Goal: Task Accomplishment & Management: Use online tool/utility

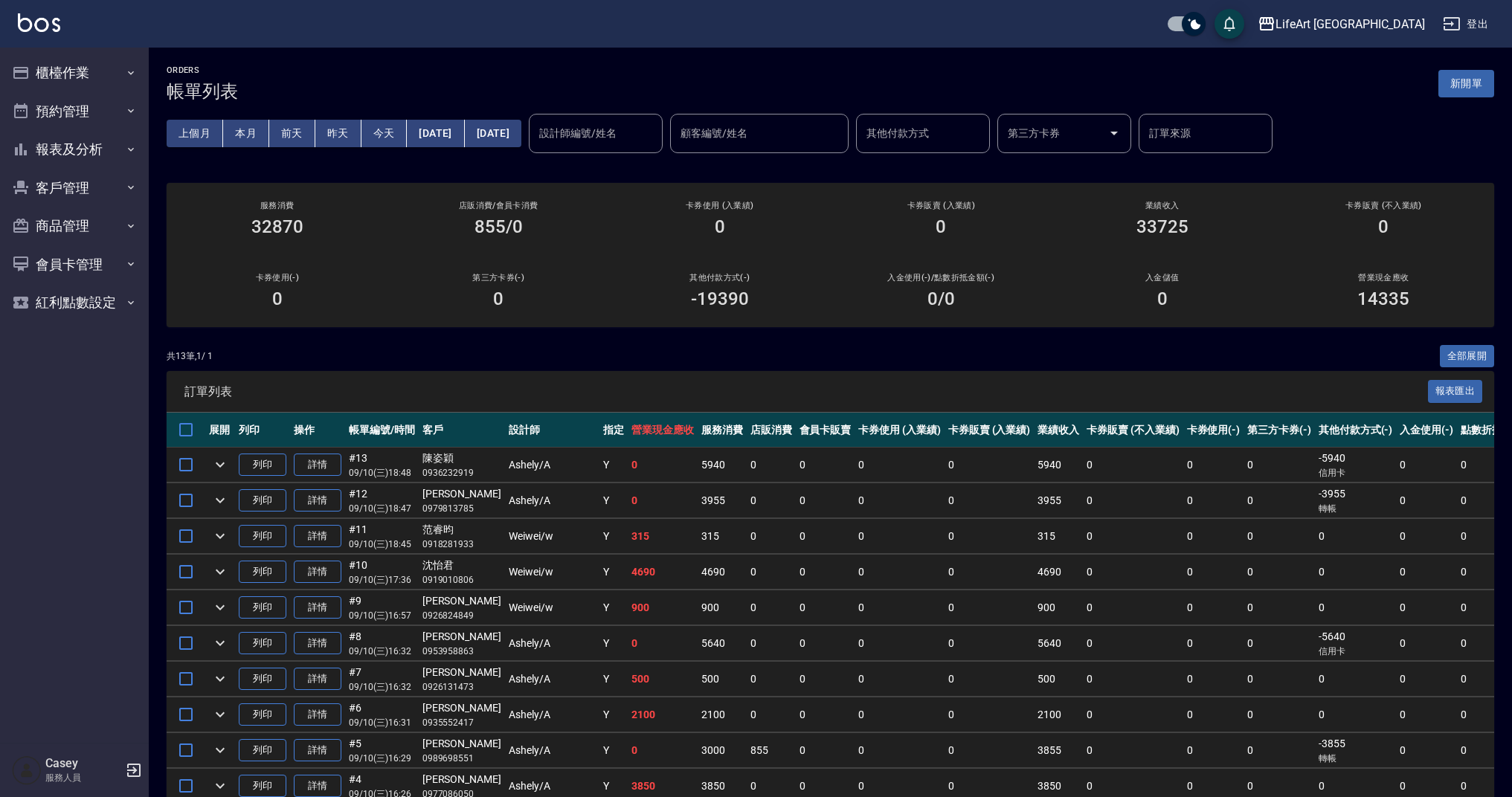
click at [389, 132] on button "今天" at bounding box center [384, 134] width 46 height 28
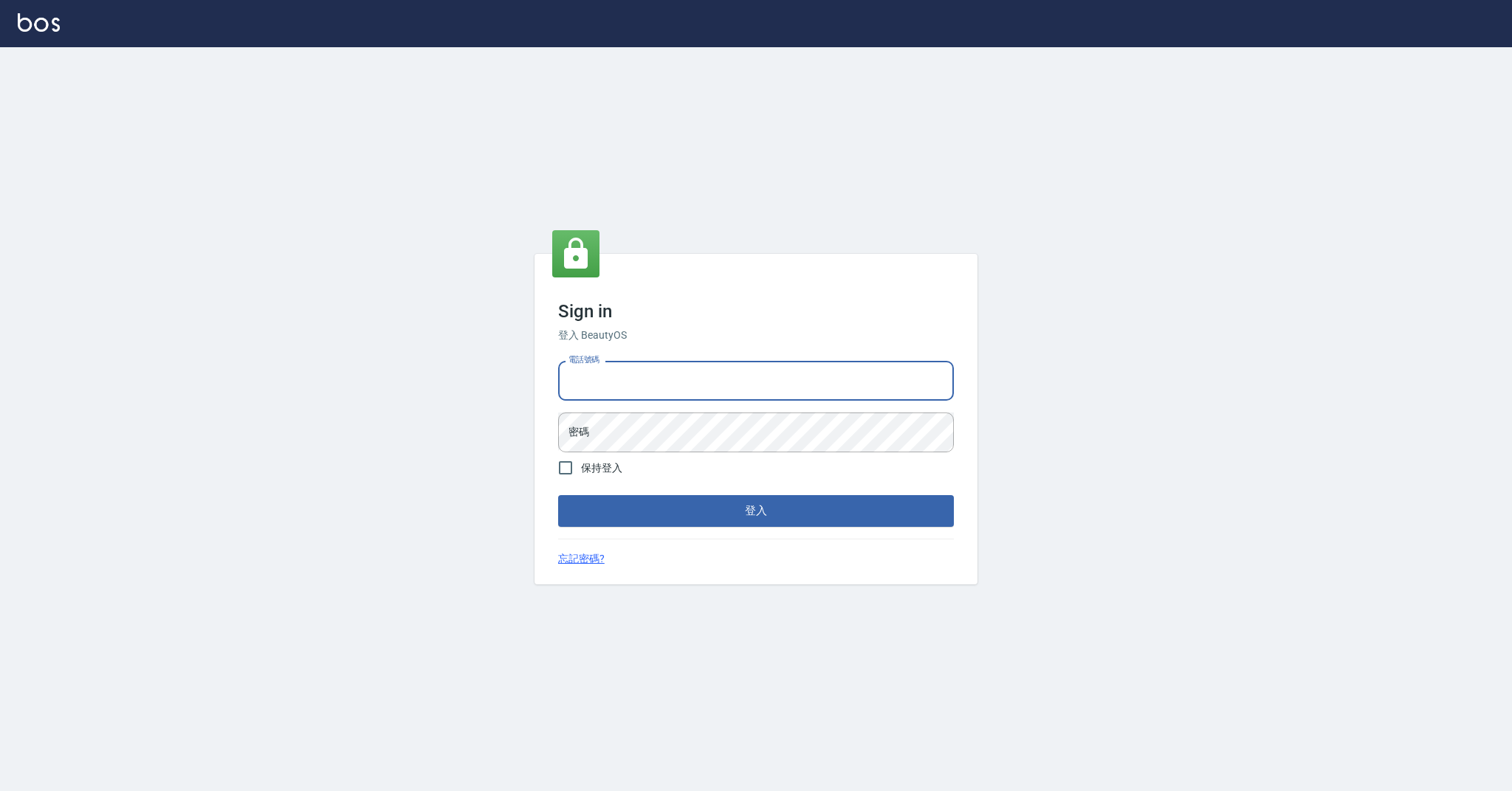
type input "0989368139"
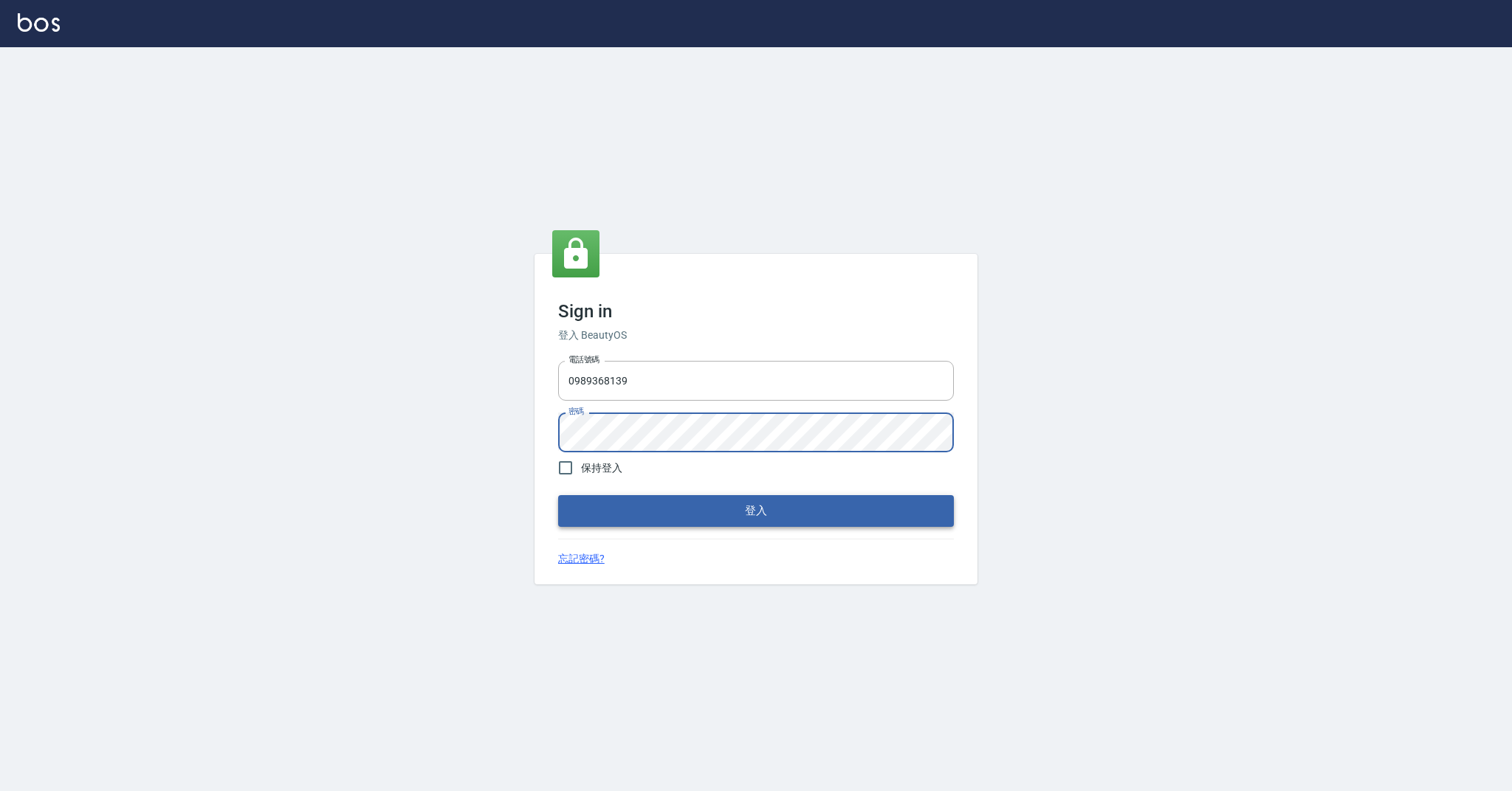
click at [740, 516] on button "登入" at bounding box center [756, 511] width 396 height 31
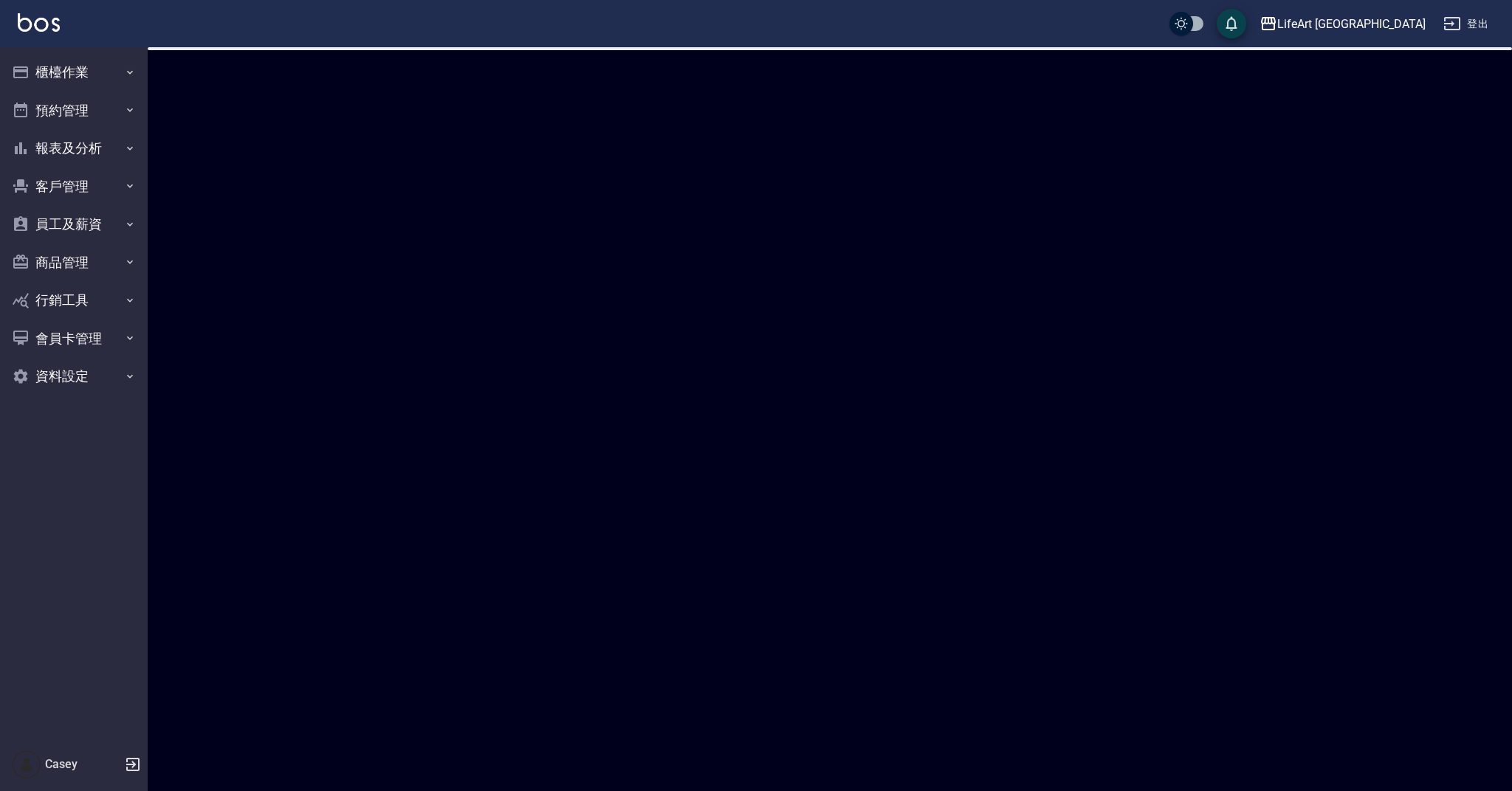
checkbox input "true"
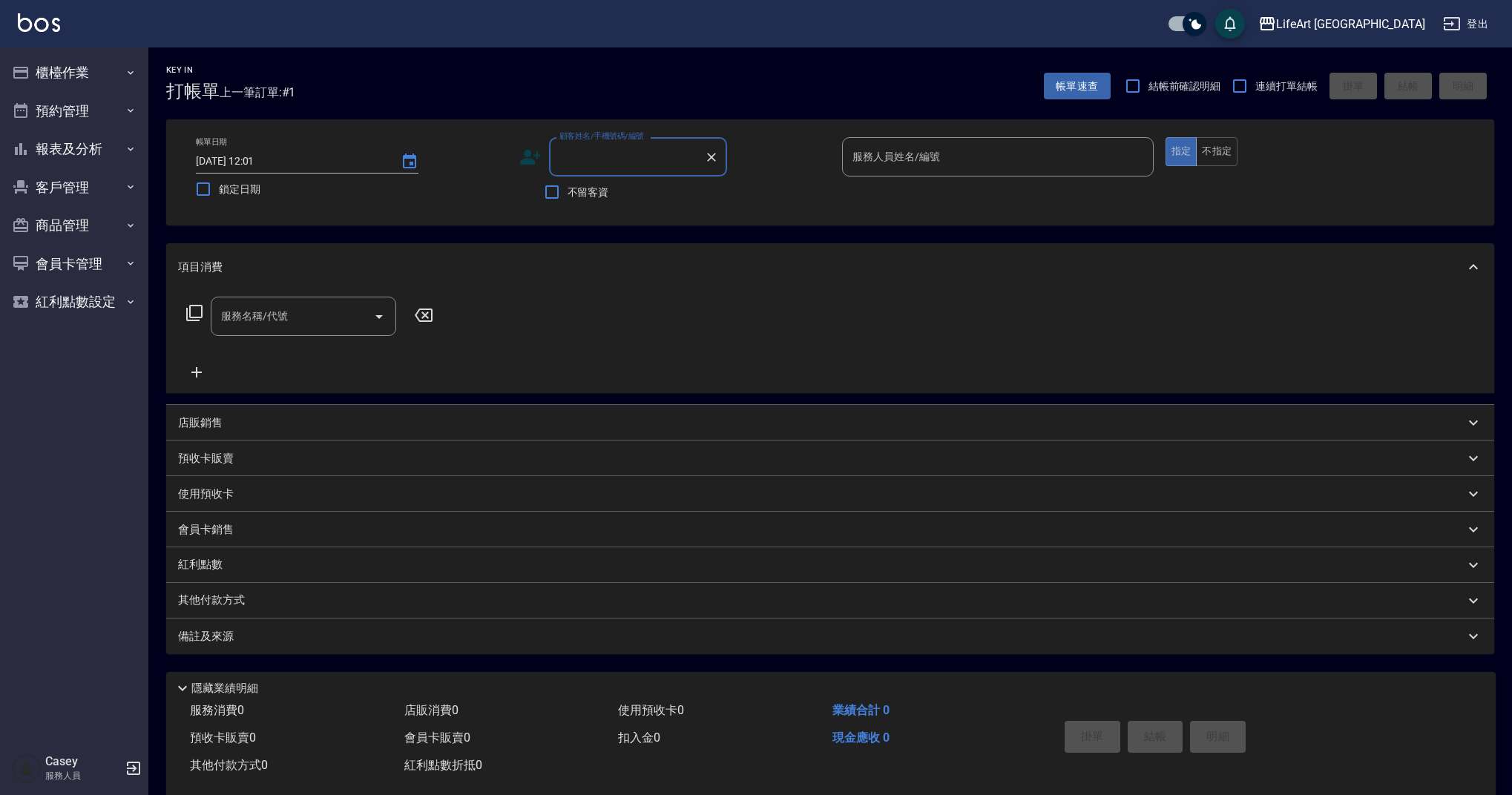
click at [611, 158] on input "顧客姓名/手機號碼/編號" at bounding box center [627, 156] width 142 height 26
click at [631, 198] on li "潘淑暖/0918669887/" at bounding box center [638, 195] width 178 height 25
type input "潘淑暖/0918669887/"
type input "Ashely-A"
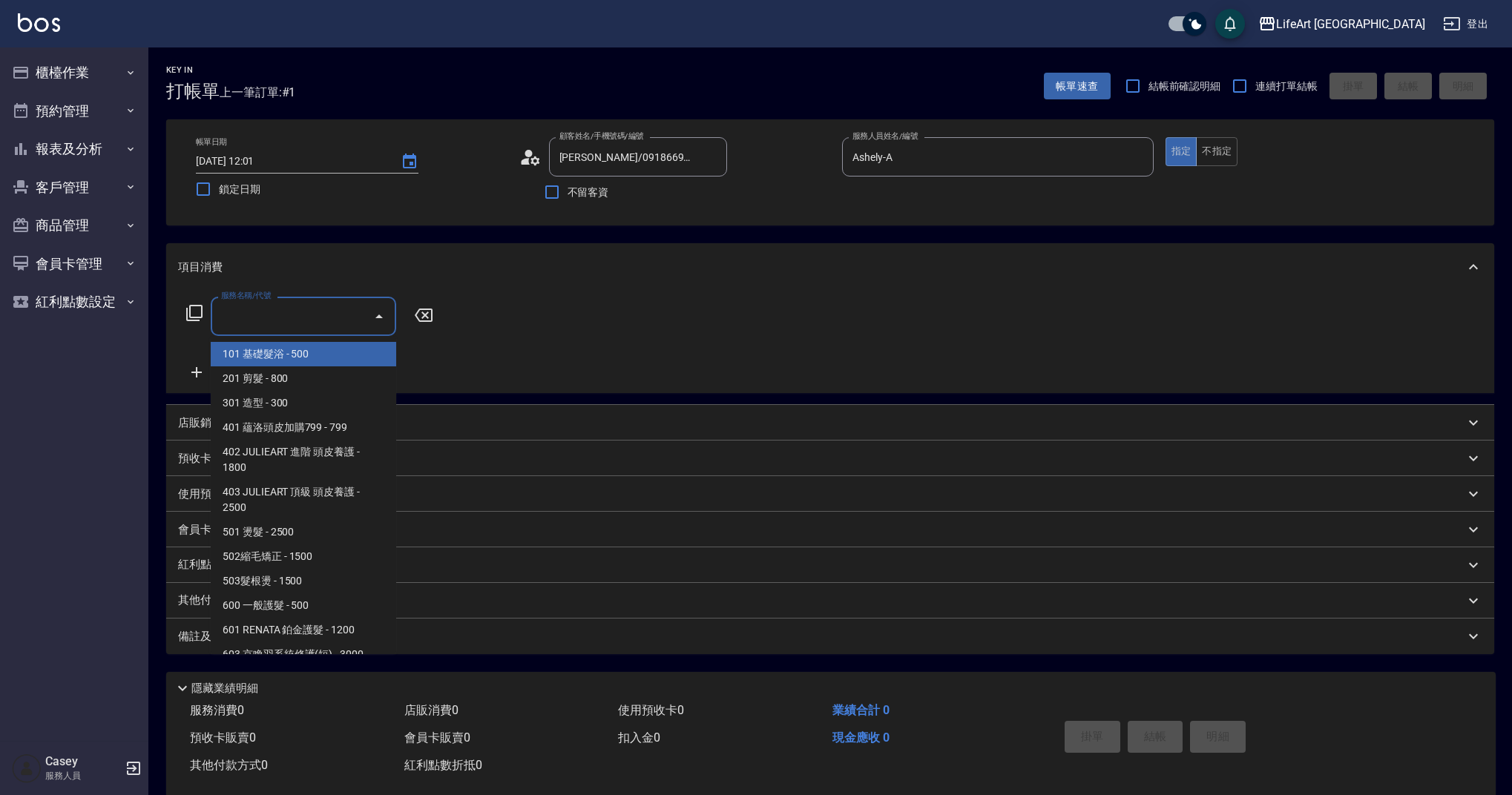
click at [299, 321] on input "服務名稱/代號" at bounding box center [292, 316] width 150 height 26
click at [303, 381] on span "201 剪髮 - 800" at bounding box center [303, 379] width 186 height 25
type input "201 剪髮(201)"
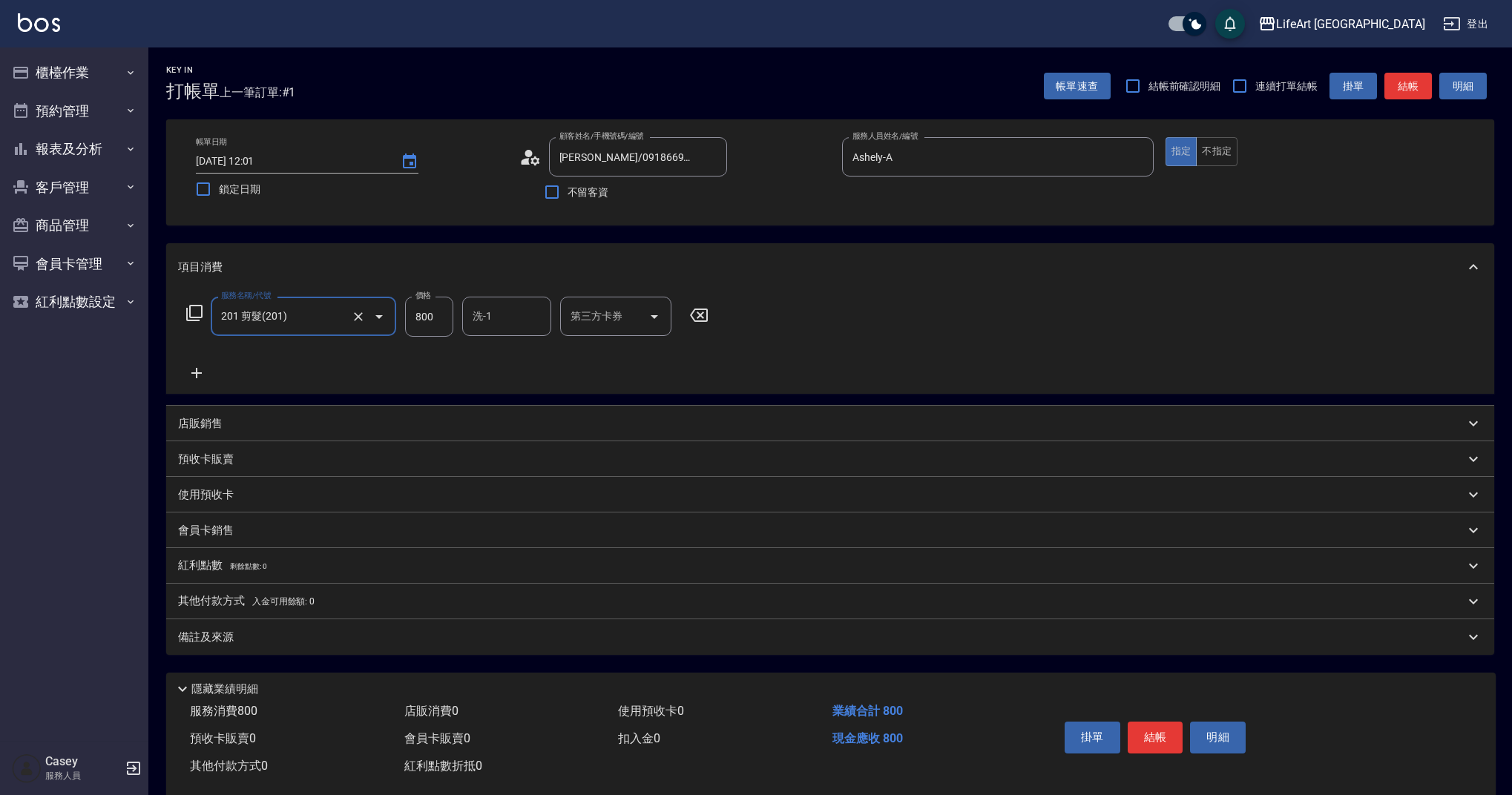
click at [201, 373] on icon at bounding box center [197, 373] width 10 height 10
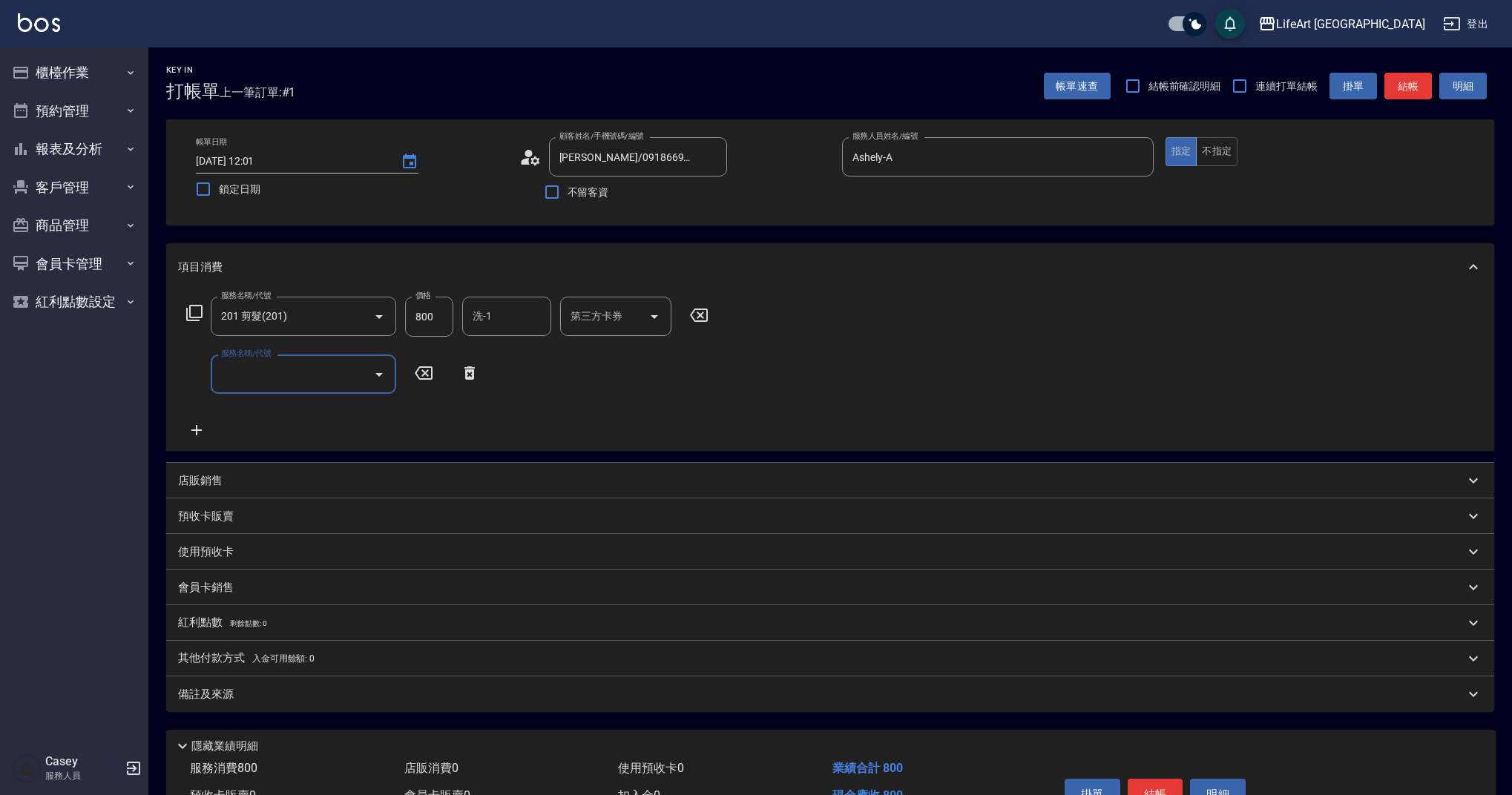
click at [274, 377] on input "服務名稱/代號" at bounding box center [292, 374] width 150 height 26
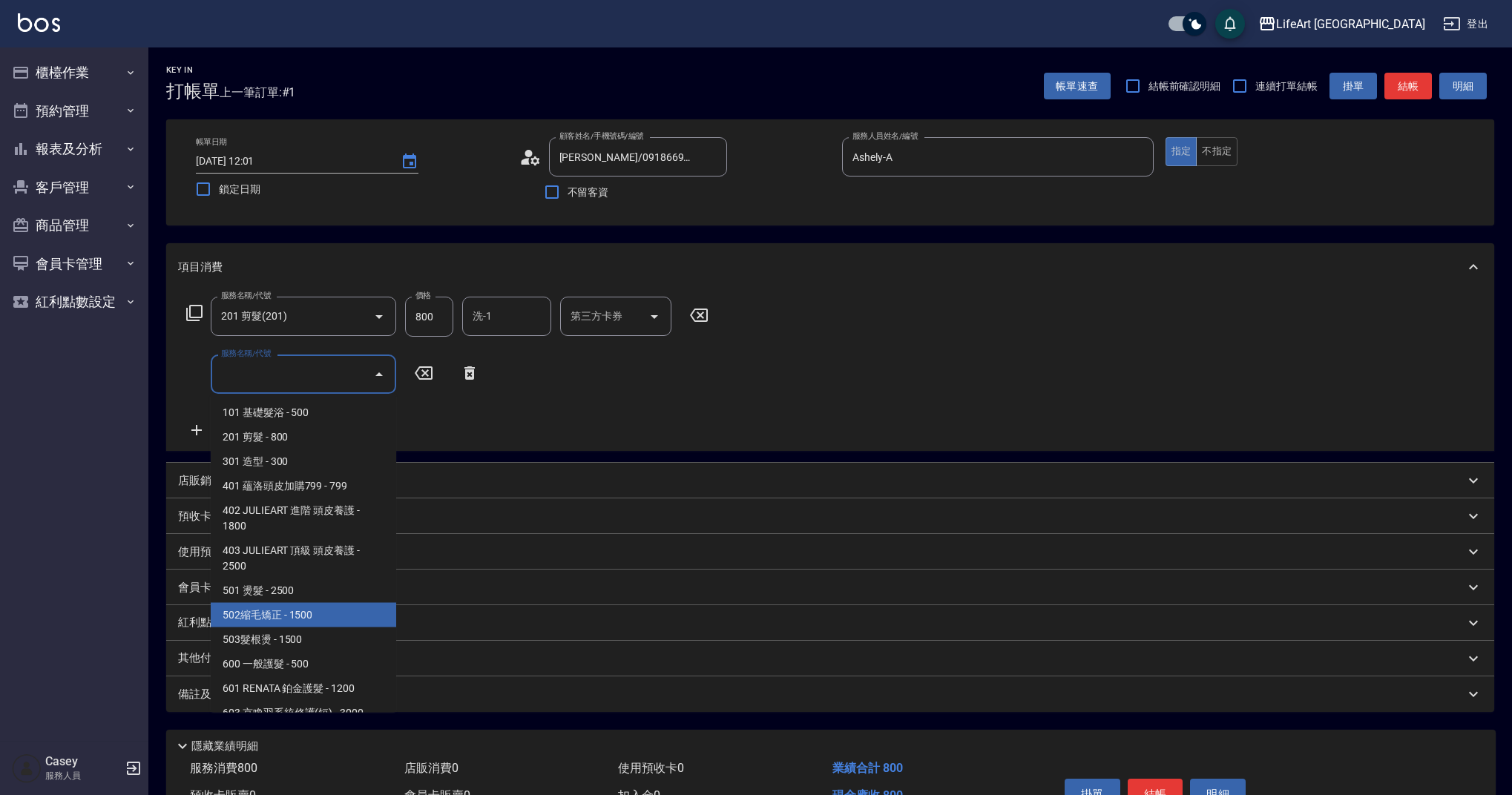
scroll to position [190, 0]
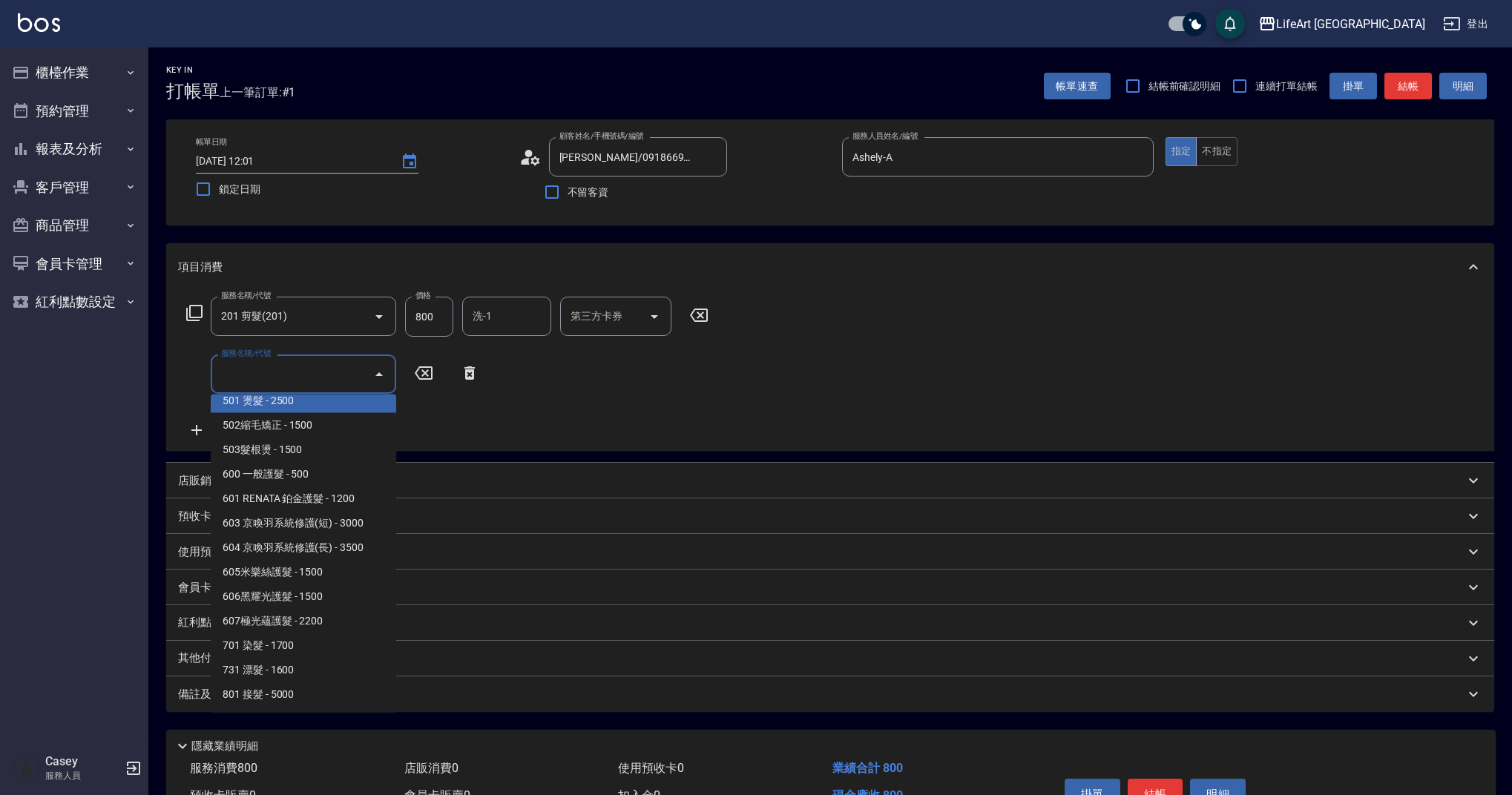
click at [329, 406] on span "501 燙髮 - 2500" at bounding box center [303, 400] width 186 height 25
type input "501 燙髮(501)"
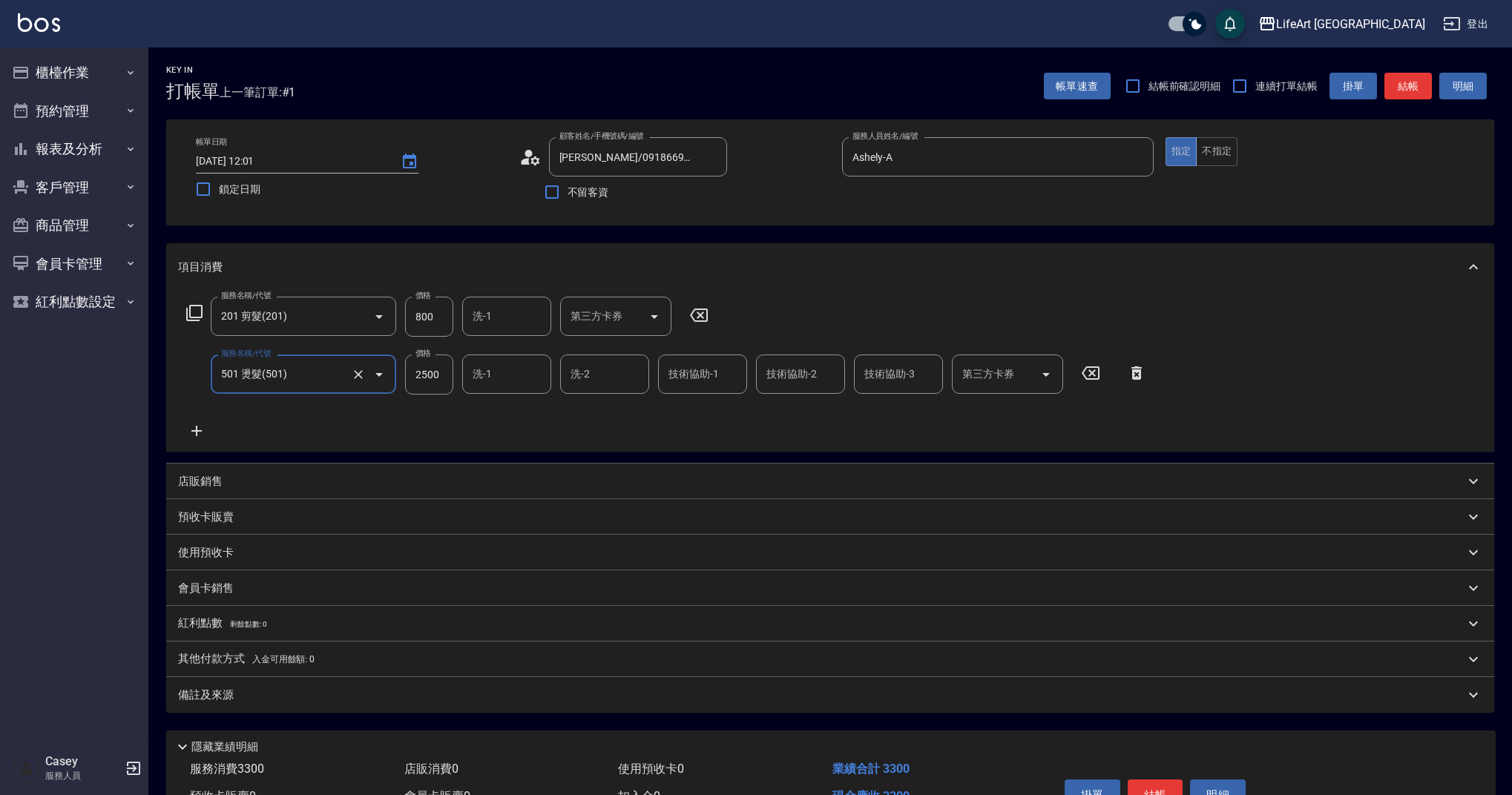
click at [202, 429] on icon at bounding box center [197, 431] width 37 height 18
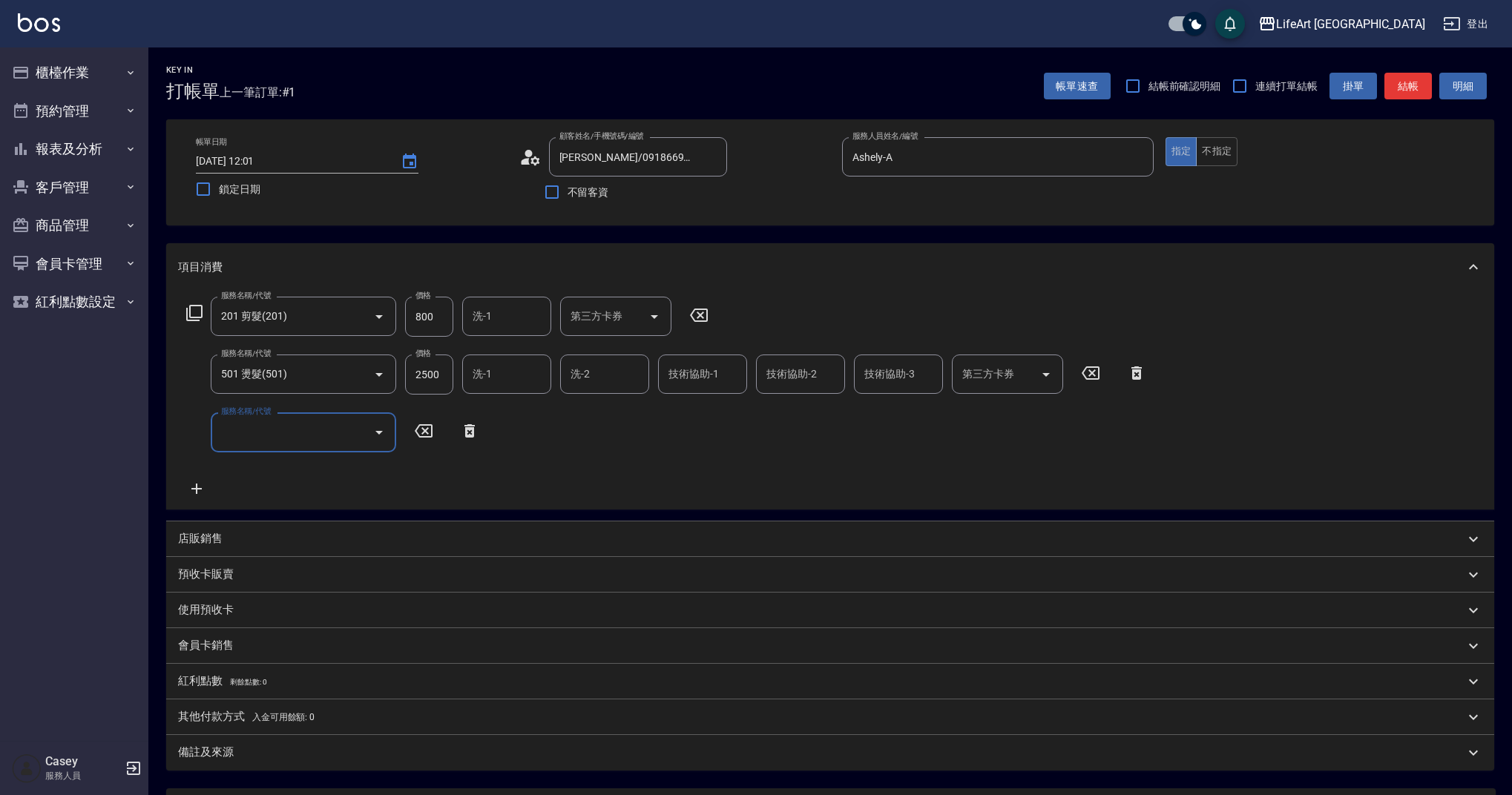
click at [246, 430] on input "服務名稱/代號" at bounding box center [292, 432] width 150 height 26
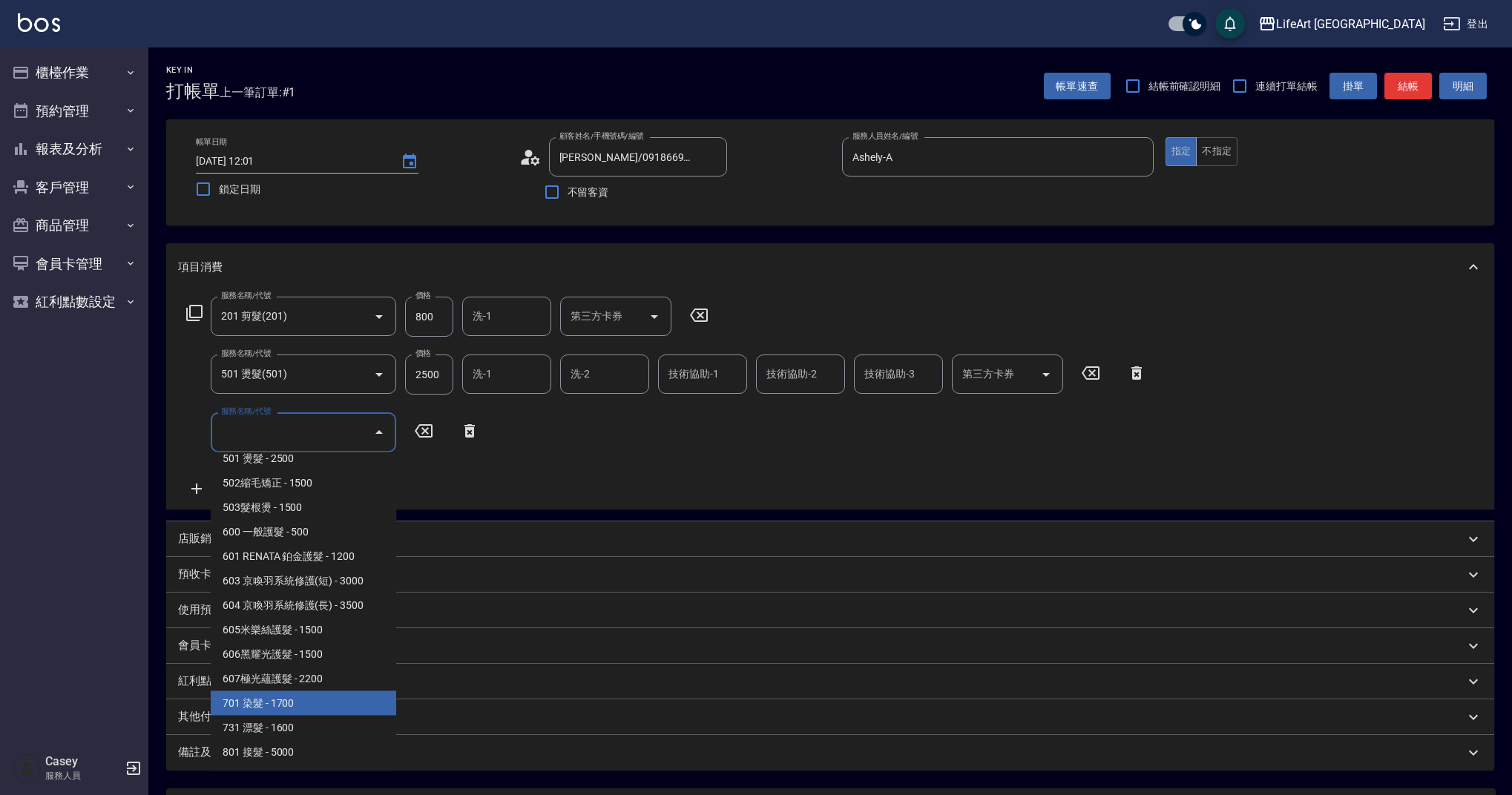
click at [354, 706] on span "701 染髮 - 1700" at bounding box center [303, 704] width 186 height 25
type input "701 染髮(701)"
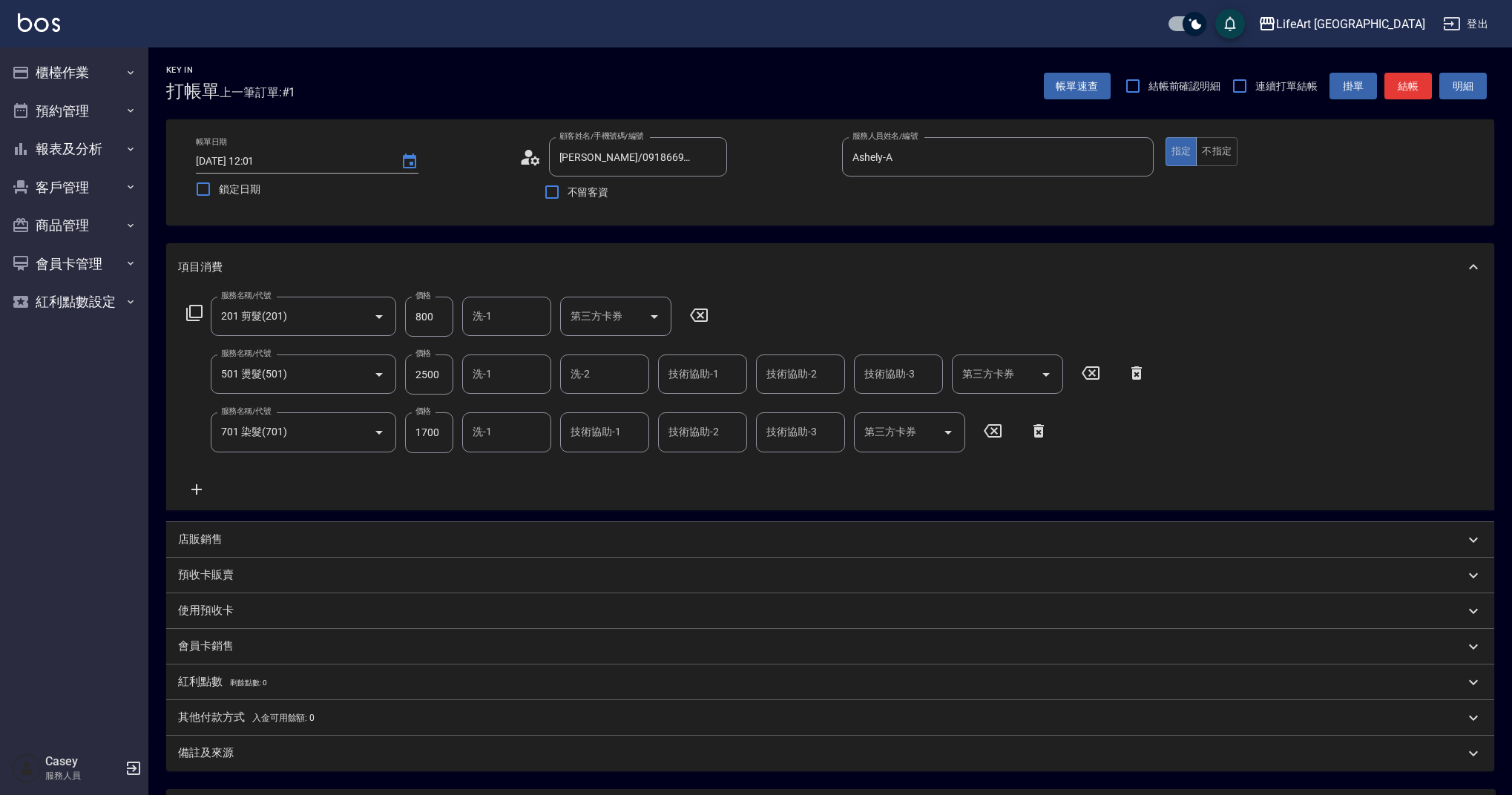
click at [527, 160] on icon at bounding box center [525, 161] width 9 height 7
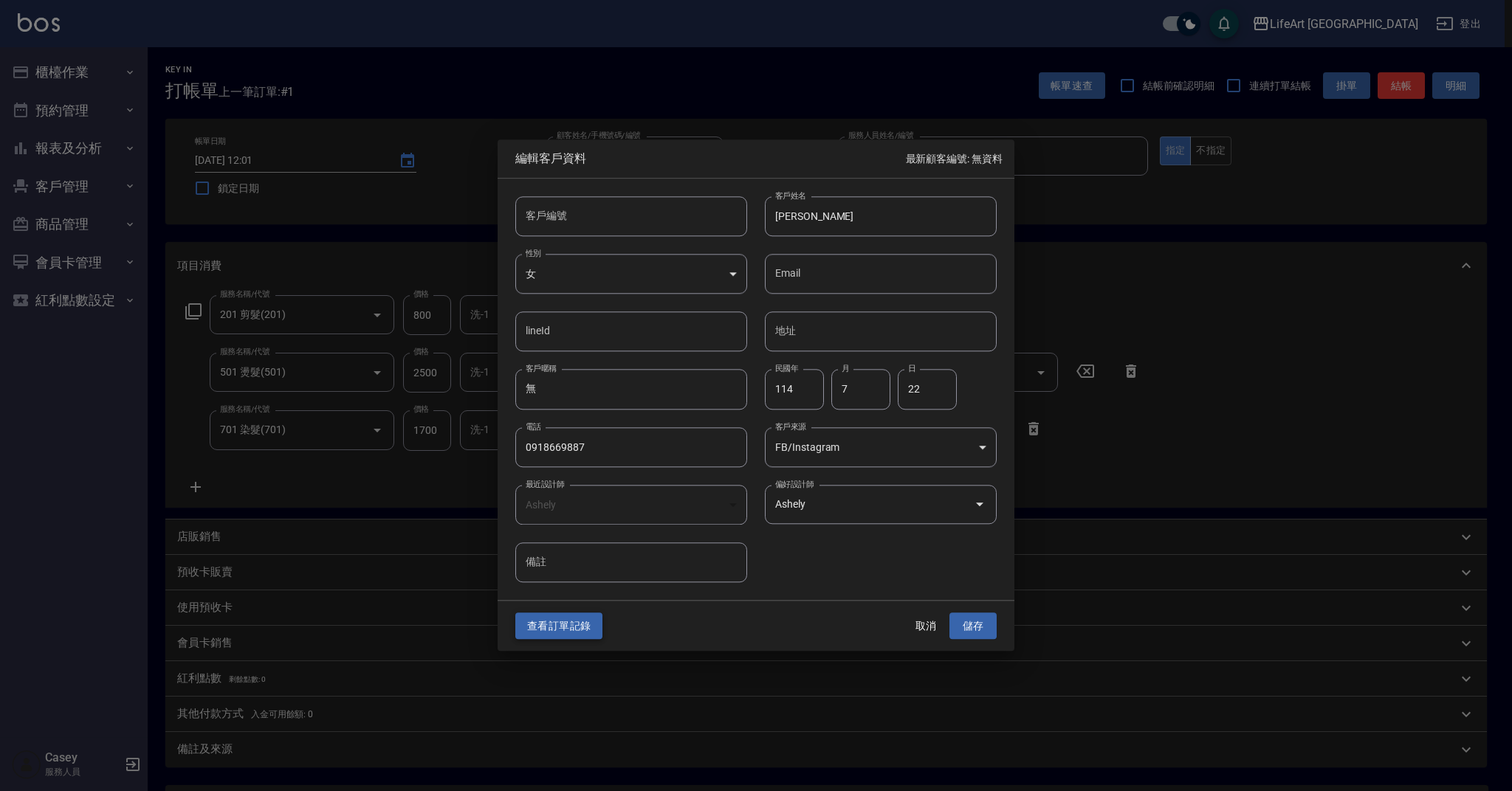
click at [579, 622] on button "查看訂單記錄" at bounding box center [559, 626] width 87 height 28
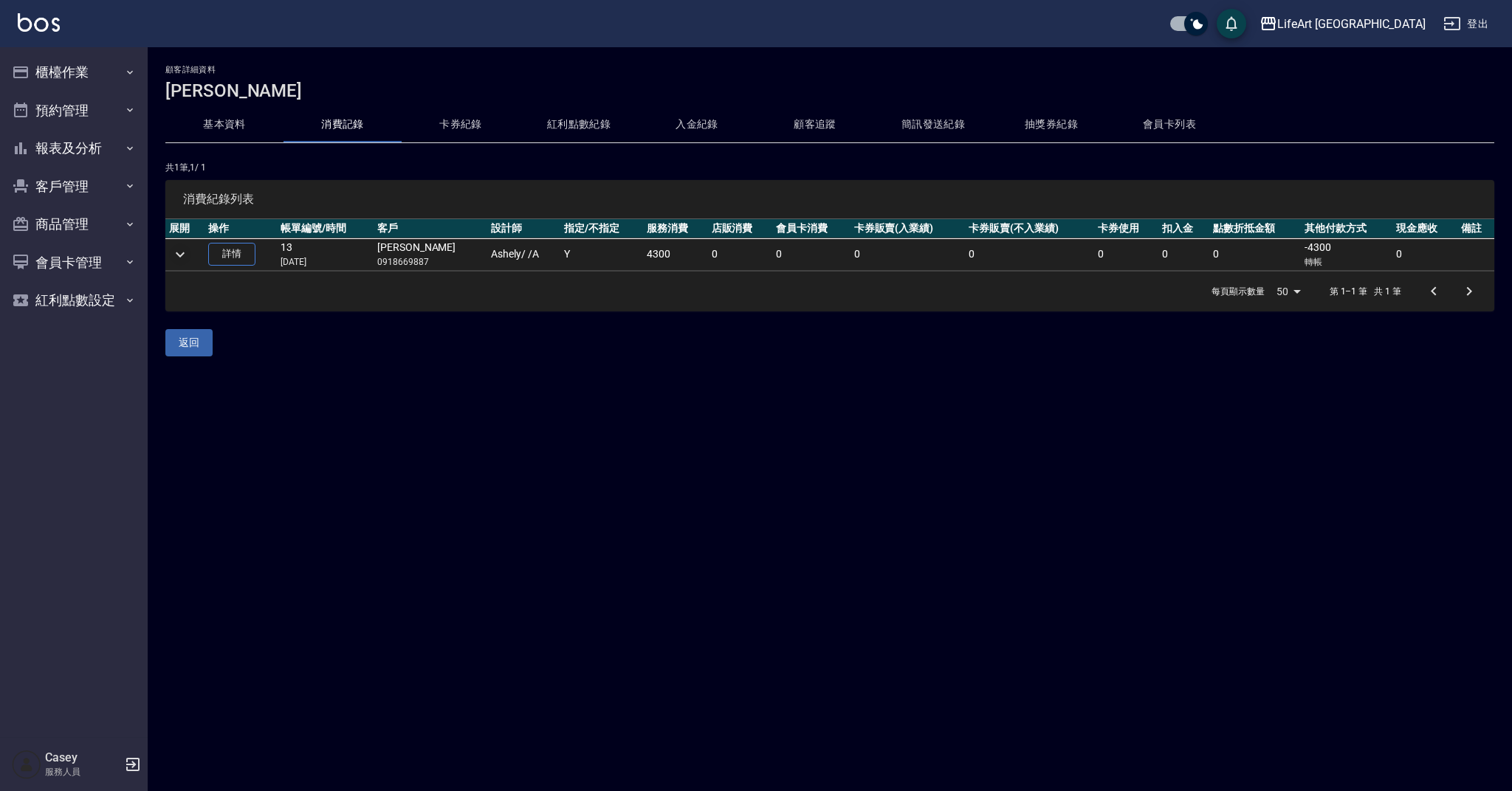
click at [181, 256] on icon "expand row" at bounding box center [180, 254] width 9 height 5
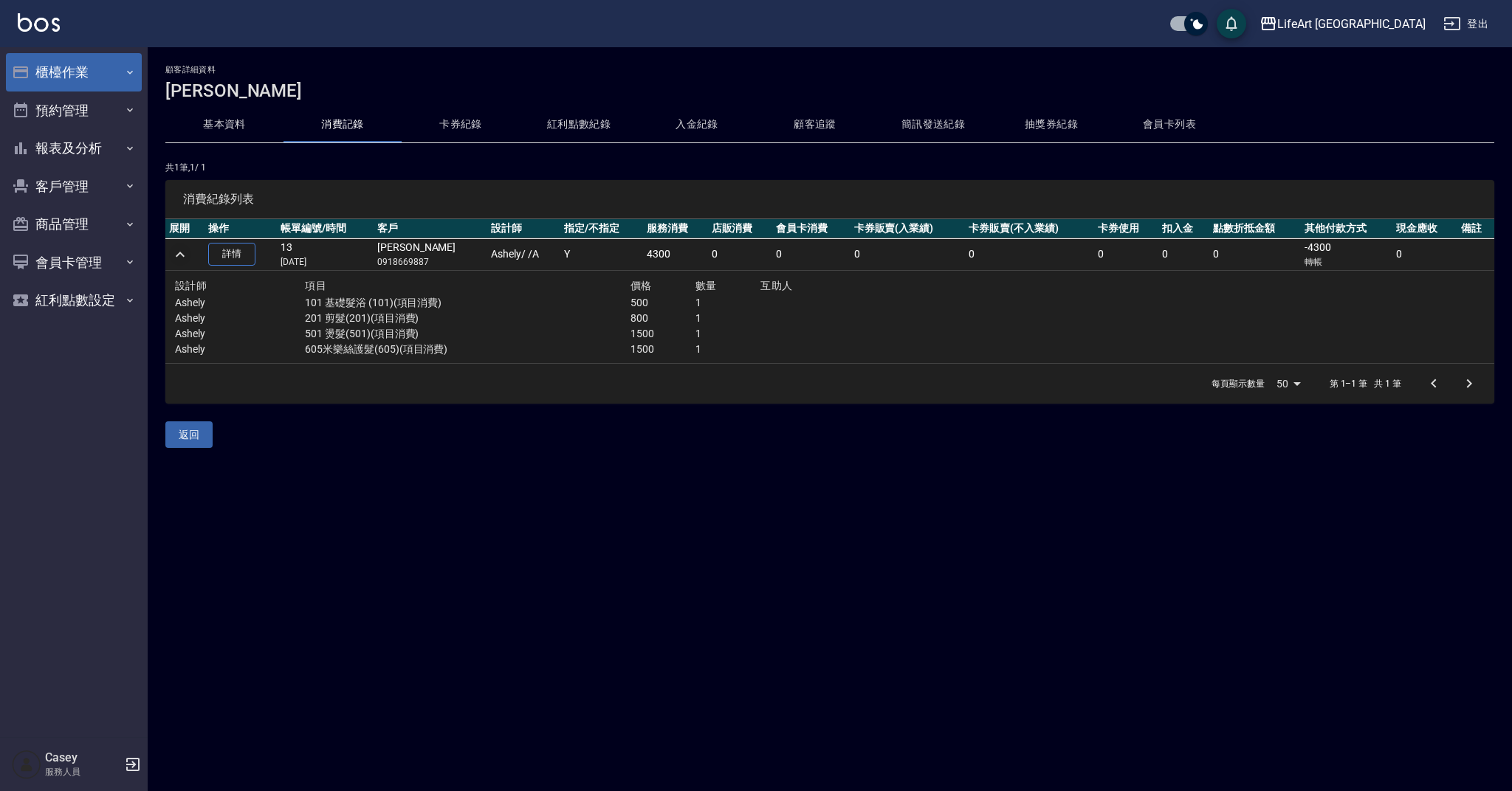
click at [93, 66] on button "櫃檯作業" at bounding box center [74, 72] width 136 height 39
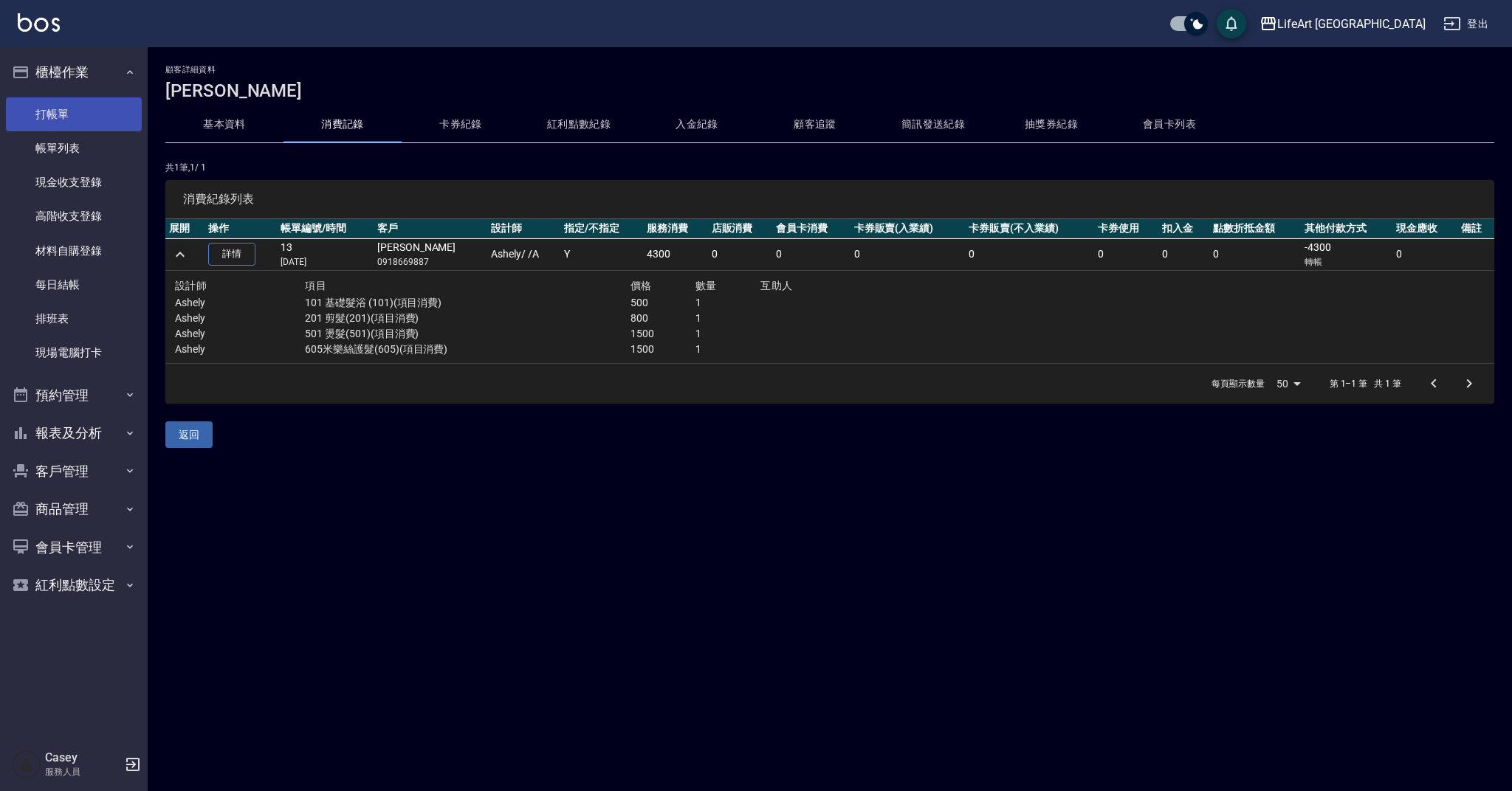
click at [103, 115] on link "打帳單" at bounding box center [74, 115] width 136 height 34
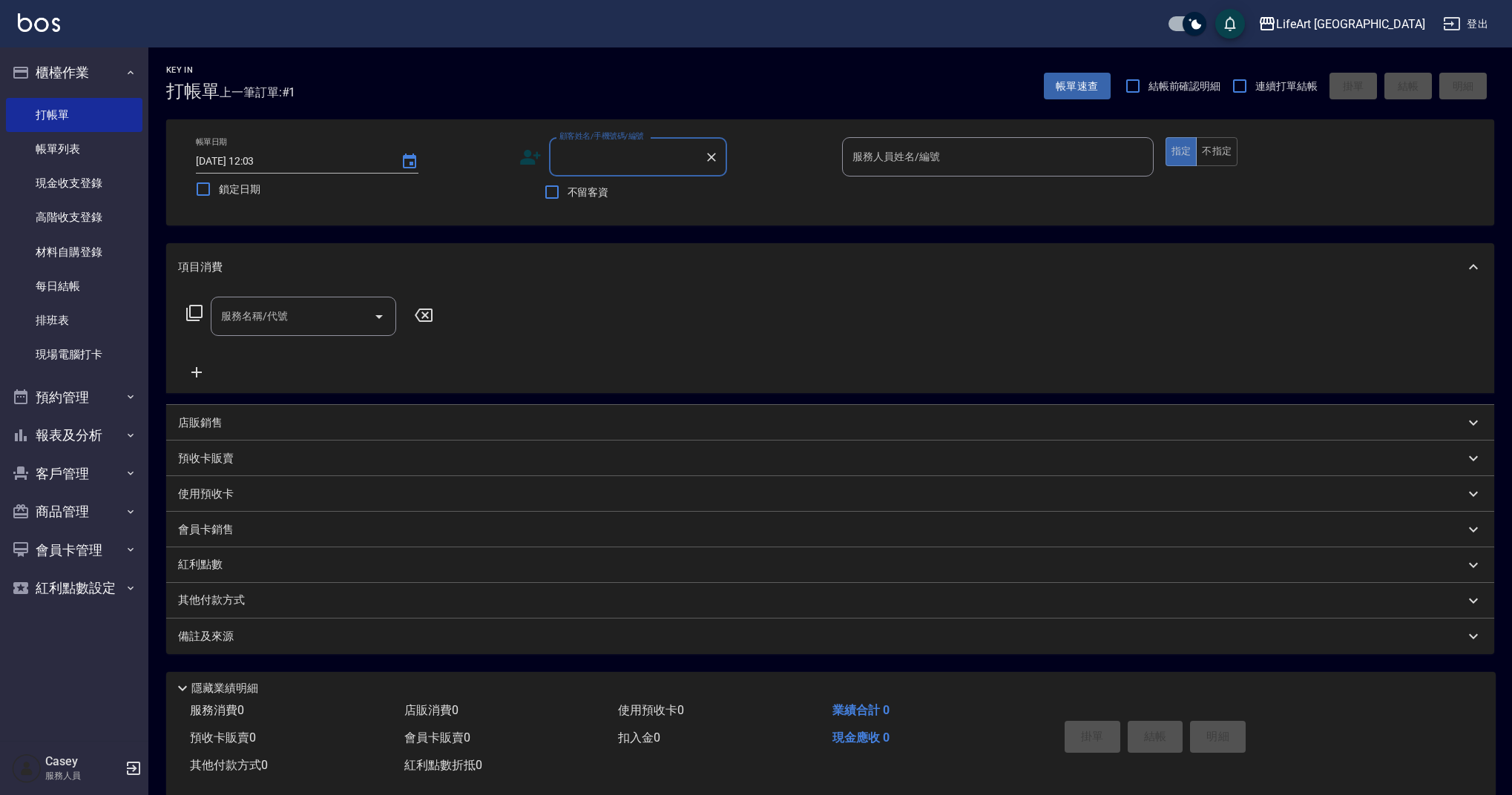
click at [621, 155] on input "顧客姓名/手機號碼/編號" at bounding box center [627, 156] width 142 height 26
click at [632, 198] on li "潘淑暖/0918669887/" at bounding box center [638, 195] width 178 height 25
type input "潘淑暖/0918669887/"
type input "Ashely-A"
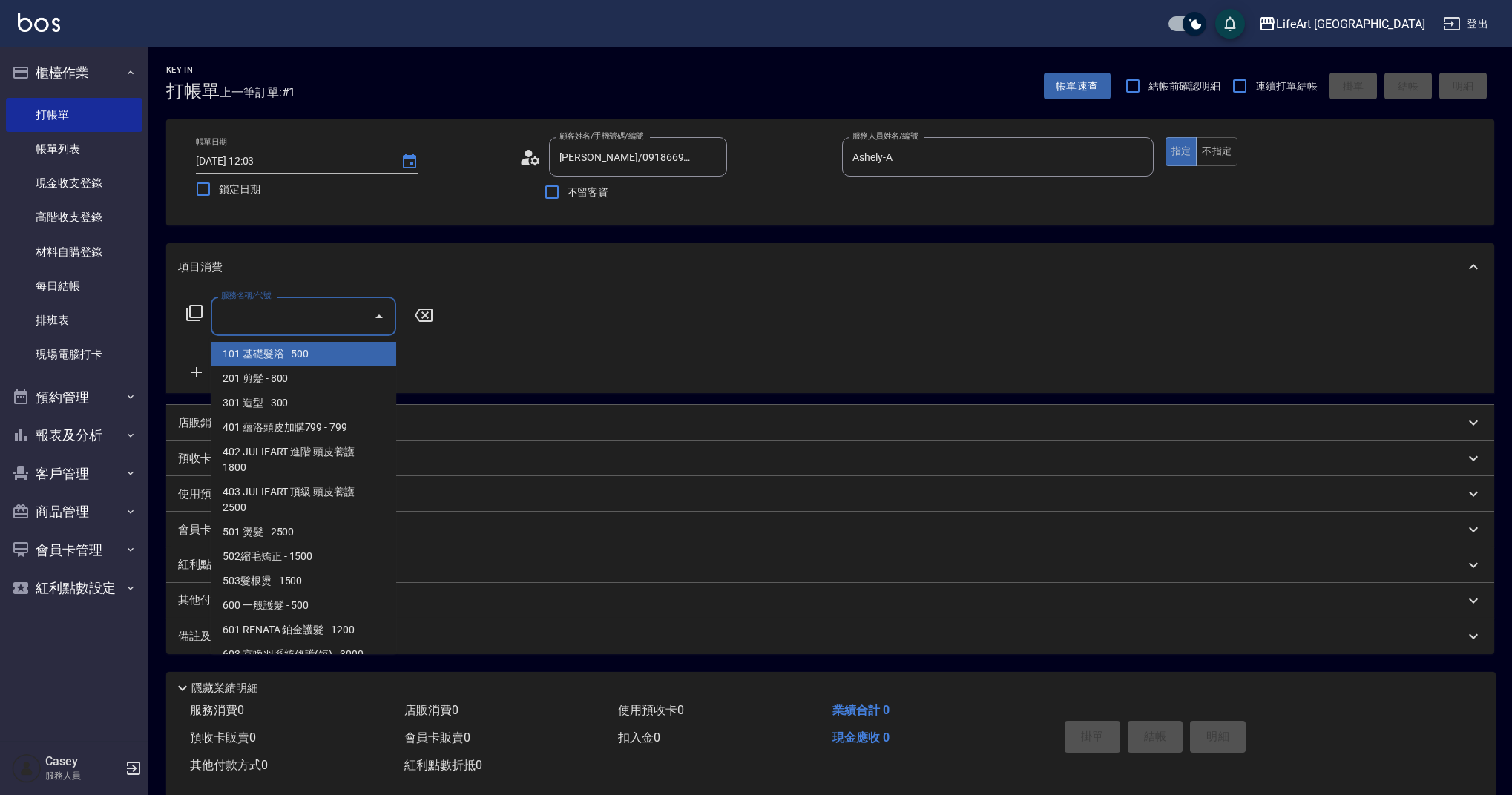
click at [306, 324] on input "服務名稱/代號" at bounding box center [292, 316] width 150 height 26
click at [314, 374] on span "201 剪髮 - 800" at bounding box center [303, 379] width 186 height 25
type input "201 剪髮(201)"
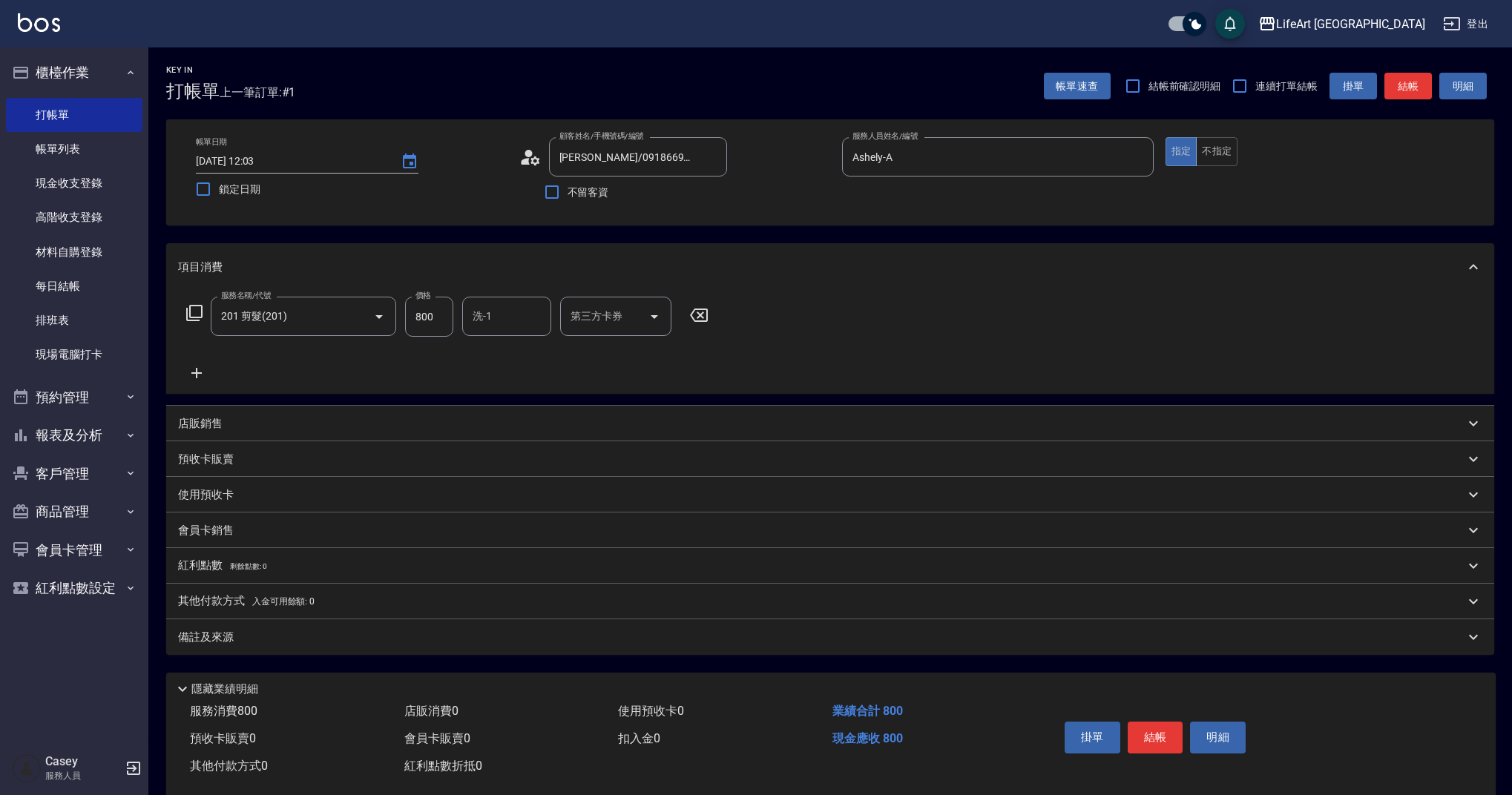
click at [198, 369] on icon at bounding box center [197, 374] width 37 height 18
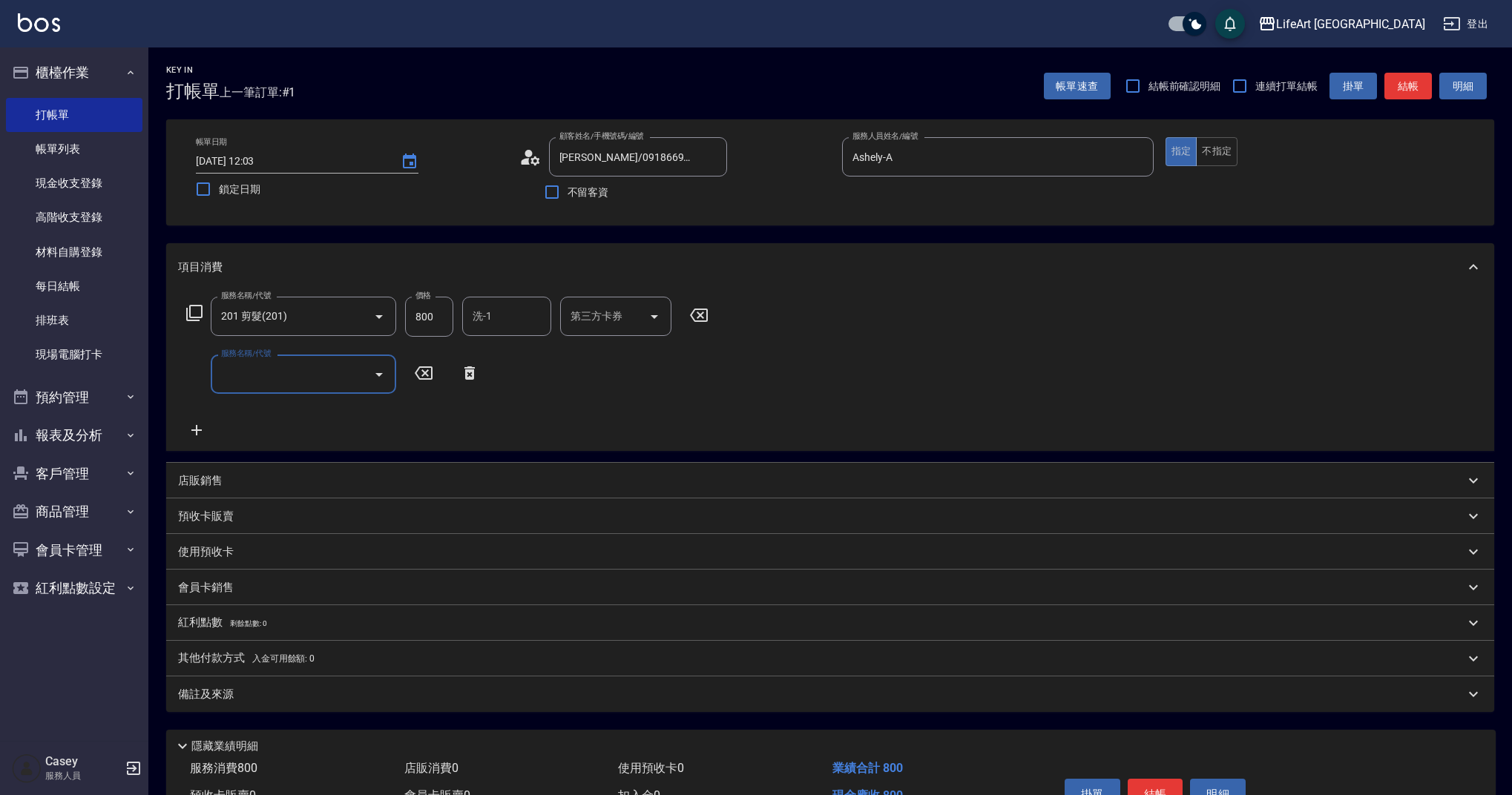
click at [259, 379] on input "服務名稱/代號" at bounding box center [292, 374] width 150 height 26
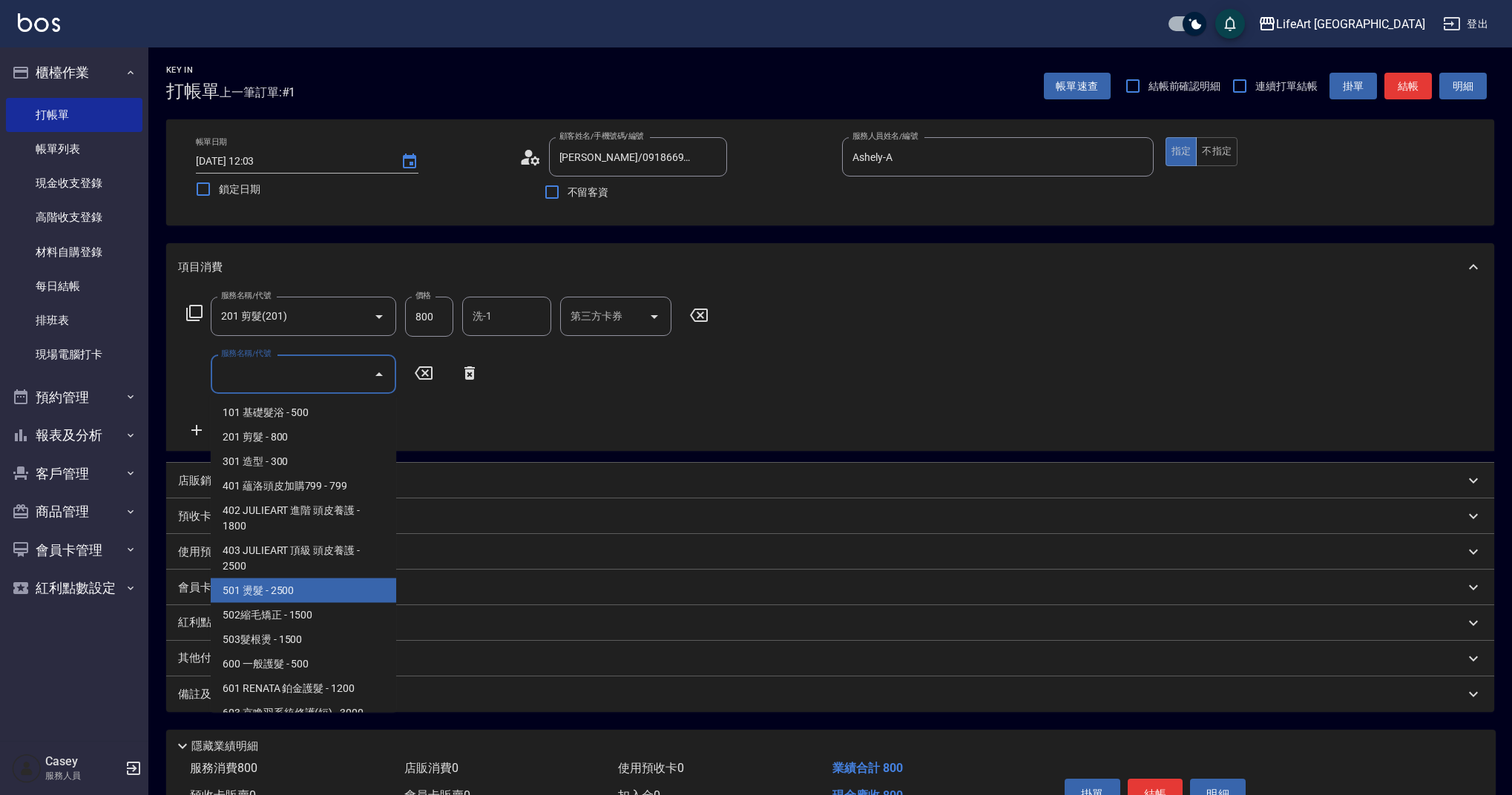
click at [342, 597] on span "501 燙髮 - 2500" at bounding box center [303, 591] width 186 height 25
type input "501 燙髮(501)"
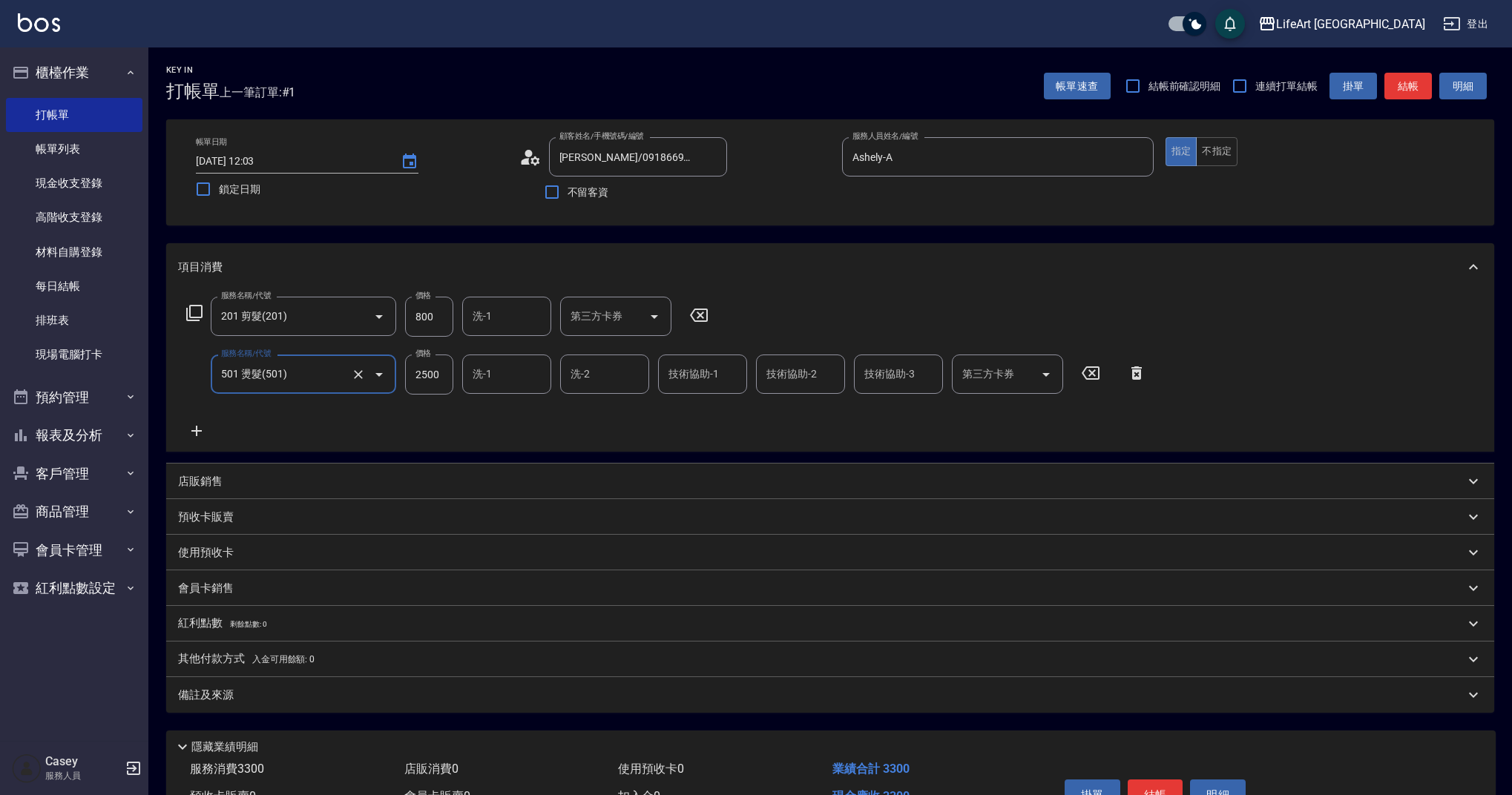
click at [194, 424] on icon at bounding box center [197, 431] width 37 height 18
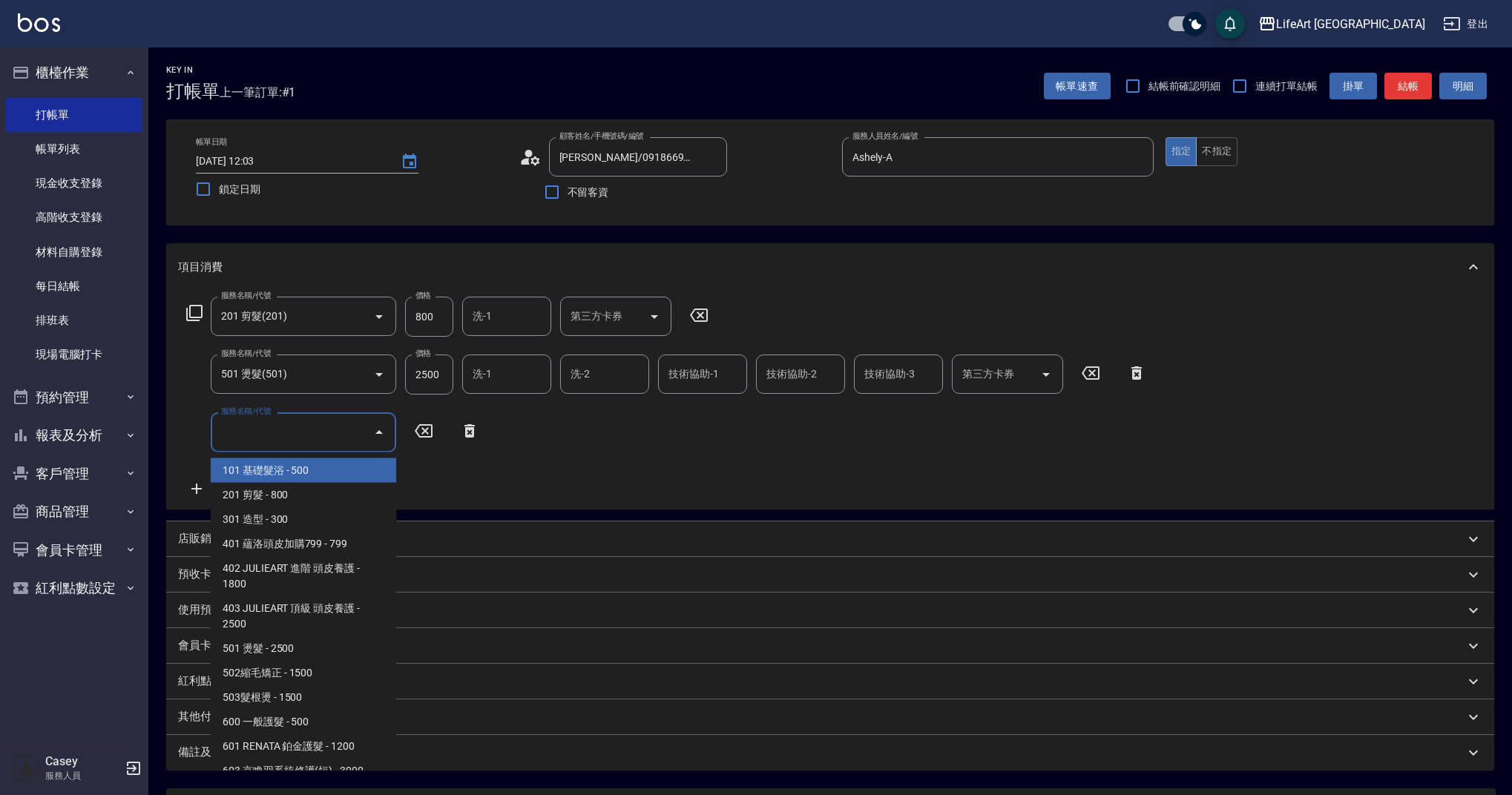
click at [265, 427] on input "服務名稱/代號" at bounding box center [292, 432] width 150 height 26
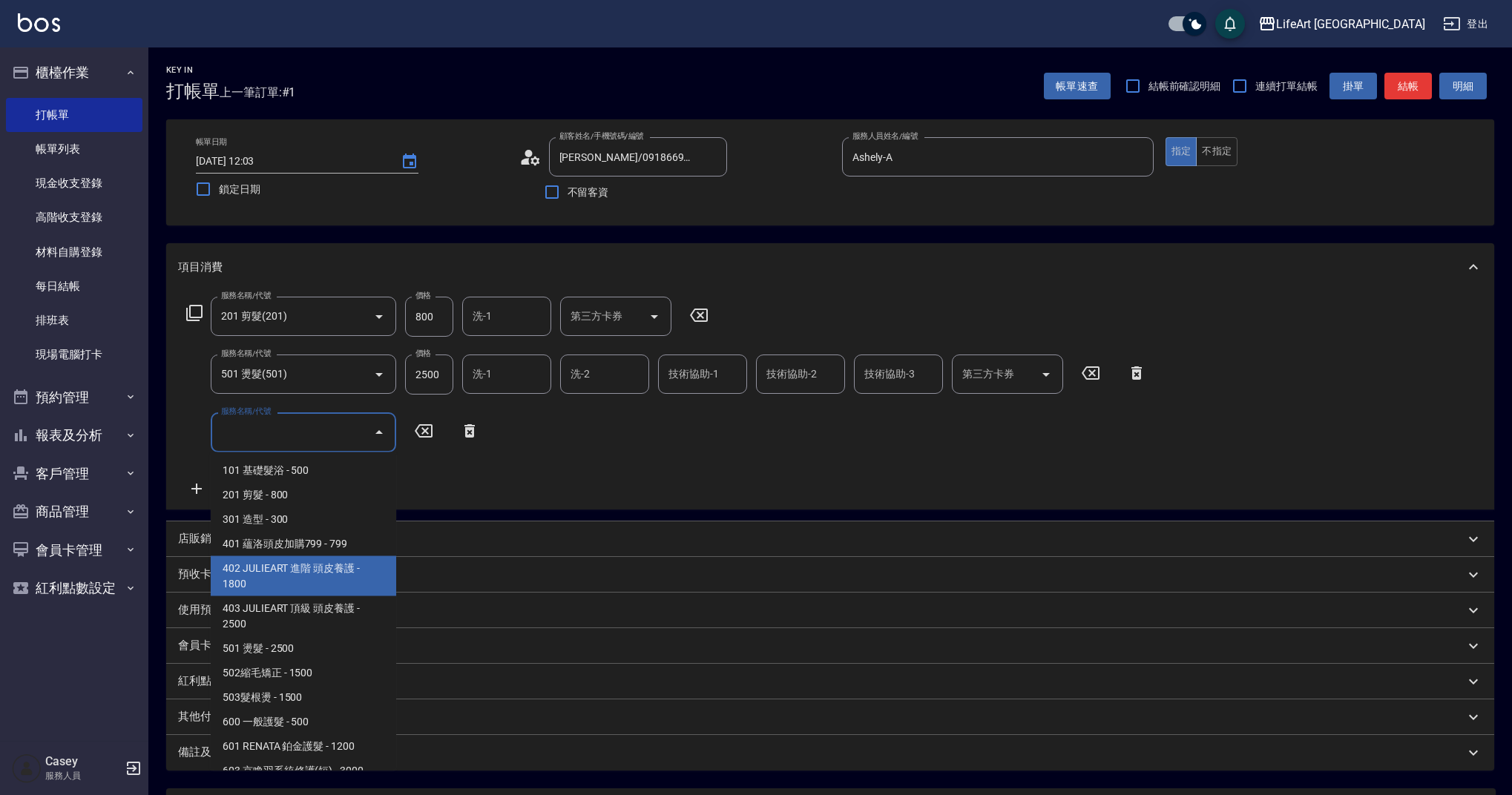
scroll to position [190, 0]
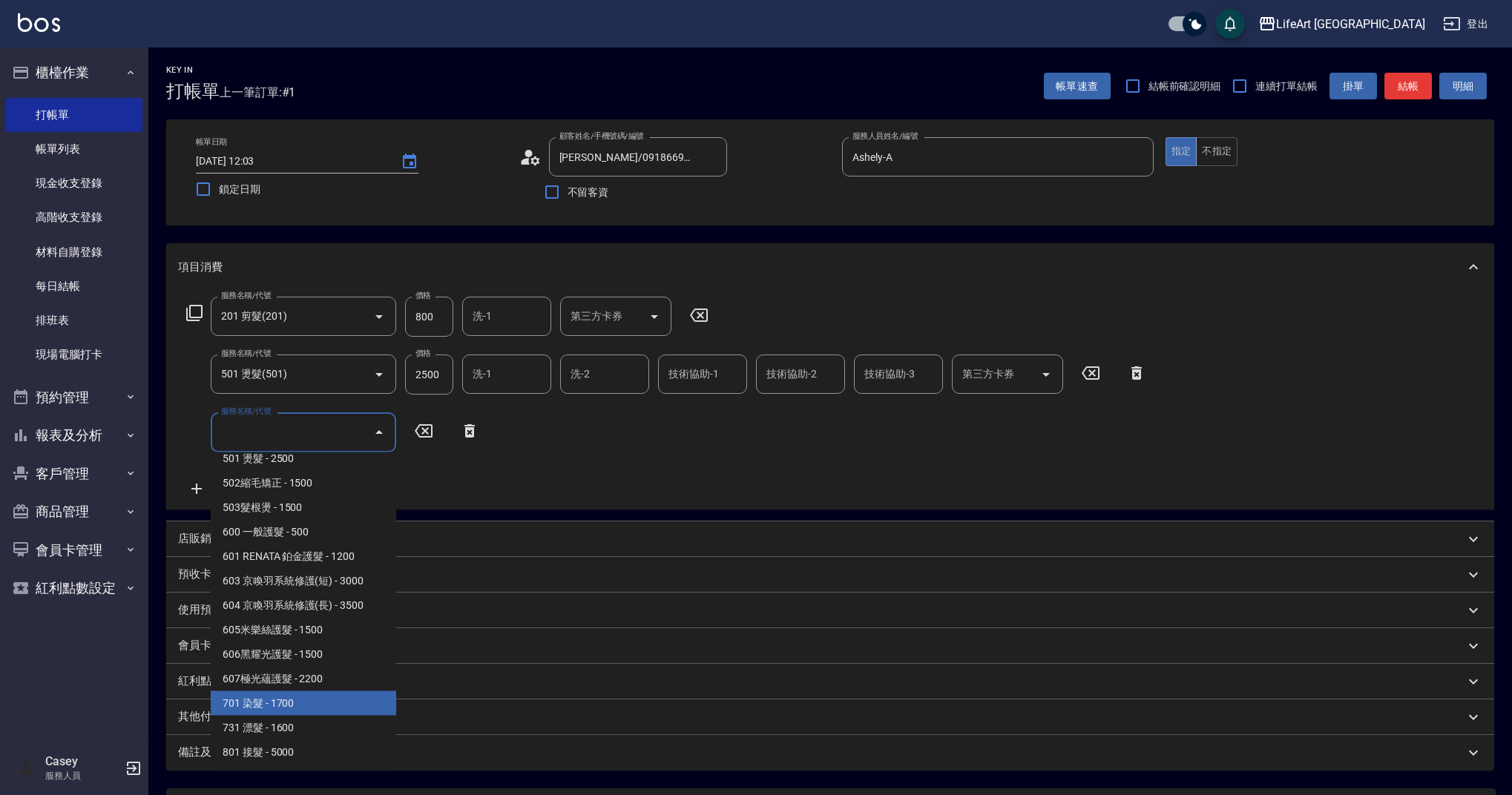
click at [338, 697] on span "701 染髮 - 1700" at bounding box center [303, 704] width 186 height 25
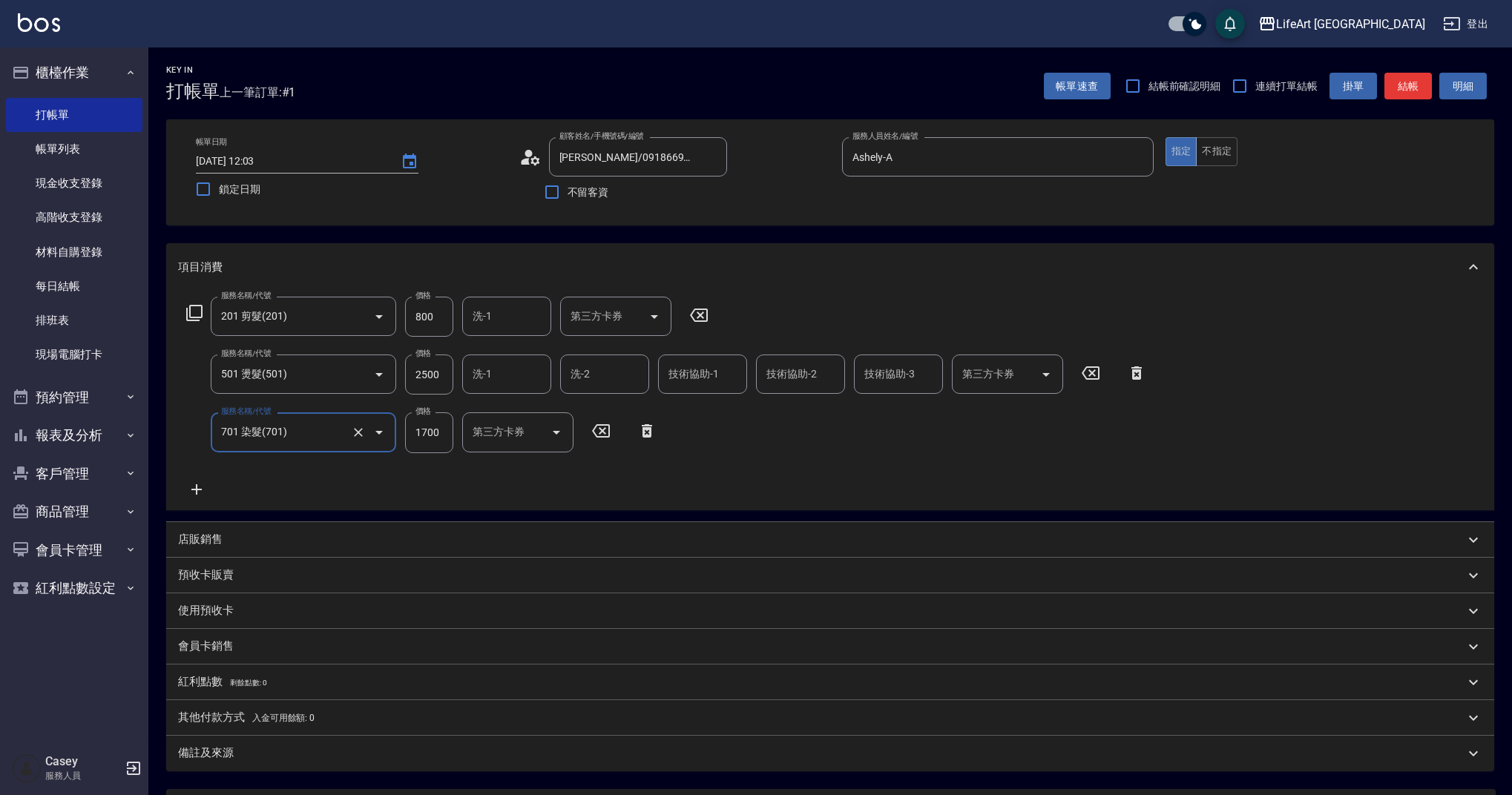
type input "701 染髮(701)"
click at [225, 548] on div "店販銷售" at bounding box center [830, 540] width 1328 height 36
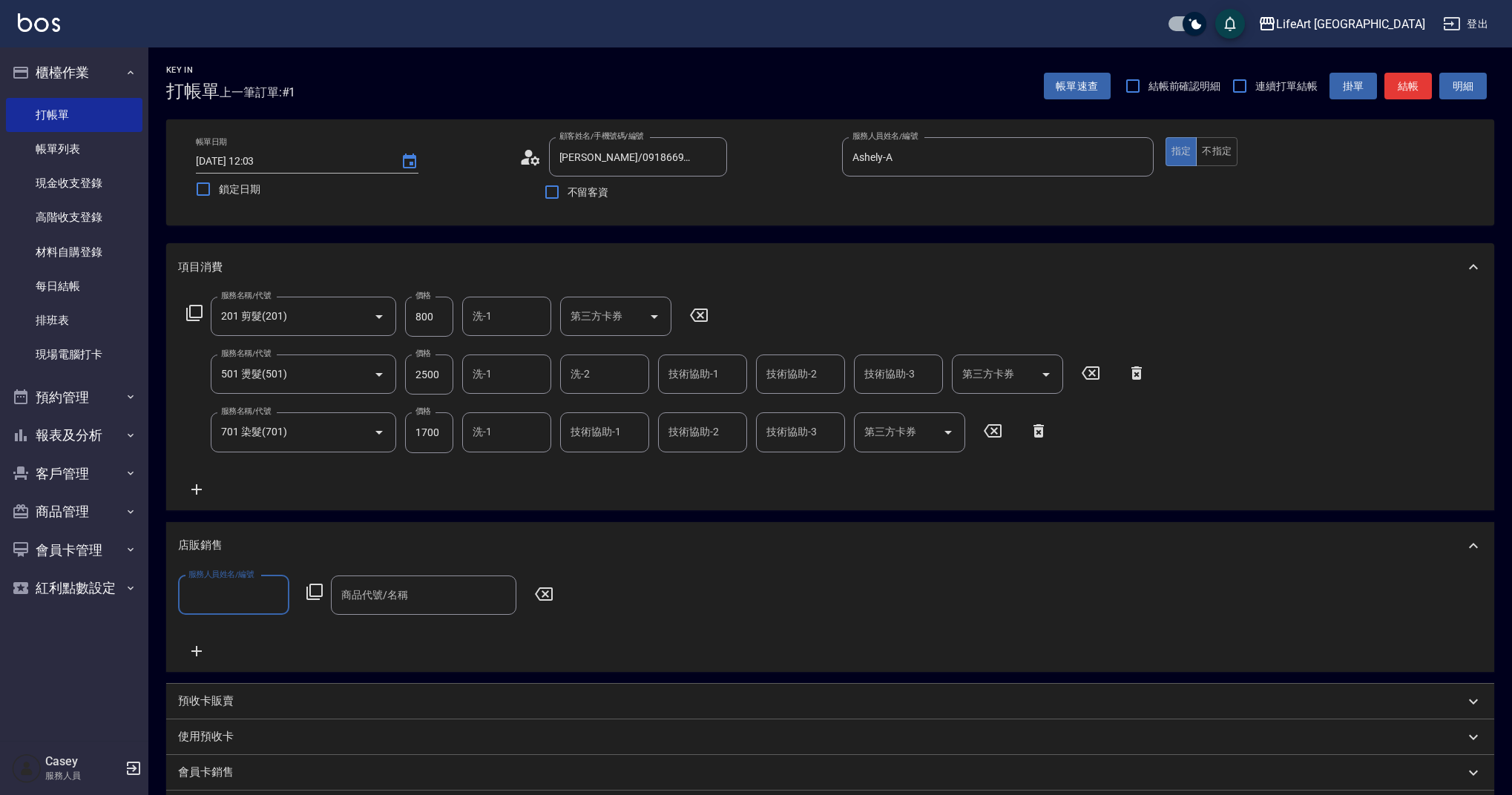
click at [237, 616] on div "服務人員姓名/編號 服務人員姓名/編號 商品代號/名稱 商品代號/名稱" at bounding box center [830, 618] width 1304 height 85
click at [240, 605] on input "服務人員姓名/編號" at bounding box center [234, 595] width 98 height 26
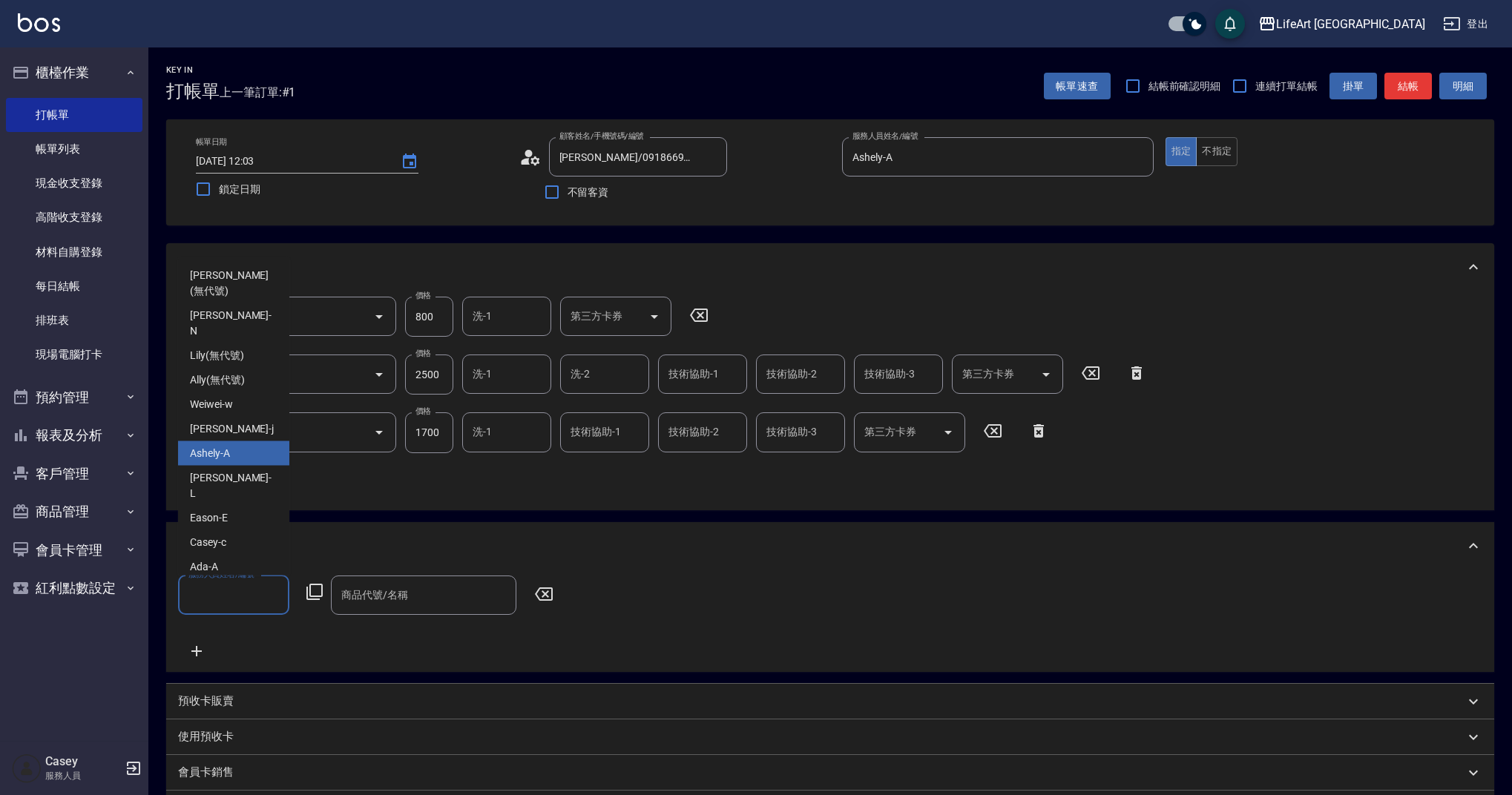
click at [246, 442] on div "Ashely -A" at bounding box center [234, 454] width 112 height 25
type input "Ashely-A"
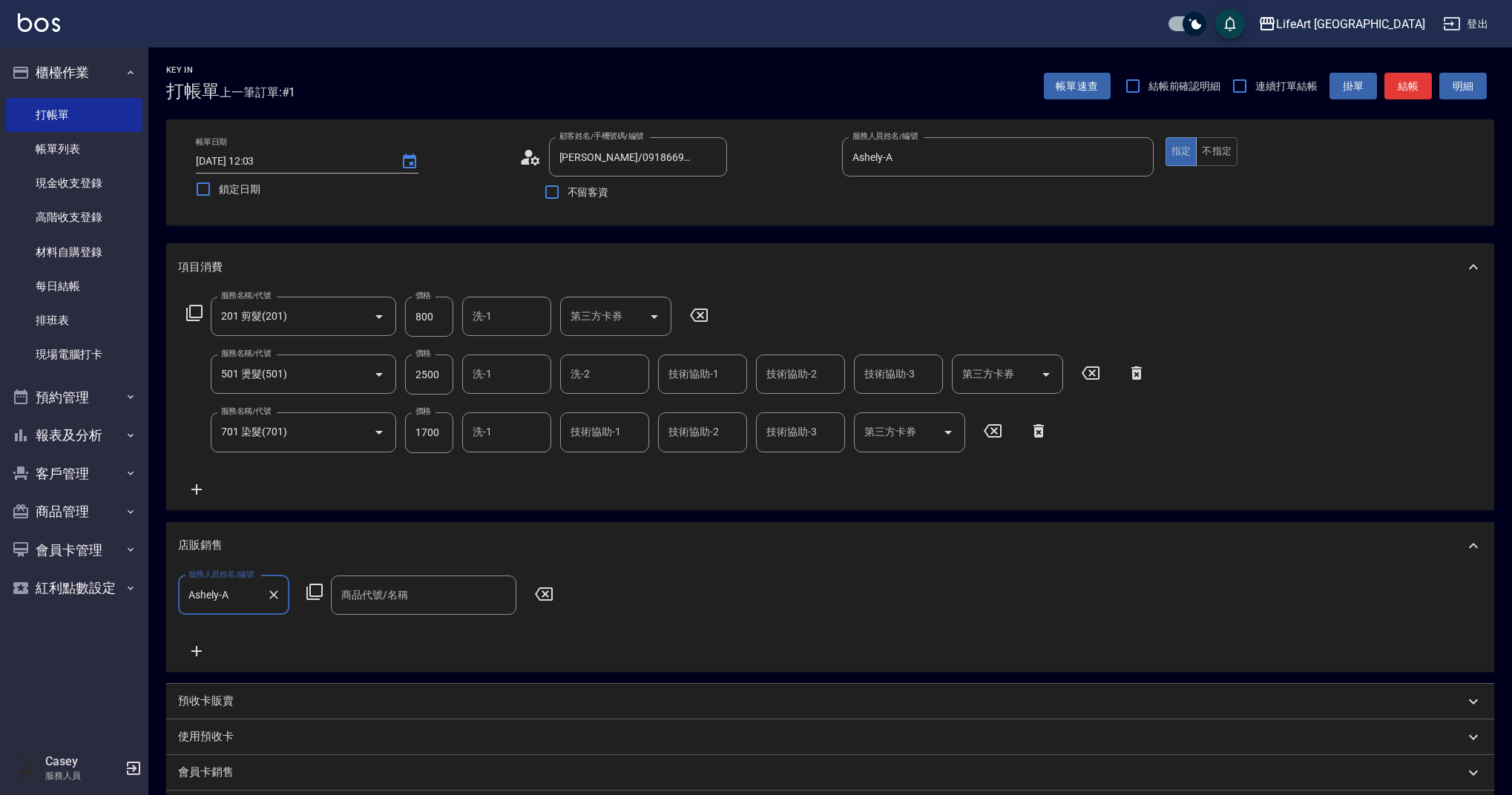
drag, startPoint x: 388, startPoint y: 605, endPoint x: 394, endPoint y: 628, distance: 23.8
click at [388, 606] on input "商品代號/名稱" at bounding box center [424, 595] width 172 height 26
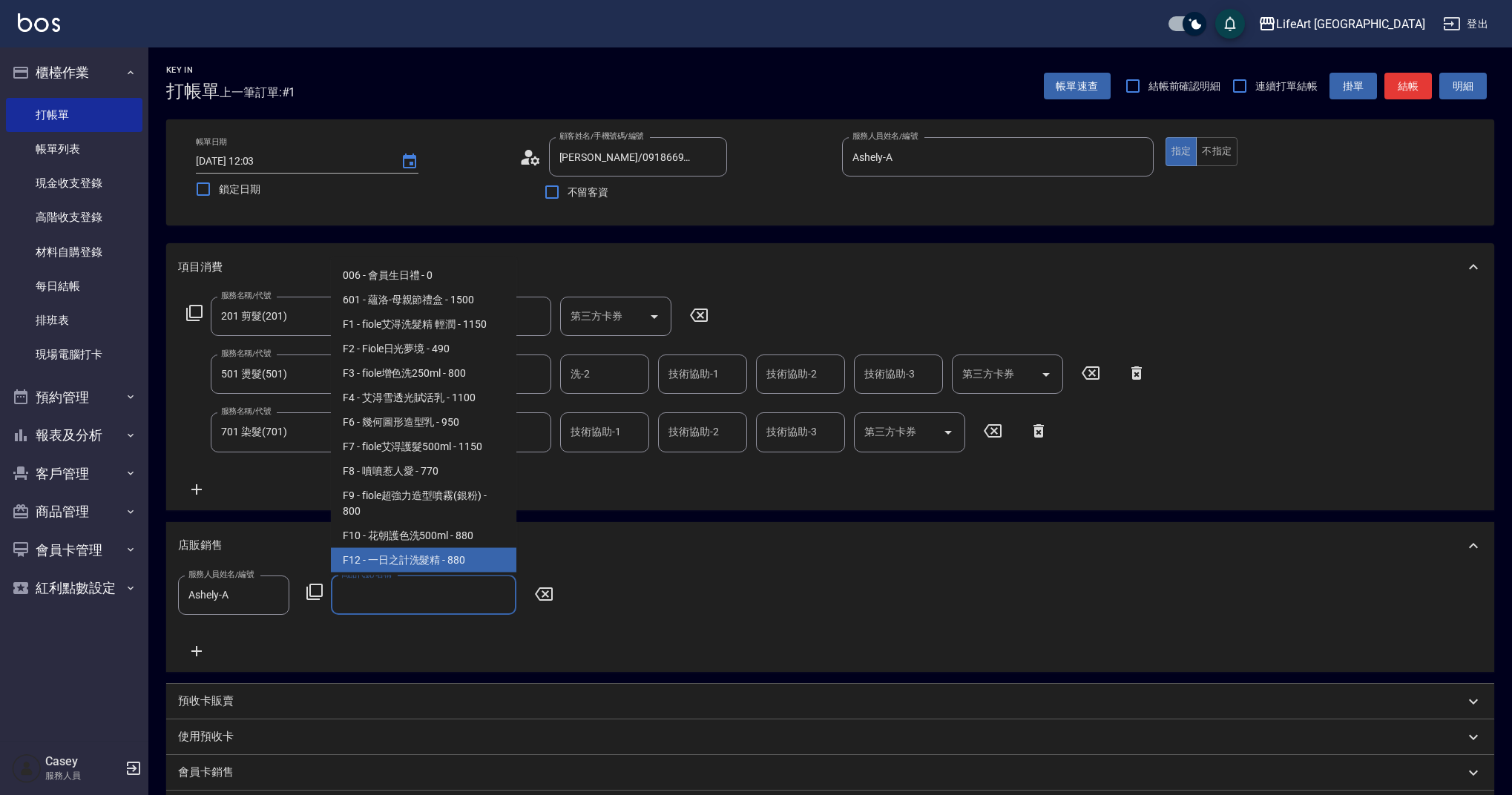
click at [487, 559] on span "F12 - 一日之計洗髮精 - 880" at bounding box center [424, 560] width 186 height 25
type input "一日之計洗髮精"
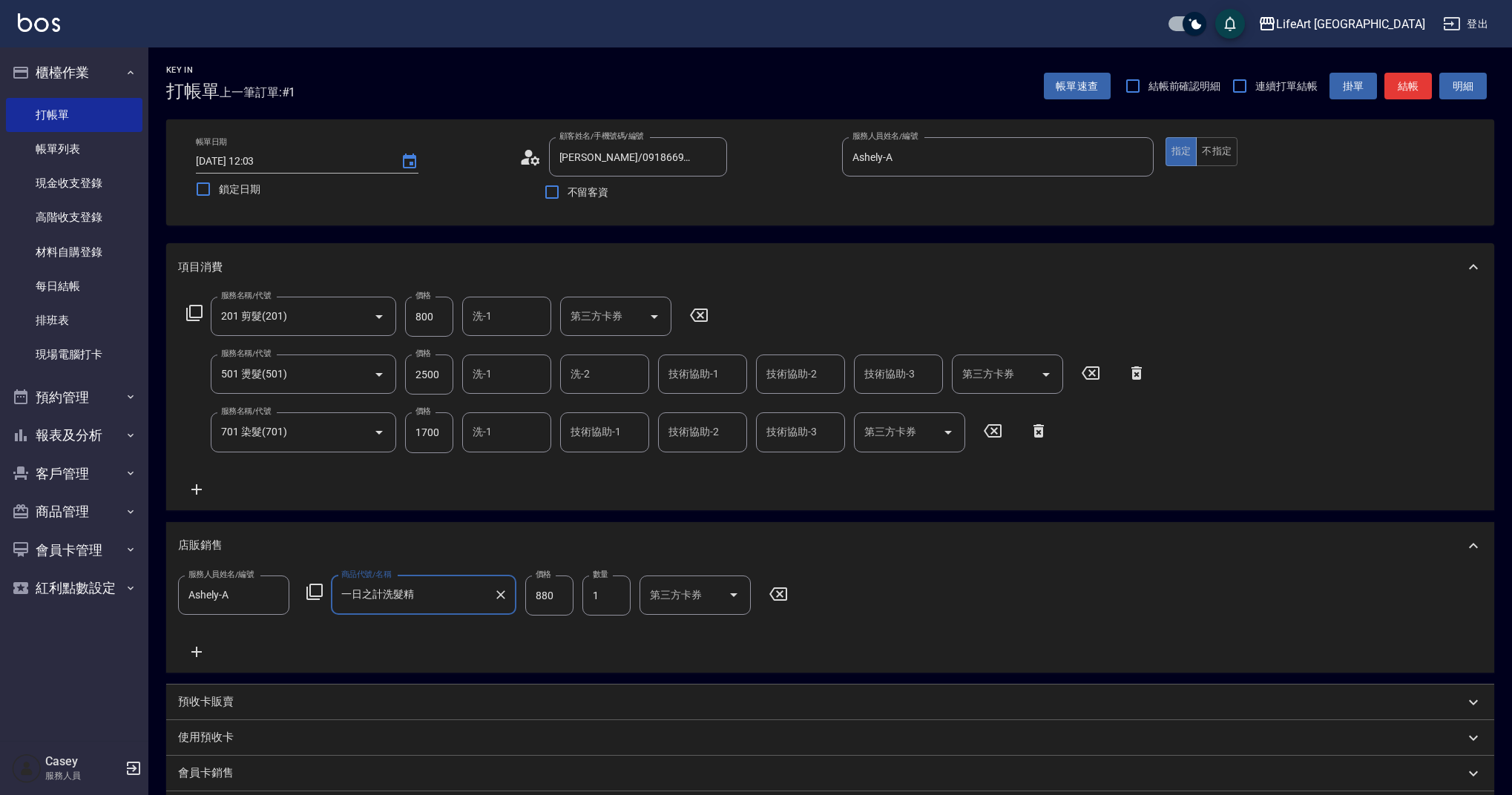
click at [204, 487] on icon at bounding box center [197, 490] width 37 height 18
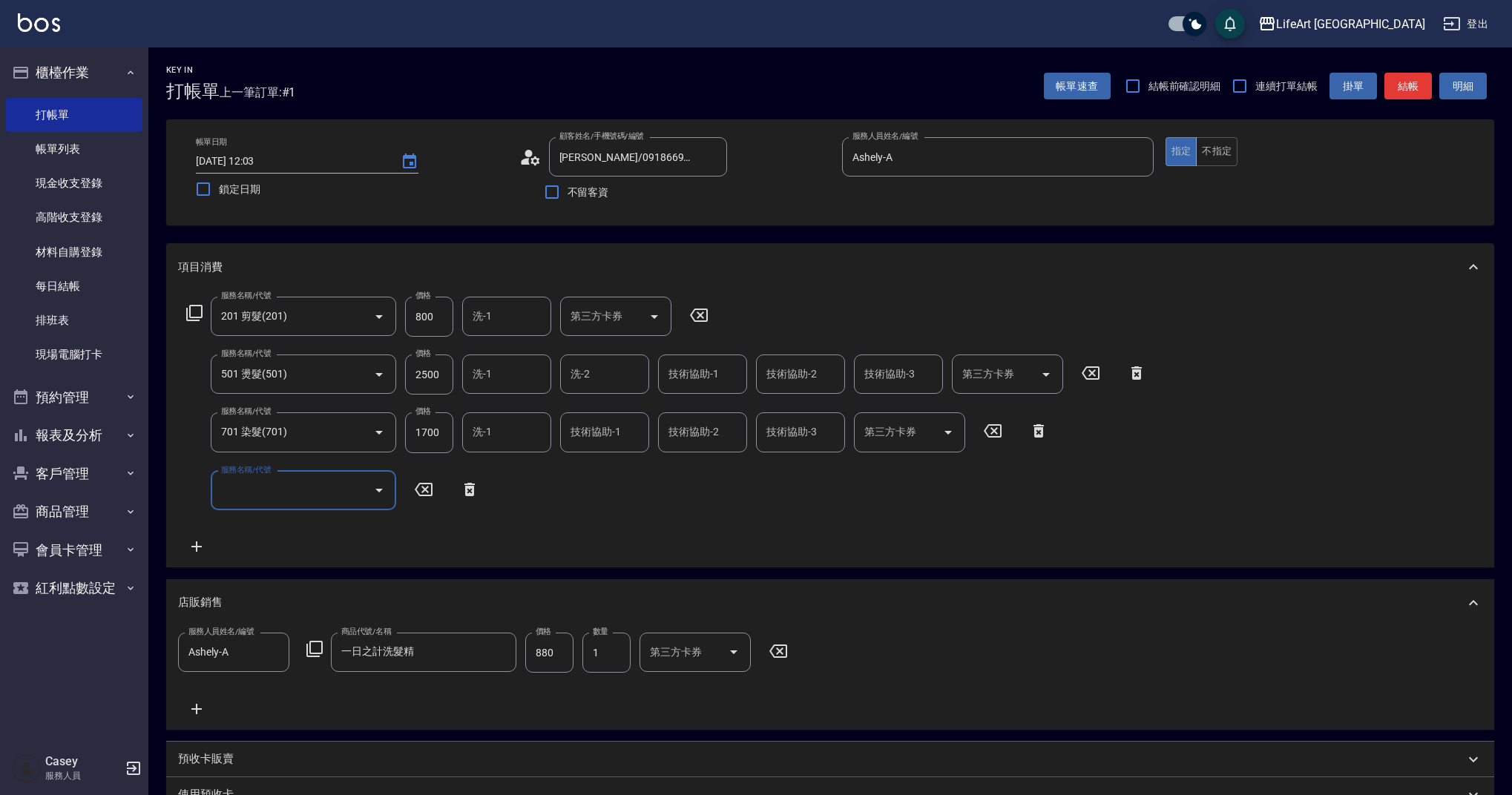
click at [286, 487] on input "服務名稱/代號" at bounding box center [292, 490] width 150 height 26
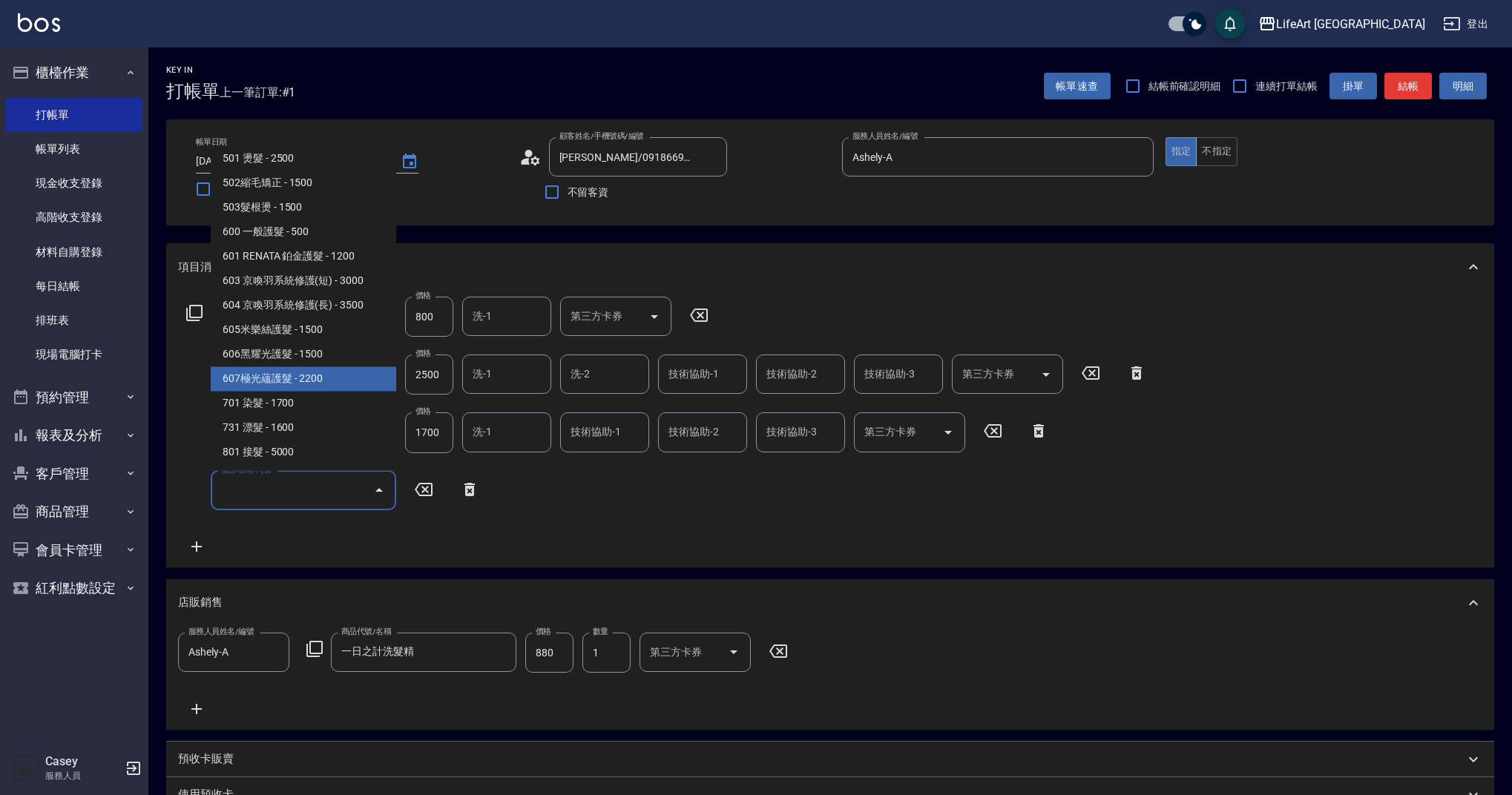
click at [359, 383] on span "607極光蘊護髮 - 2200" at bounding box center [303, 380] width 186 height 25
type input "607極光蘊護髮(607)"
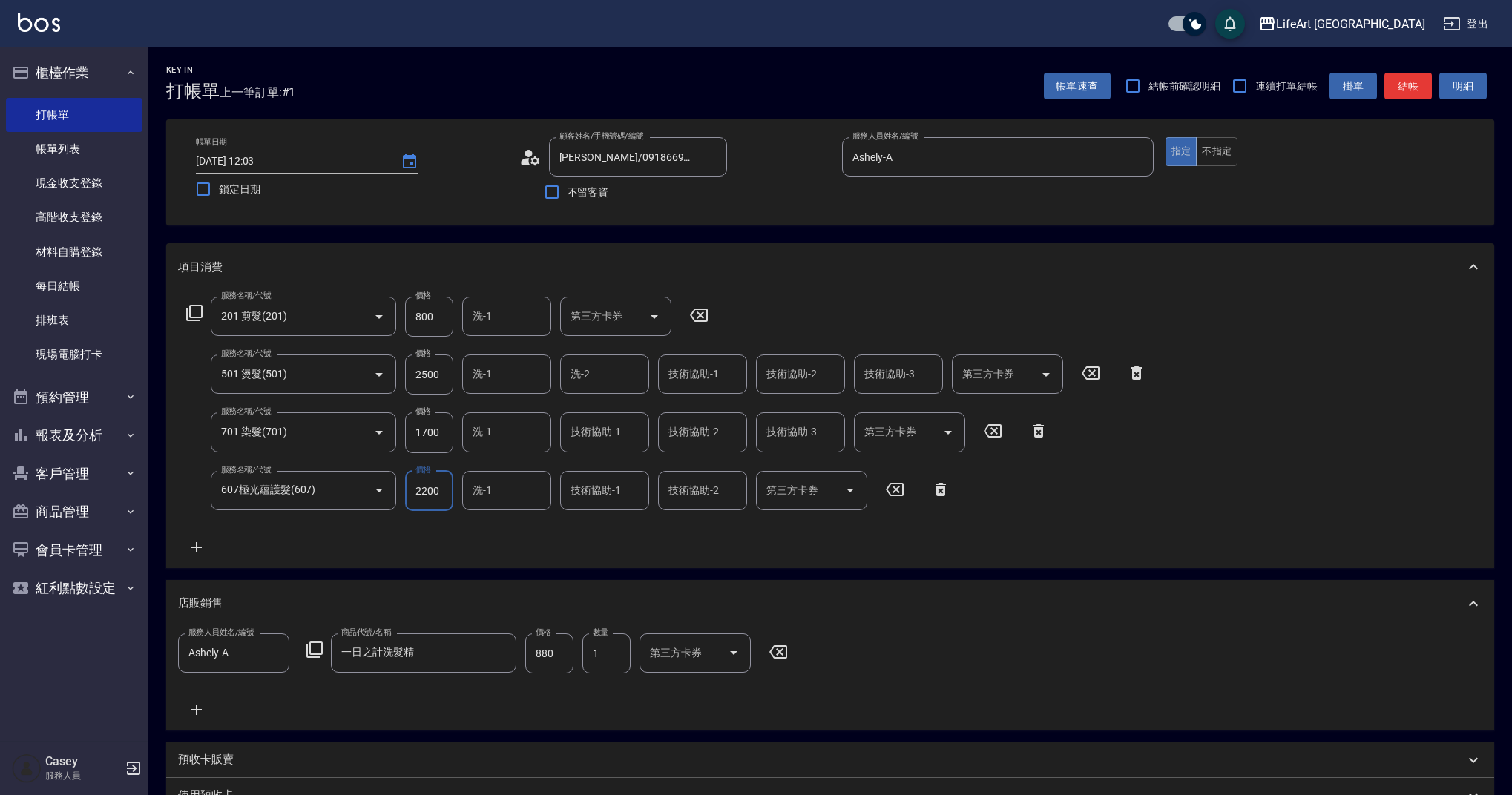
click at [445, 389] on input "2500" at bounding box center [429, 375] width 48 height 40
type input "1500"
click at [446, 428] on input "1700" at bounding box center [429, 433] width 48 height 40
click at [446, 429] on input "1700" at bounding box center [429, 433] width 48 height 40
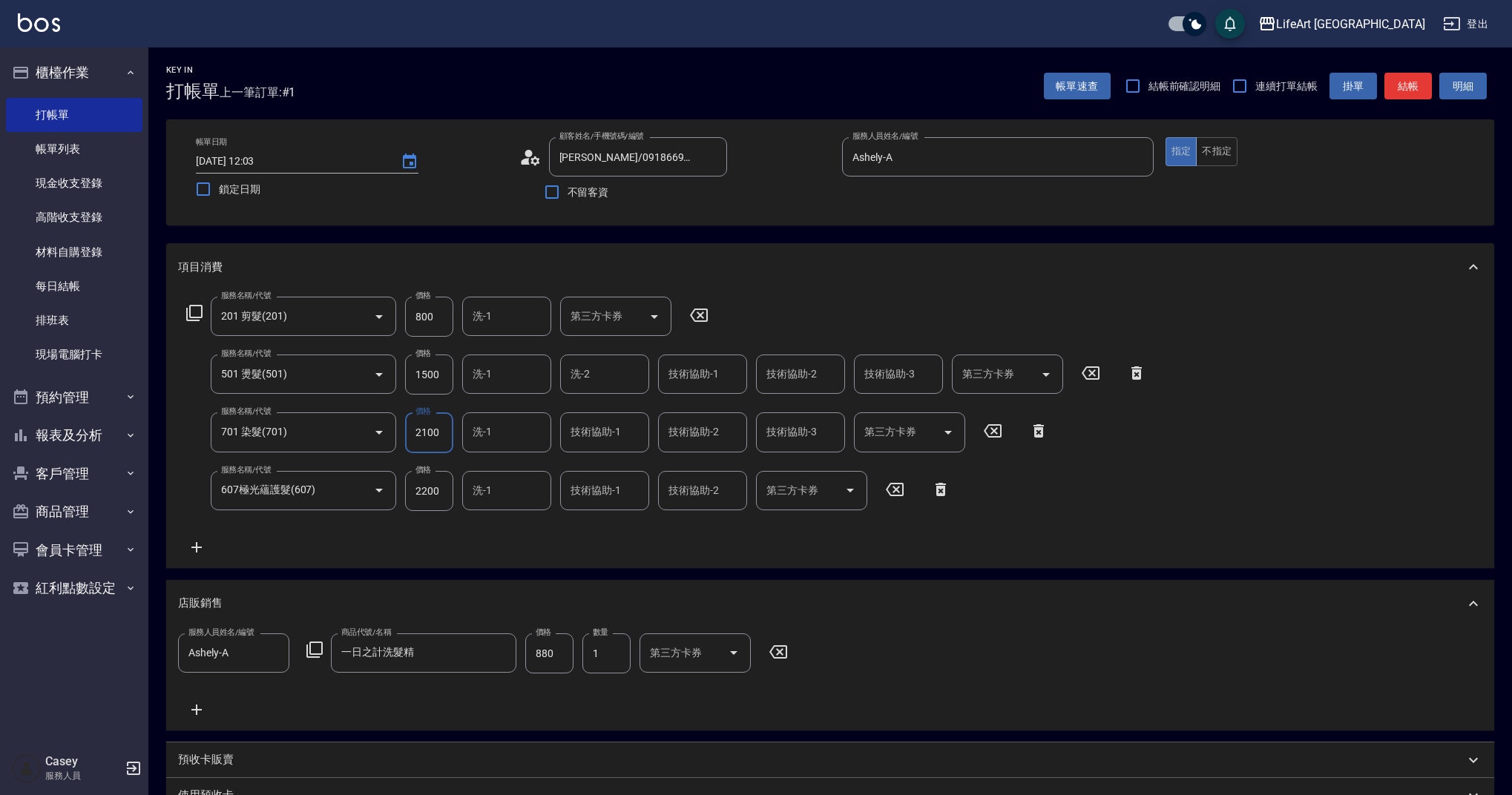
type input "2100"
click at [457, 543] on div "服務名稱/代號 201 剪髮(201) 服務名稱/代號 價格 800 價格 洗-1 洗-1 第三方卡券 第三方卡券 服務名稱/代號 501 燙髮(501) 服…" at bounding box center [666, 426] width 977 height 260
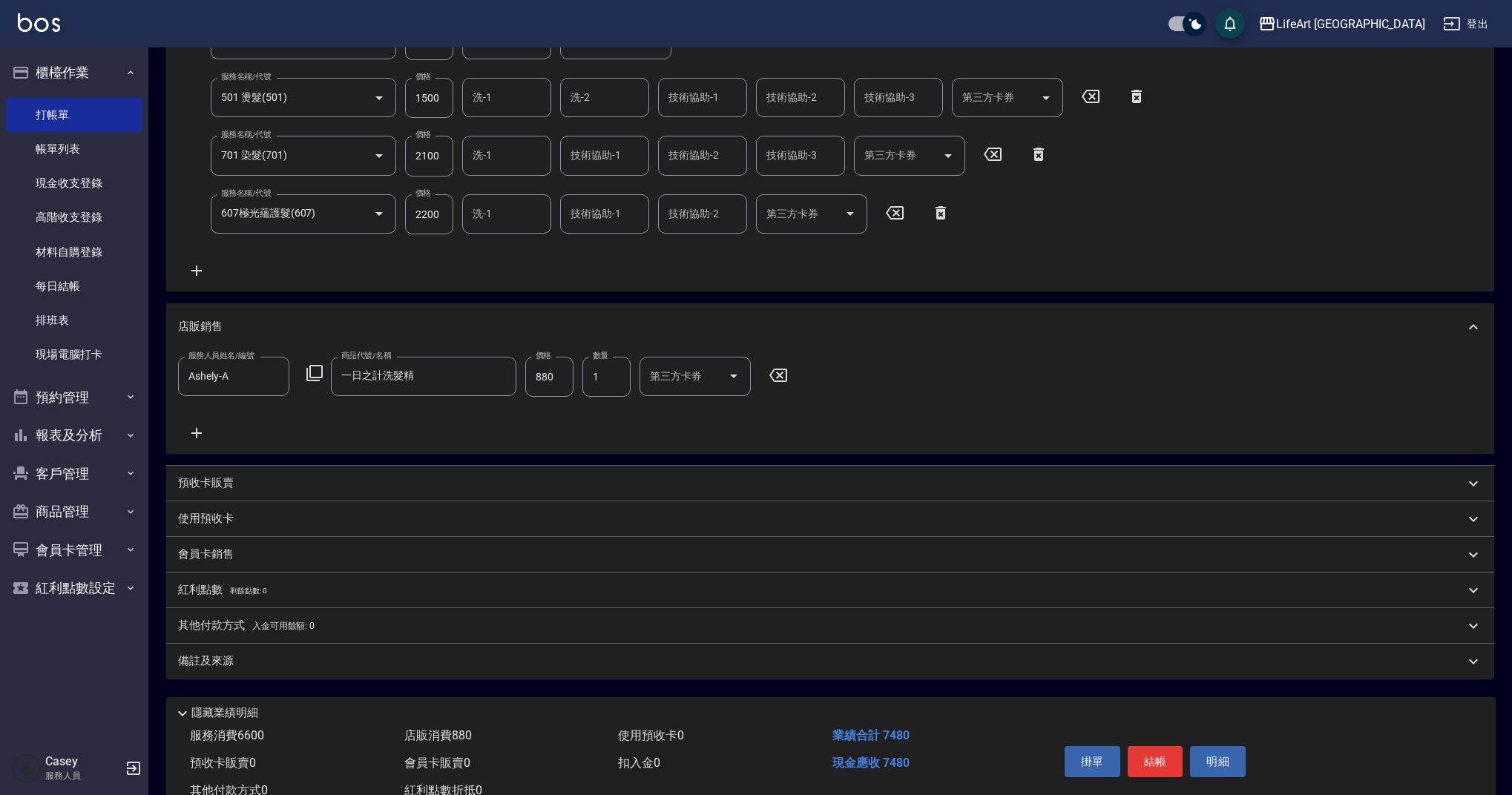
scroll to position [266, 0]
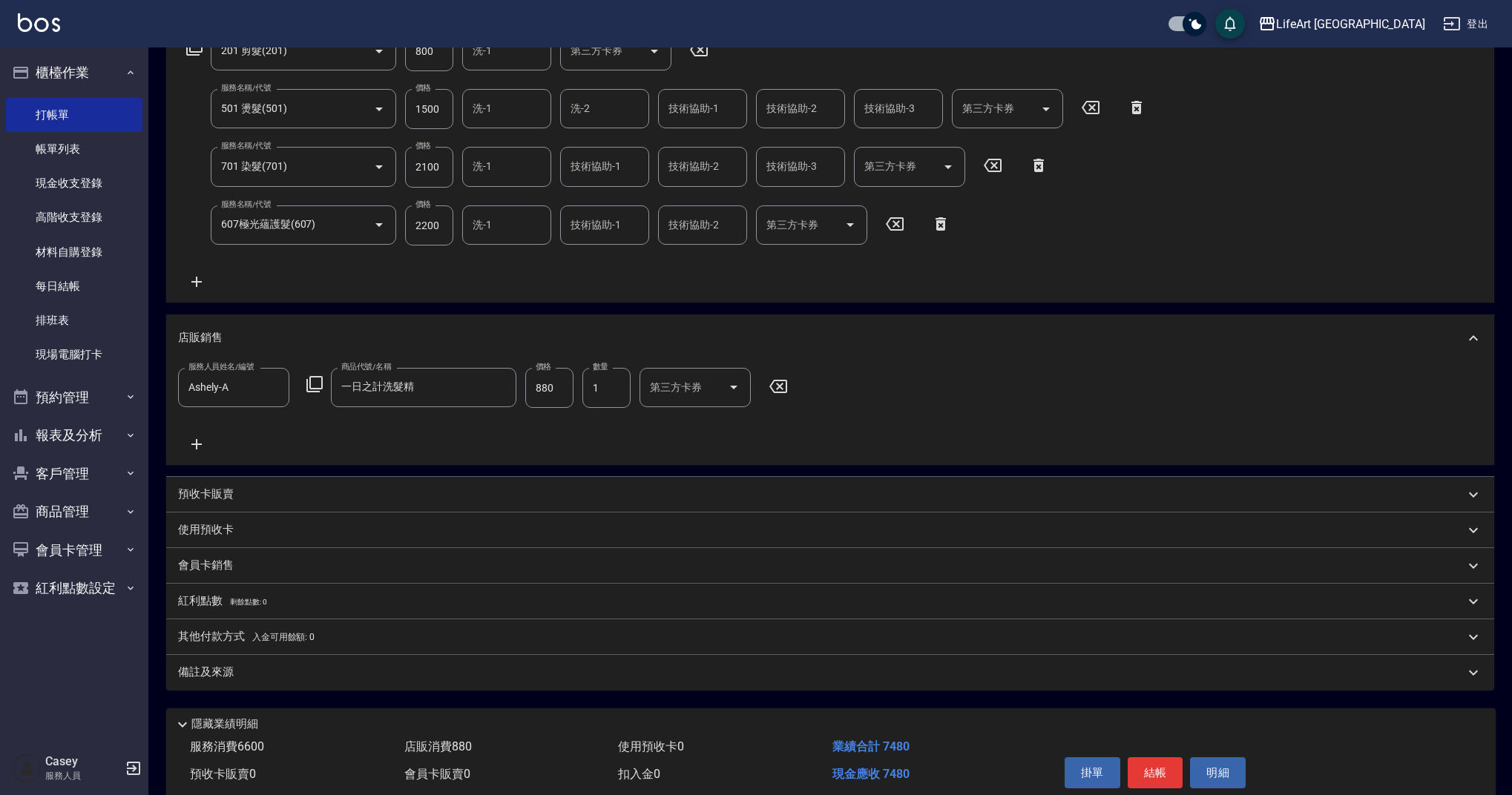
click at [558, 395] on input "880" at bounding box center [549, 388] width 48 height 40
type input "792"
click at [248, 640] on p "其他付款方式 入金可用餘額: 0" at bounding box center [246, 637] width 136 height 16
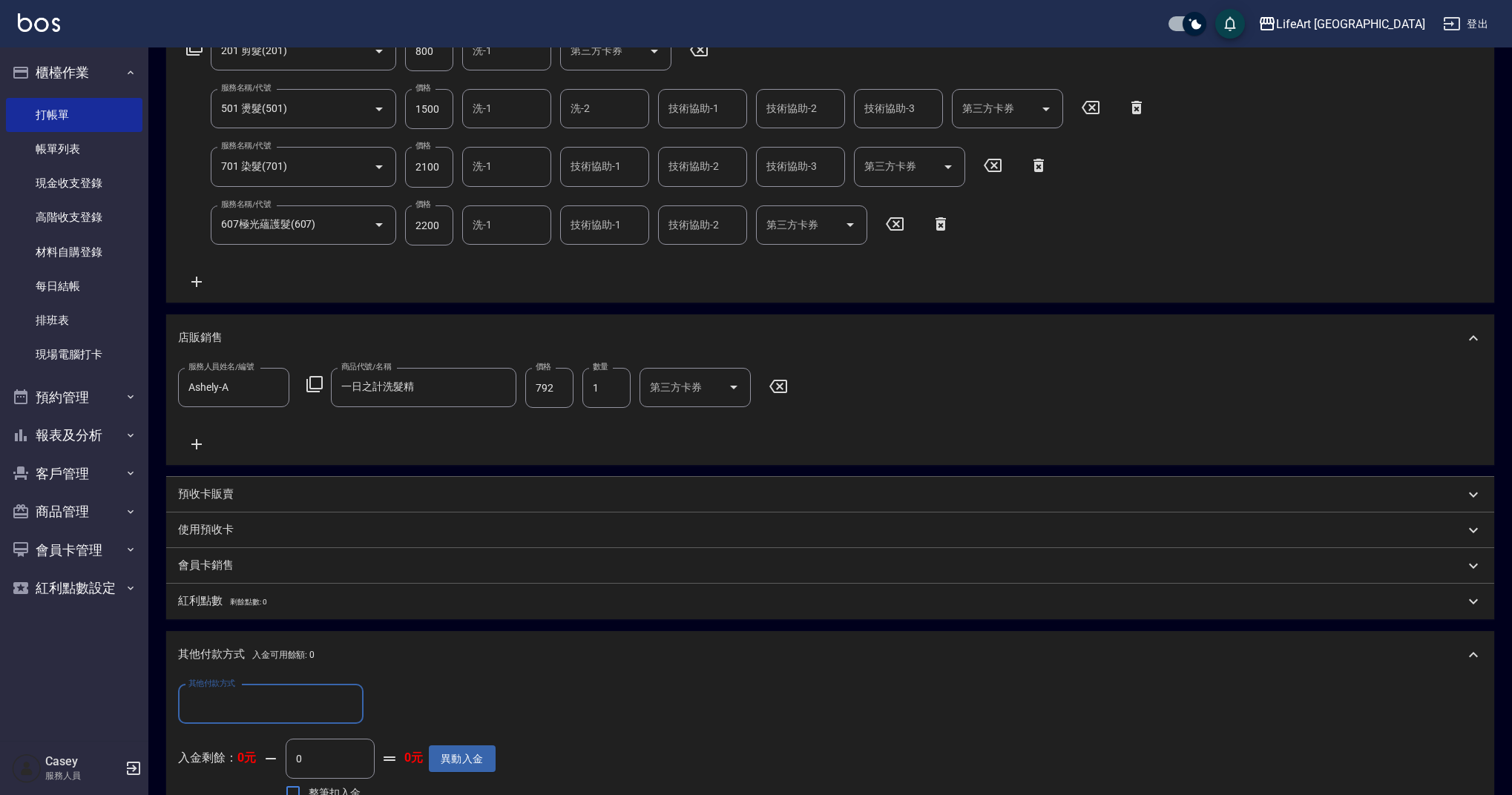
click at [254, 703] on input "其他付款方式" at bounding box center [271, 704] width 172 height 26
click at [245, 674] on span "信用卡" at bounding box center [271, 666] width 186 height 25
type input "信用卡"
click at [422, 719] on input "0" at bounding box center [427, 705] width 112 height 40
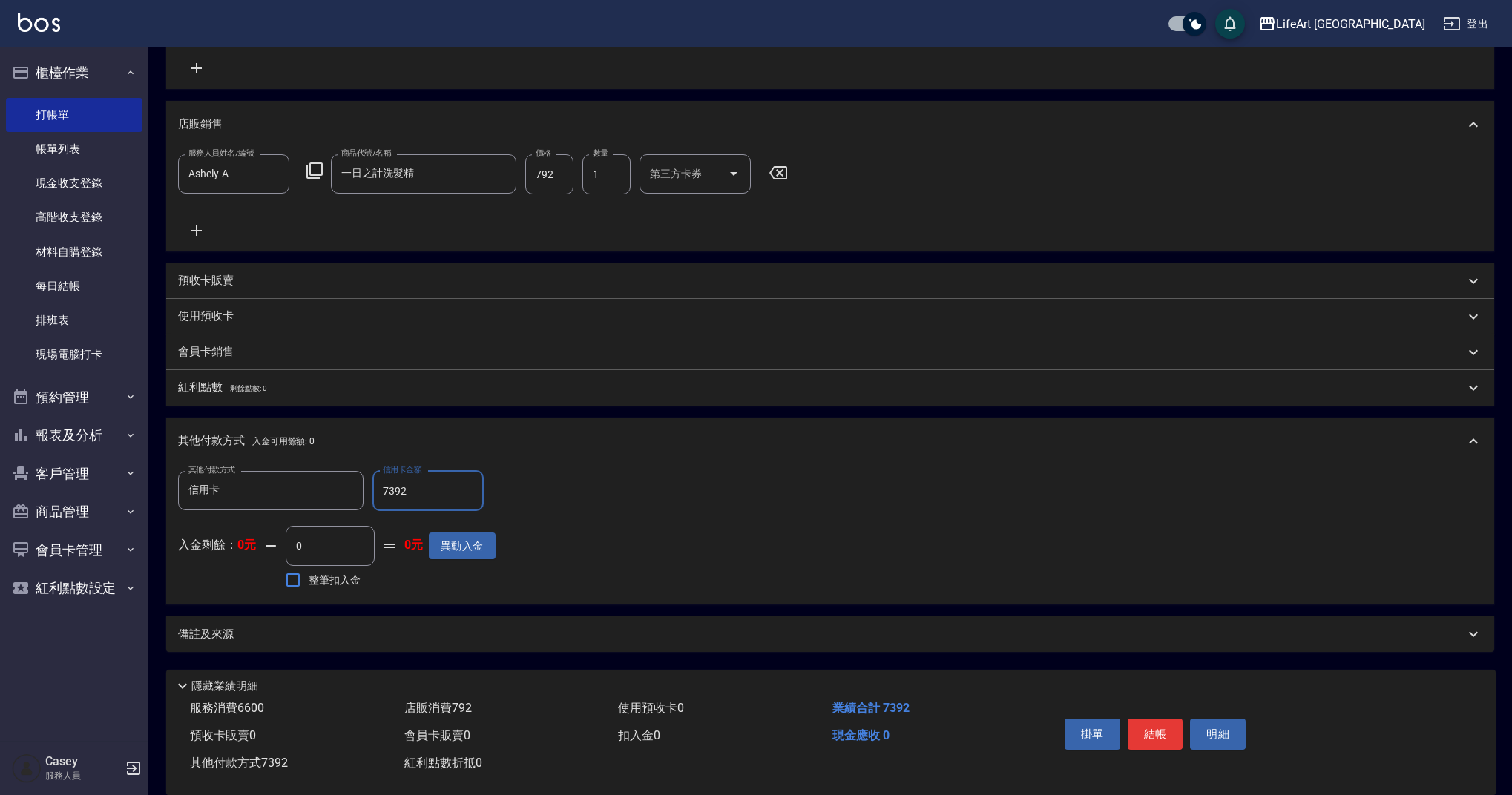
scroll to position [504, 0]
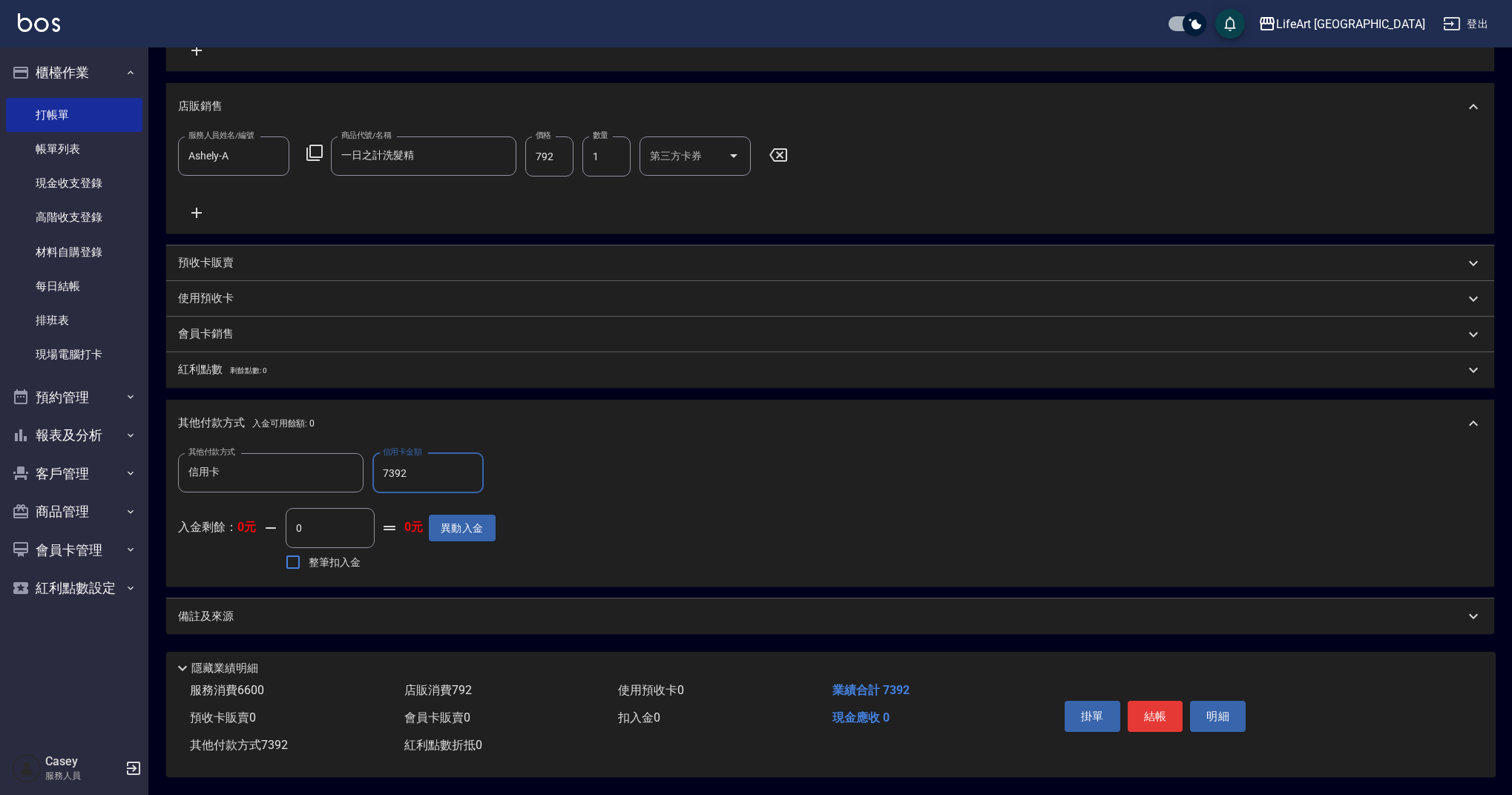
type input "7392"
click at [436, 613] on div "備註及來源" at bounding box center [821, 617] width 1286 height 16
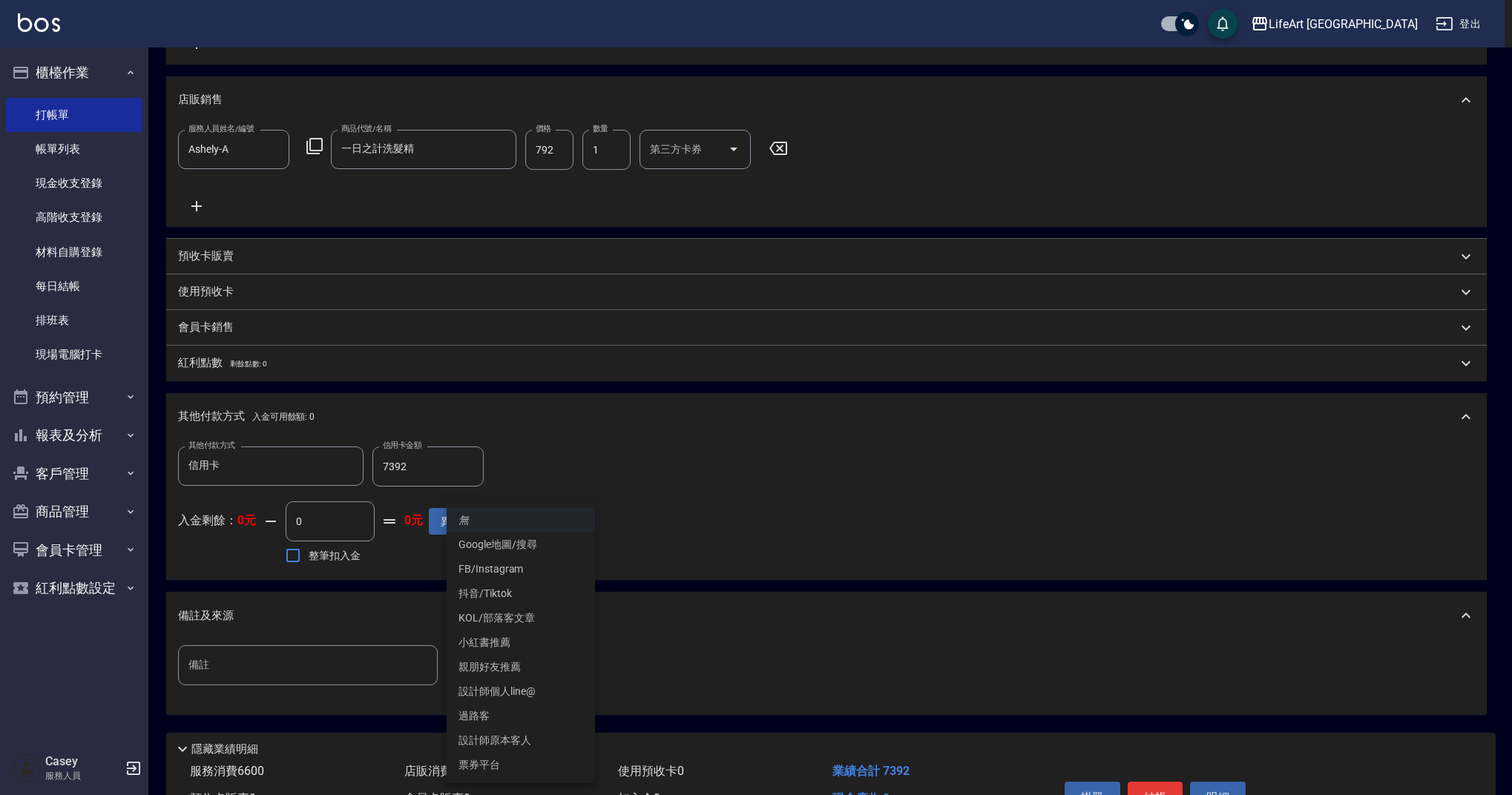
click at [548, 678] on body "LifeArt 蘆洲 登出 櫃檯作業 打帳單 帳單列表 現金收支登錄 高階收支登錄 材料自購登錄 每日結帳 排班表 現場電腦打卡 預約管理 預約管理 單日預約…" at bounding box center [756, 186] width 1512 height 1380
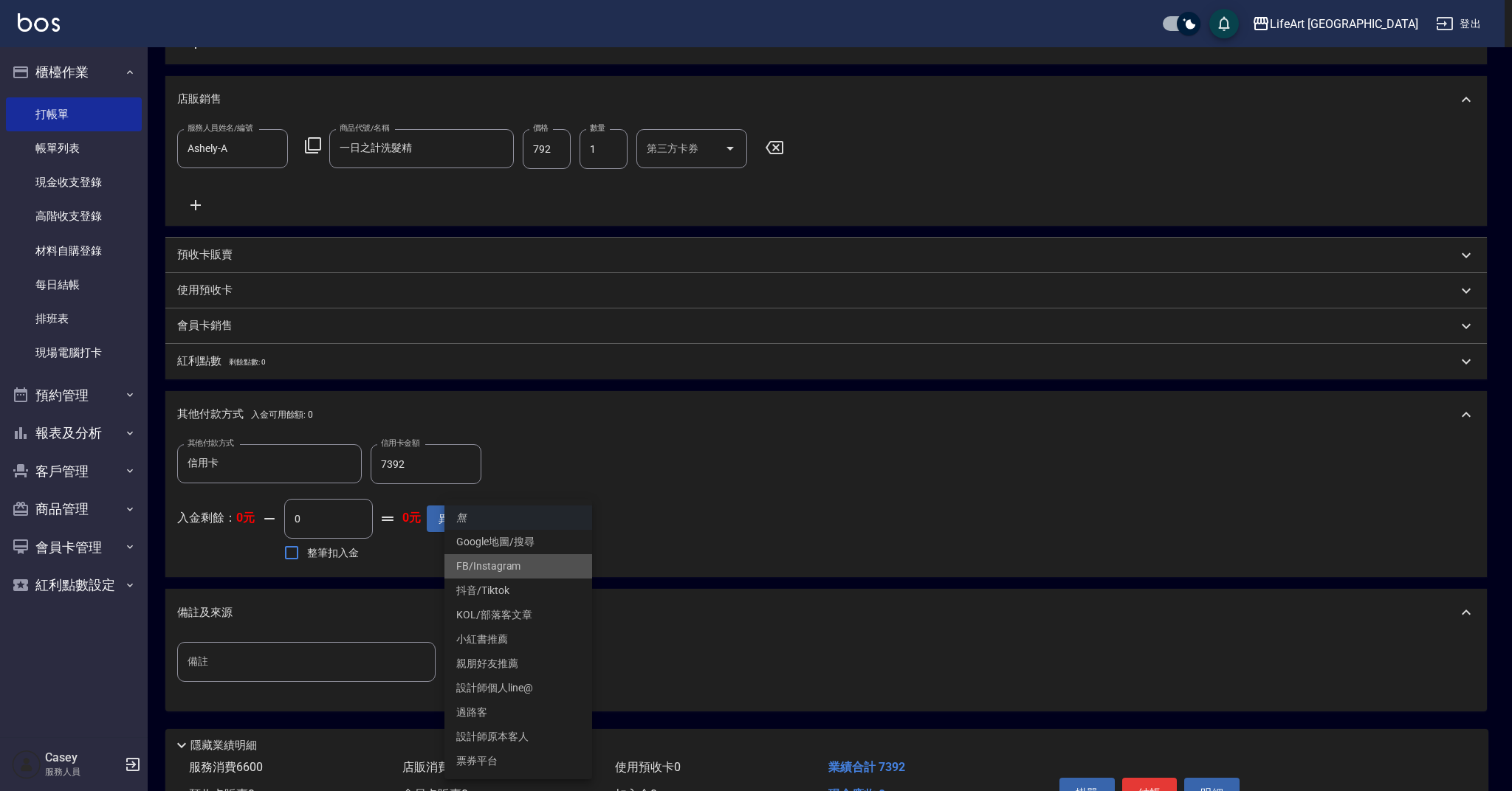
click at [513, 562] on li "FB/Instagram" at bounding box center [519, 566] width 148 height 25
type input "FB/Instagram"
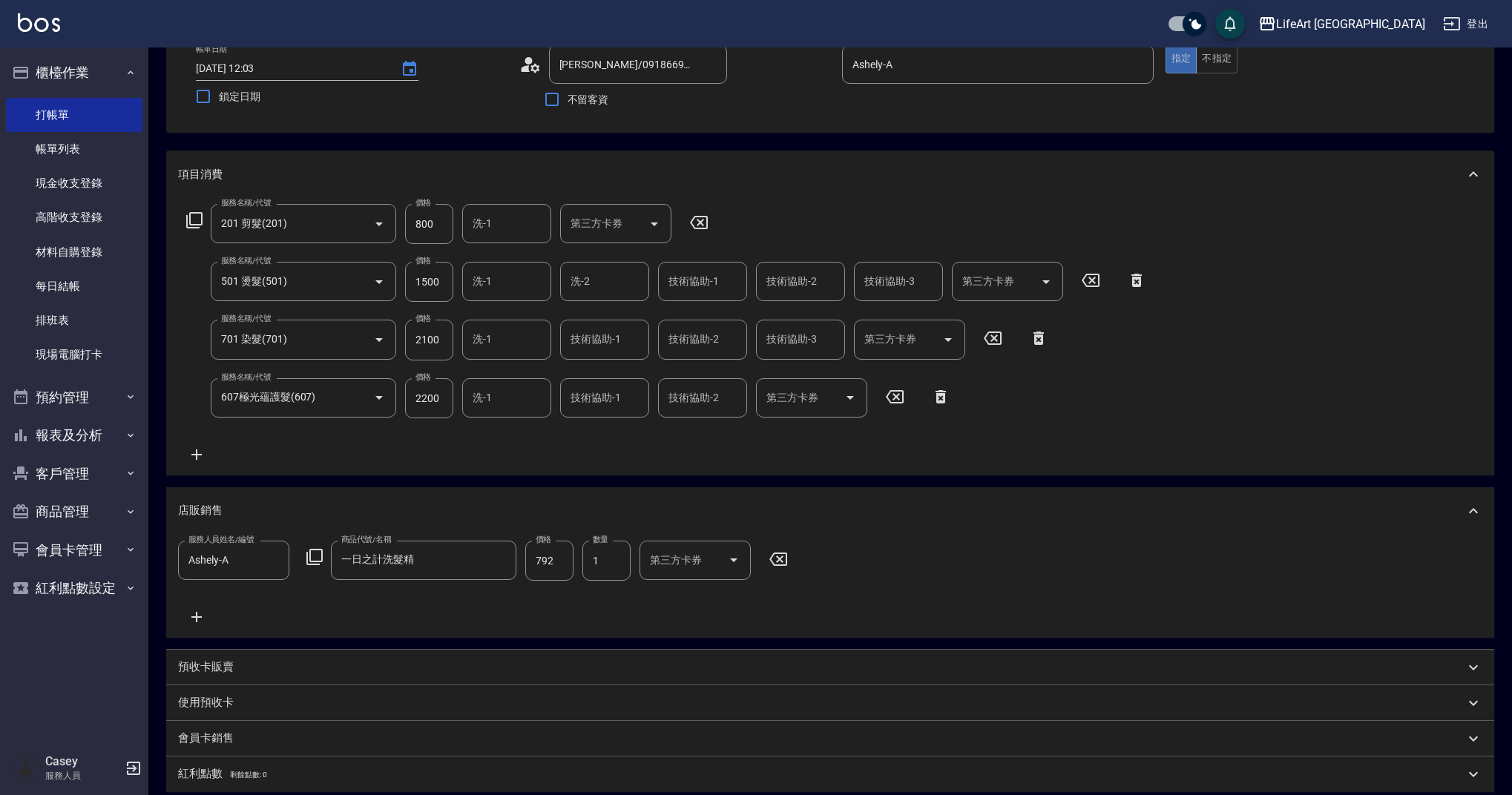
scroll to position [91, 0]
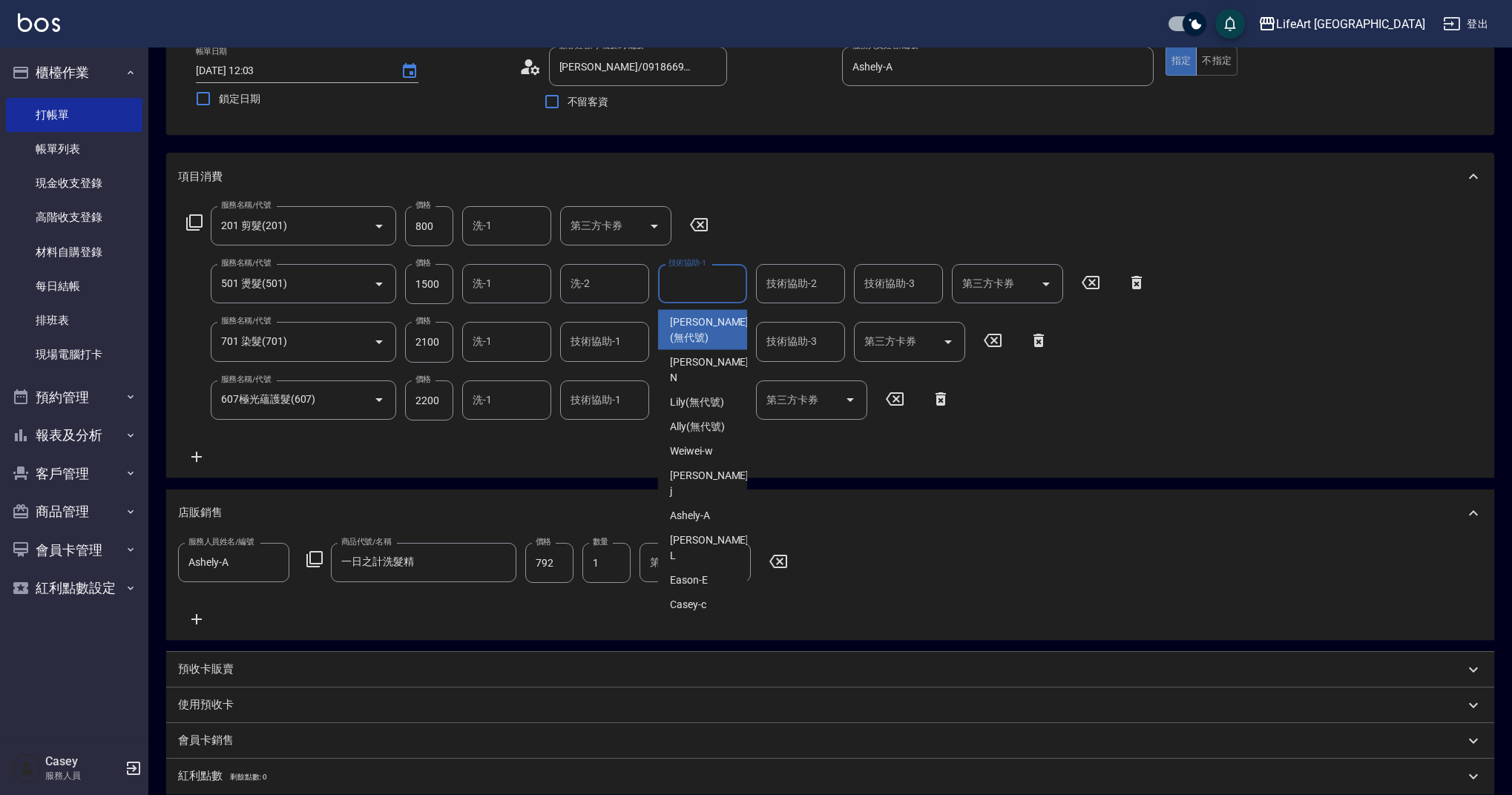
click at [680, 288] on input "技術協助-1" at bounding box center [702, 284] width 76 height 26
click at [719, 317] on span "Lily (無代號)" at bounding box center [697, 322] width 54 height 16
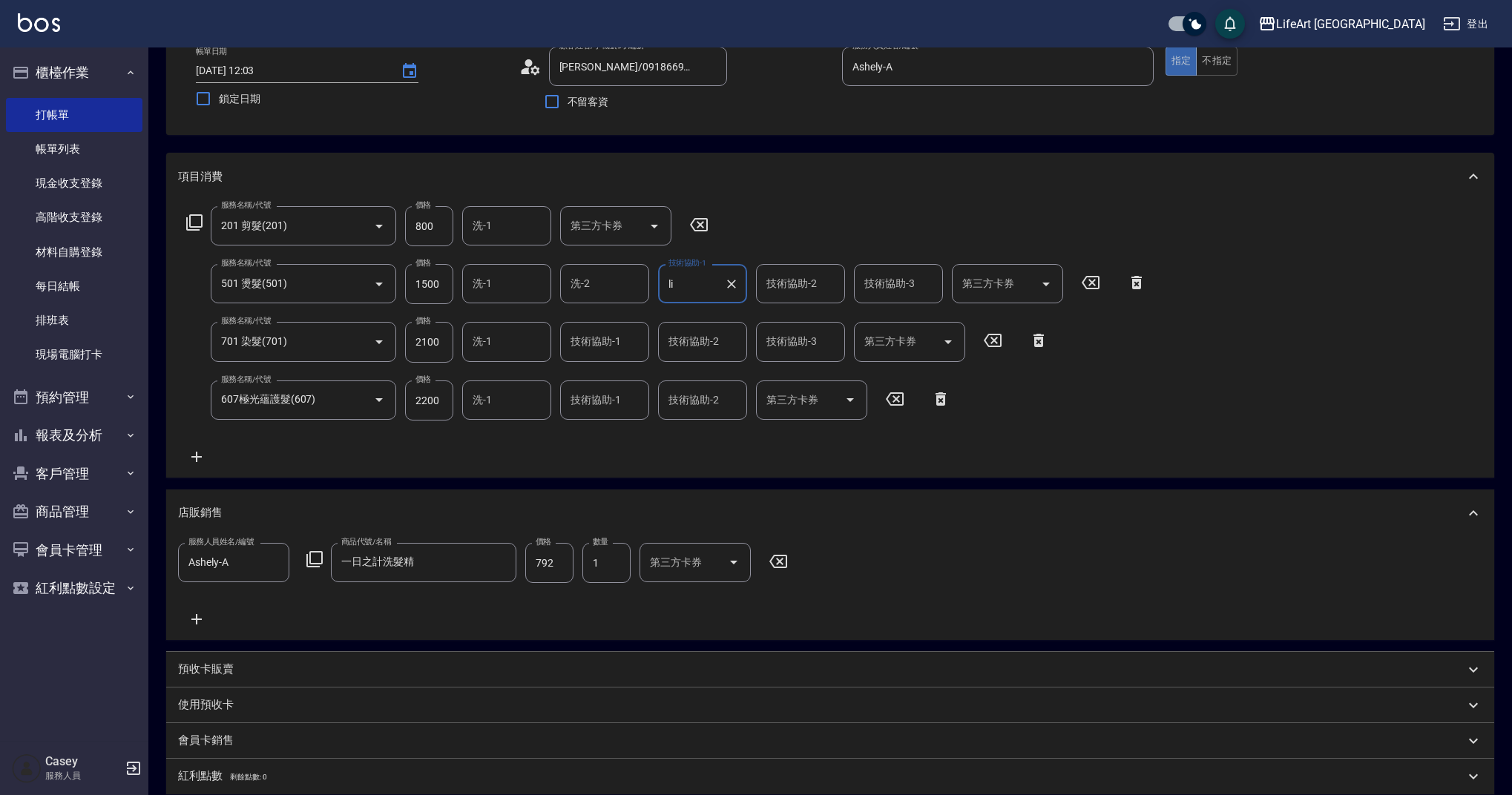
type input "Lily(無代號)"
type input "0"
click at [791, 293] on input "技術協助-2" at bounding box center [800, 284] width 76 height 26
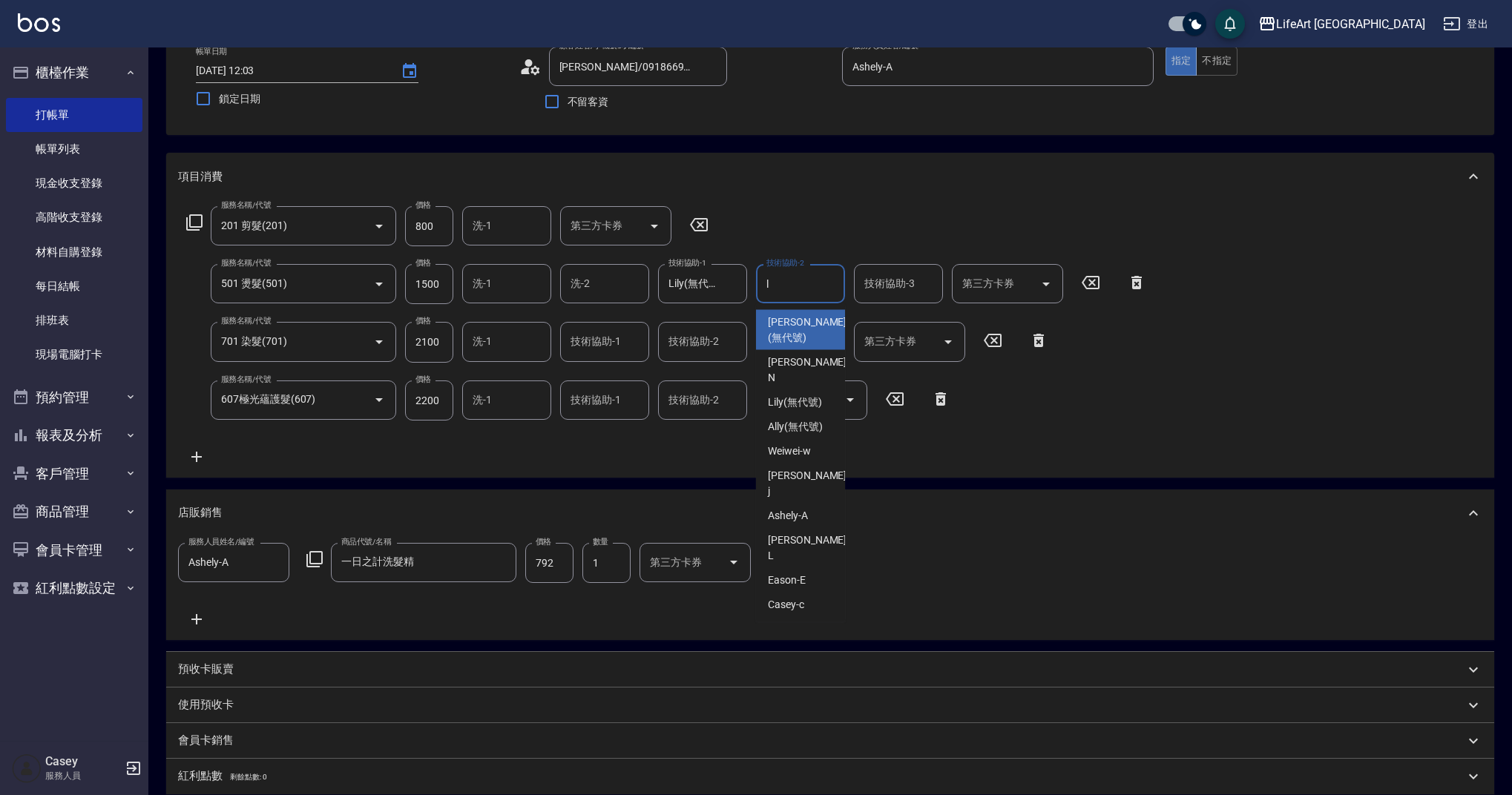
type input "li"
click at [824, 284] on icon "Clear" at bounding box center [829, 284] width 15 height 15
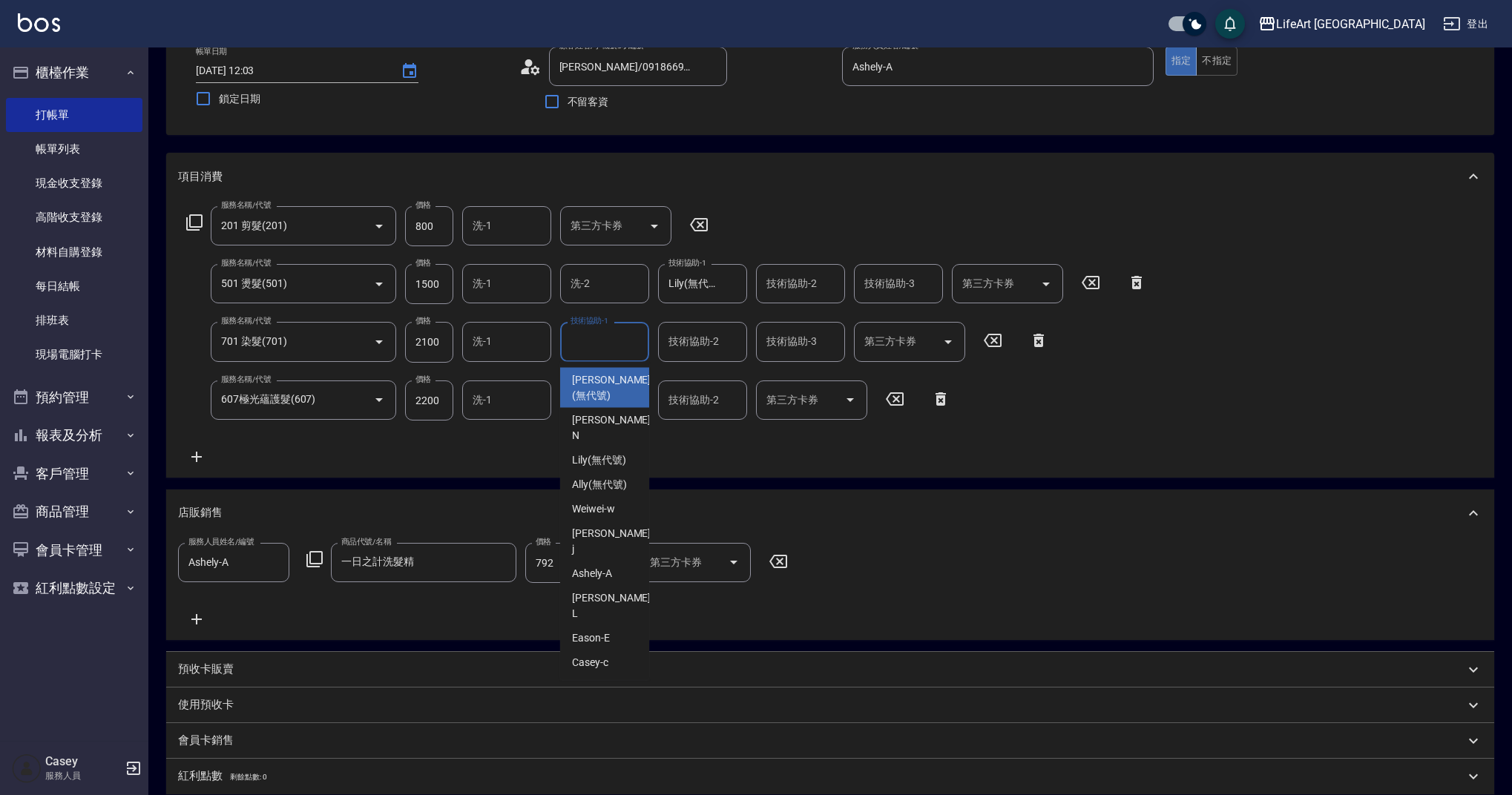
click at [620, 341] on input "技術協助-1" at bounding box center [604, 341] width 76 height 26
click at [624, 374] on span "Lily (無代號)" at bounding box center [599, 380] width 54 height 16
type input "Lily(無代號)"
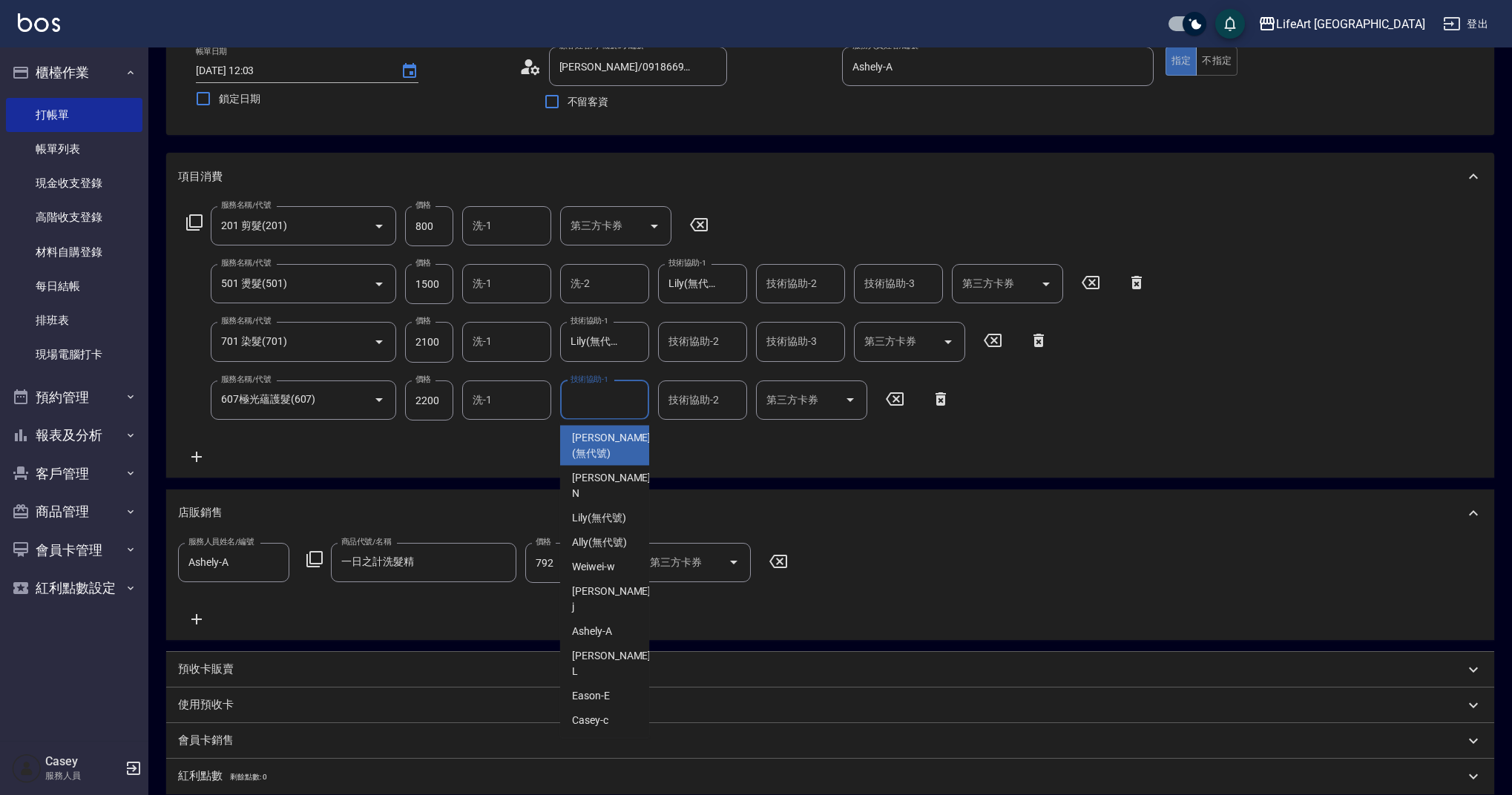
click at [606, 403] on input "技術協助-1" at bounding box center [604, 400] width 76 height 26
click at [598, 441] on span "Lily (無代號)" at bounding box center [599, 438] width 54 height 16
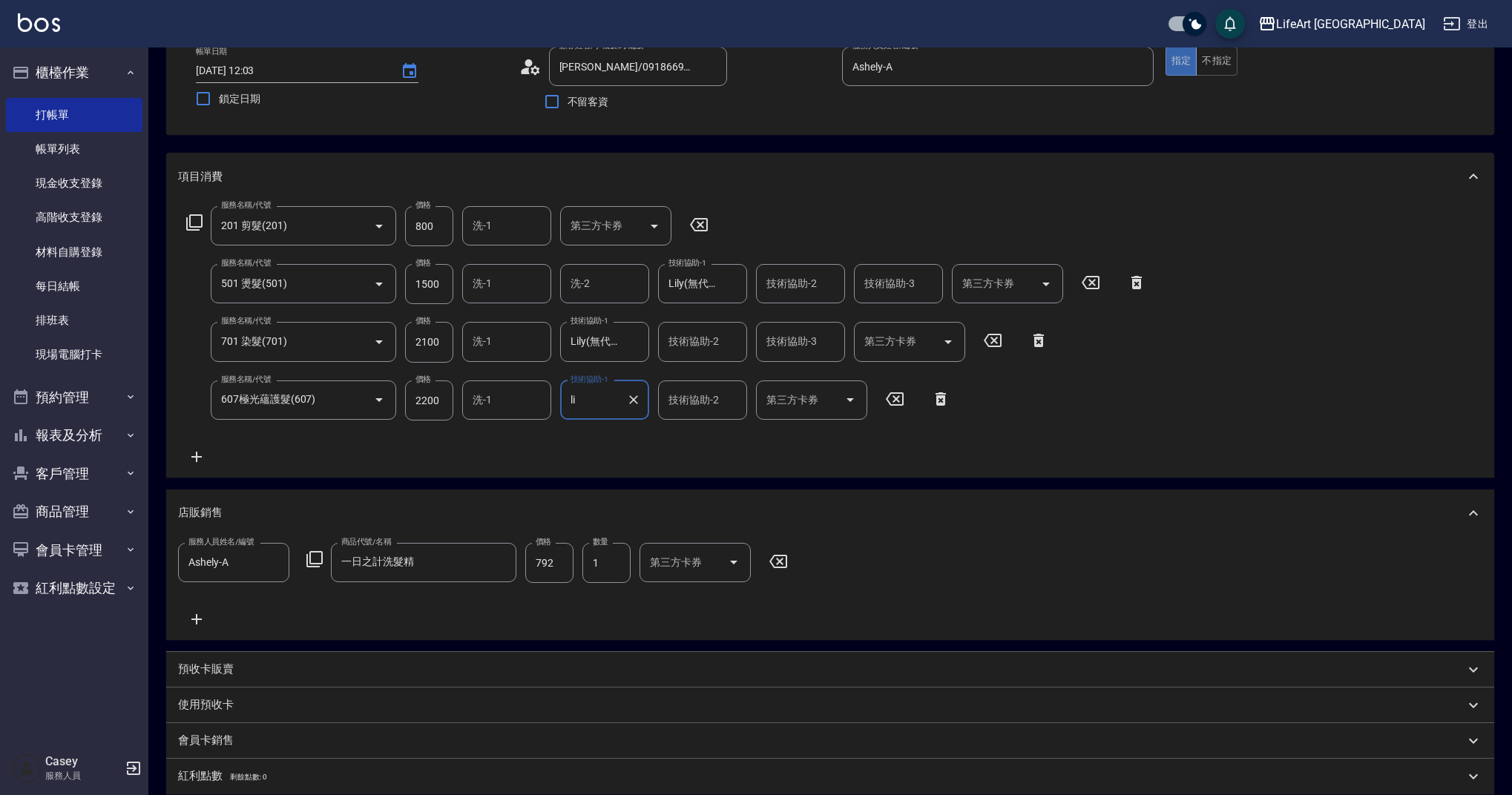
type input "Lily(無代號)"
click at [806, 282] on div "技術協助-2 技術協助-2" at bounding box center [800, 284] width 89 height 40
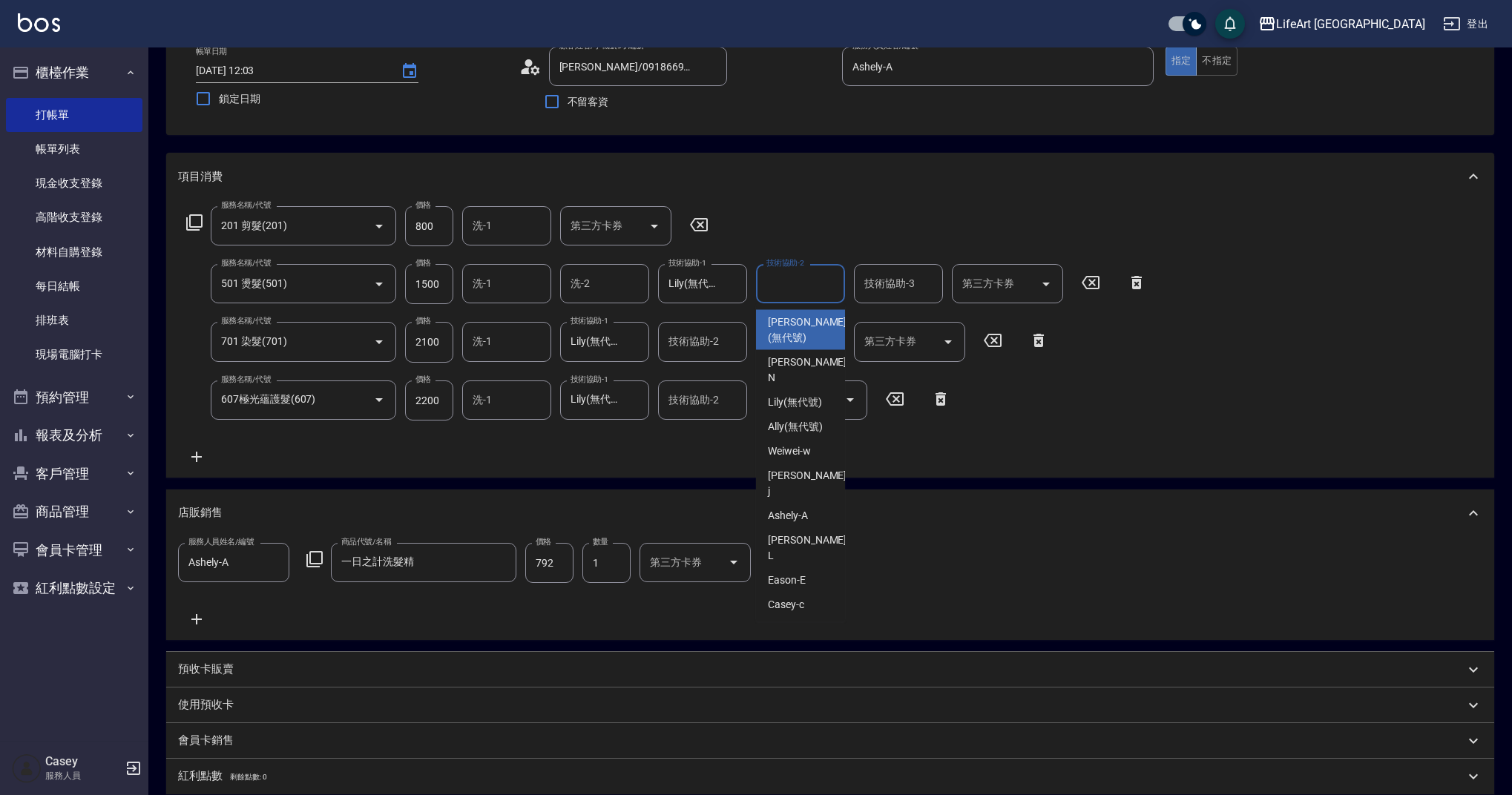
click at [802, 284] on input "技術協助-2" at bounding box center [800, 284] width 76 height 26
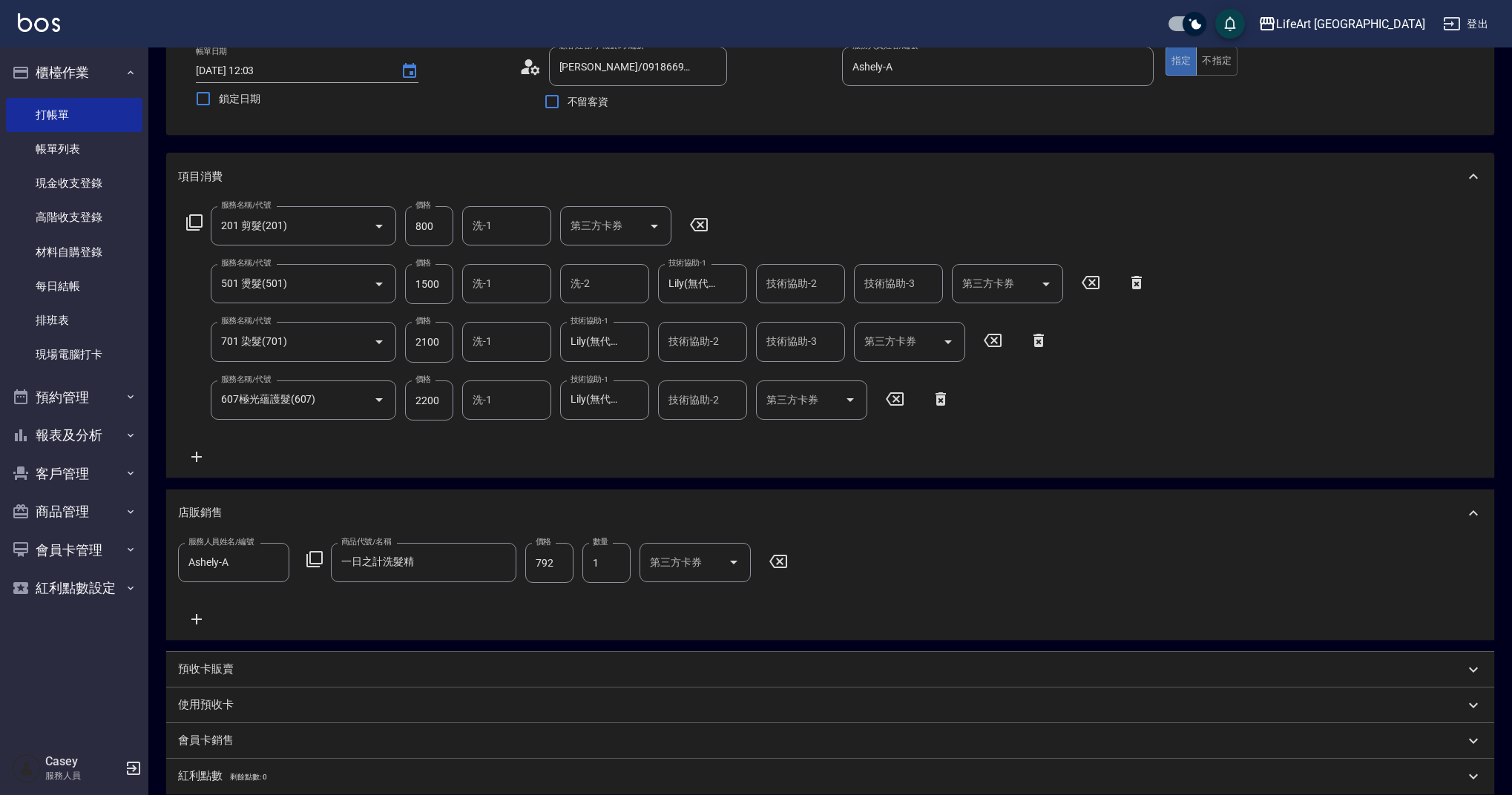
click at [1047, 398] on div "服務名稱/代號 201 剪髮(201) 服務名稱/代號 價格 800 價格 洗-1 洗-1 第三方卡券 第三方卡券 服務名稱/代號 501 燙髮(501) 服…" at bounding box center [666, 335] width 977 height 260
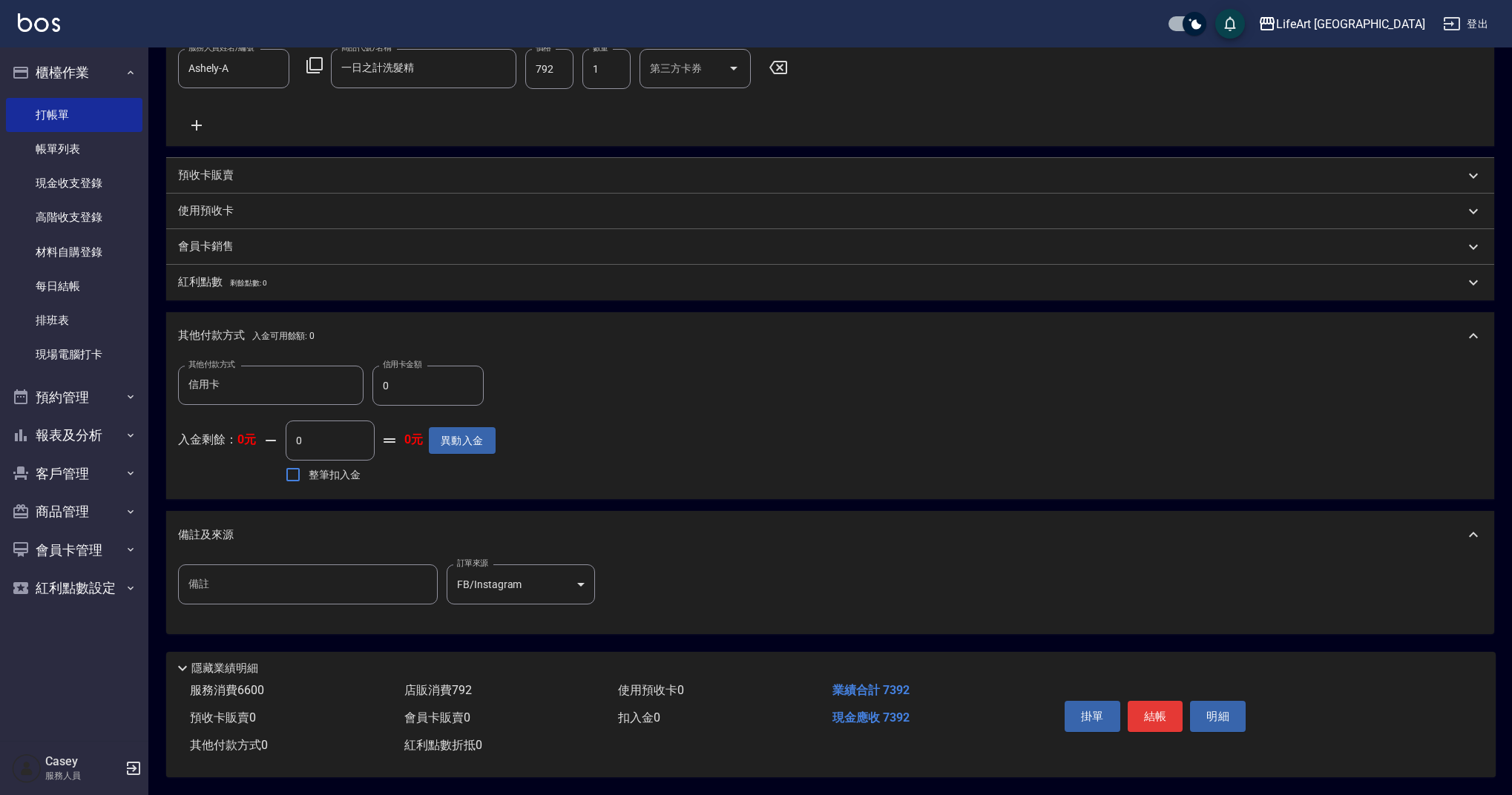
click at [447, 386] on input "0" at bounding box center [427, 386] width 112 height 40
type input "7392"
click at [576, 451] on div "其他付款方式 信用卡 其他付款方式 信用卡金額 7392 信用卡金額 入金剩餘： 0元 0 ​ 整筆扣入金 0元 異動入金" at bounding box center [830, 427] width 1304 height 122
click at [1162, 719] on button "結帳" at bounding box center [1155, 716] width 55 height 31
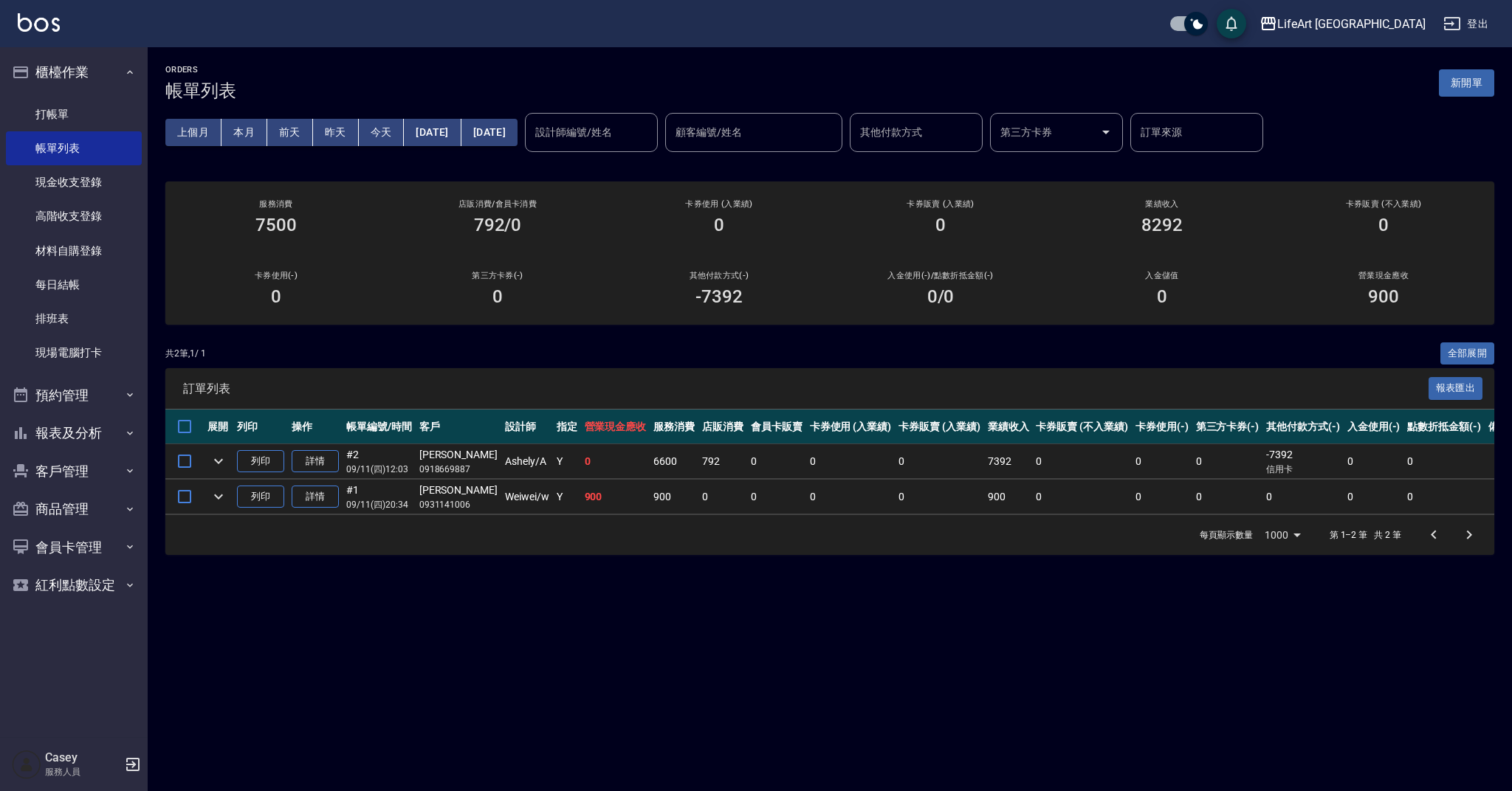
click at [1196, 629] on div "ORDERS 帳單列表 新開單 上個月 本月 前天 昨天 今天 2025/09/11 2025/09/11 設計師編號/姓名 設計師編號/姓名 顧客編號/姓名…" at bounding box center [756, 396] width 1512 height 791
click at [114, 174] on link "現金收支登錄" at bounding box center [74, 182] width 136 height 34
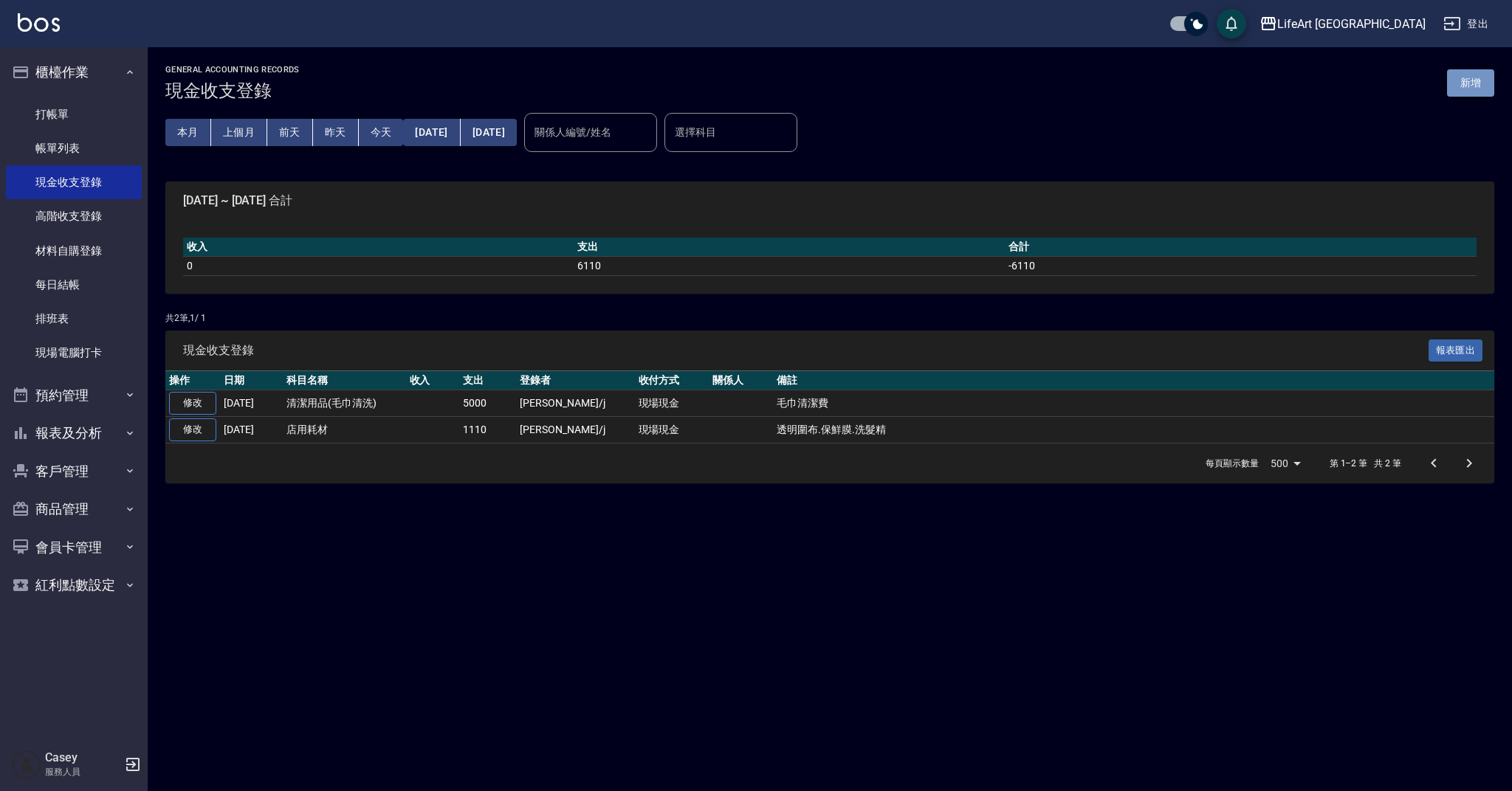
click at [1482, 92] on button "新增" at bounding box center [1470, 83] width 47 height 28
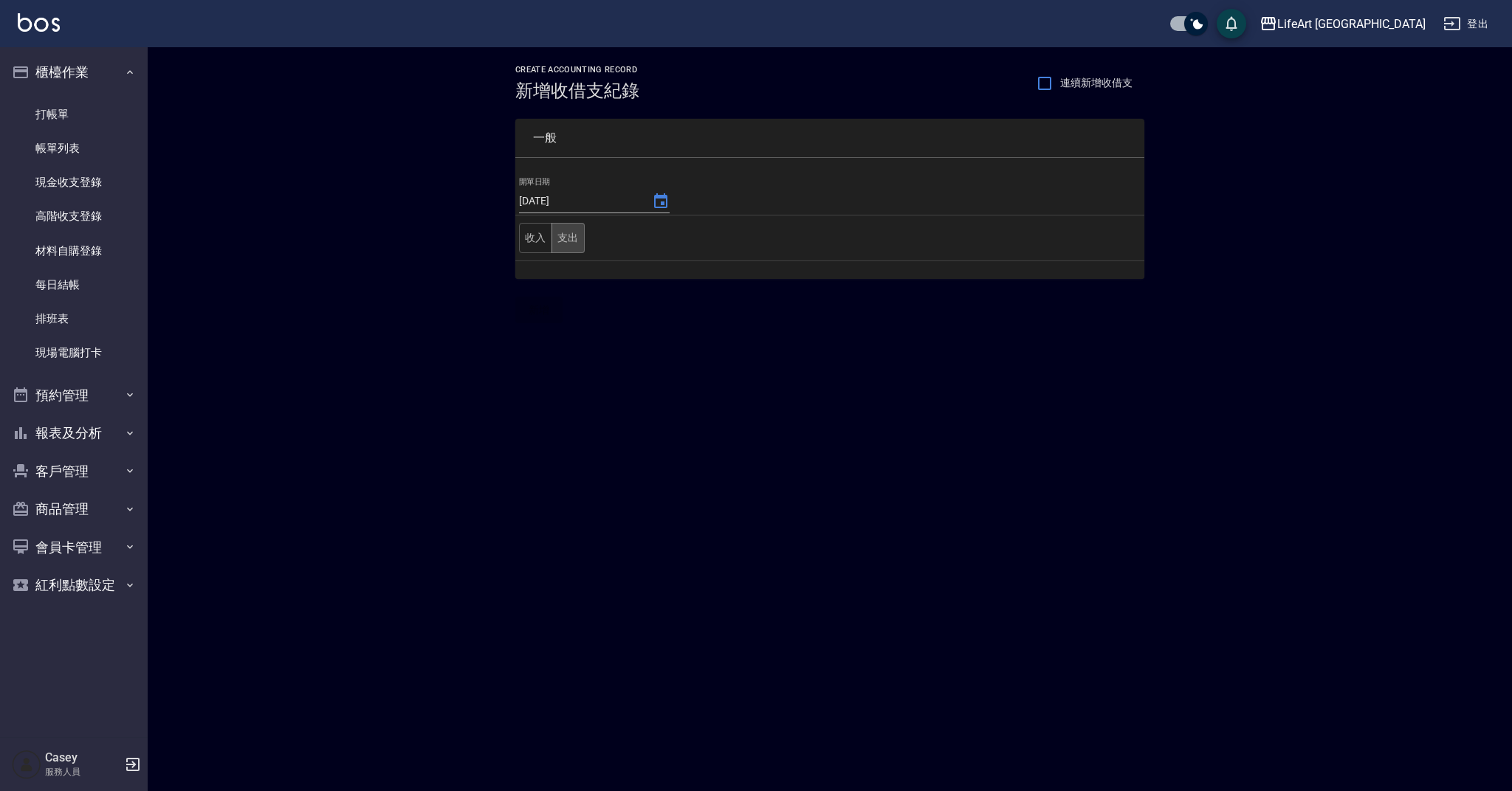
click at [578, 238] on button "支出" at bounding box center [568, 238] width 34 height 31
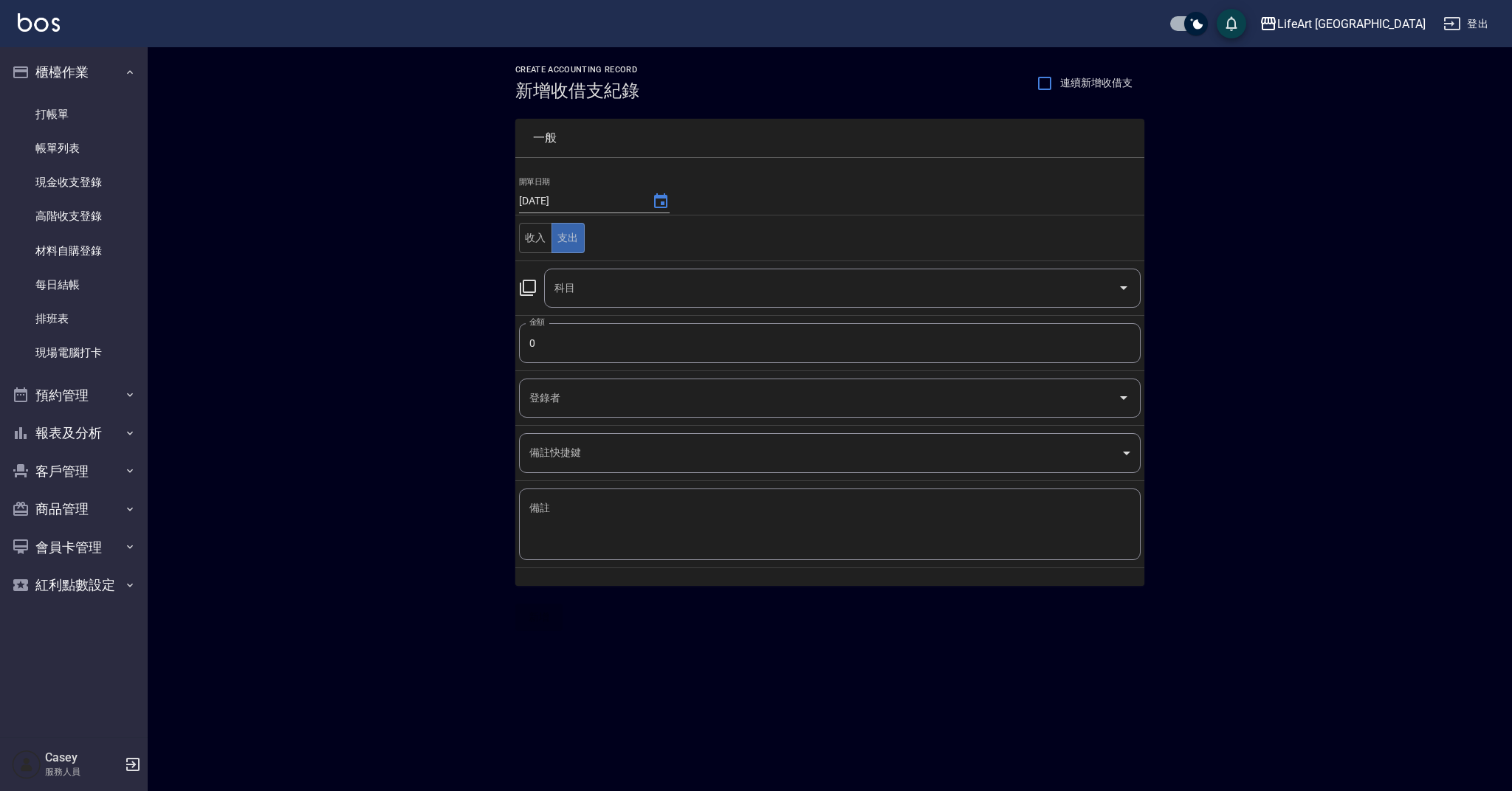
click at [602, 282] on input "科目" at bounding box center [831, 288] width 561 height 26
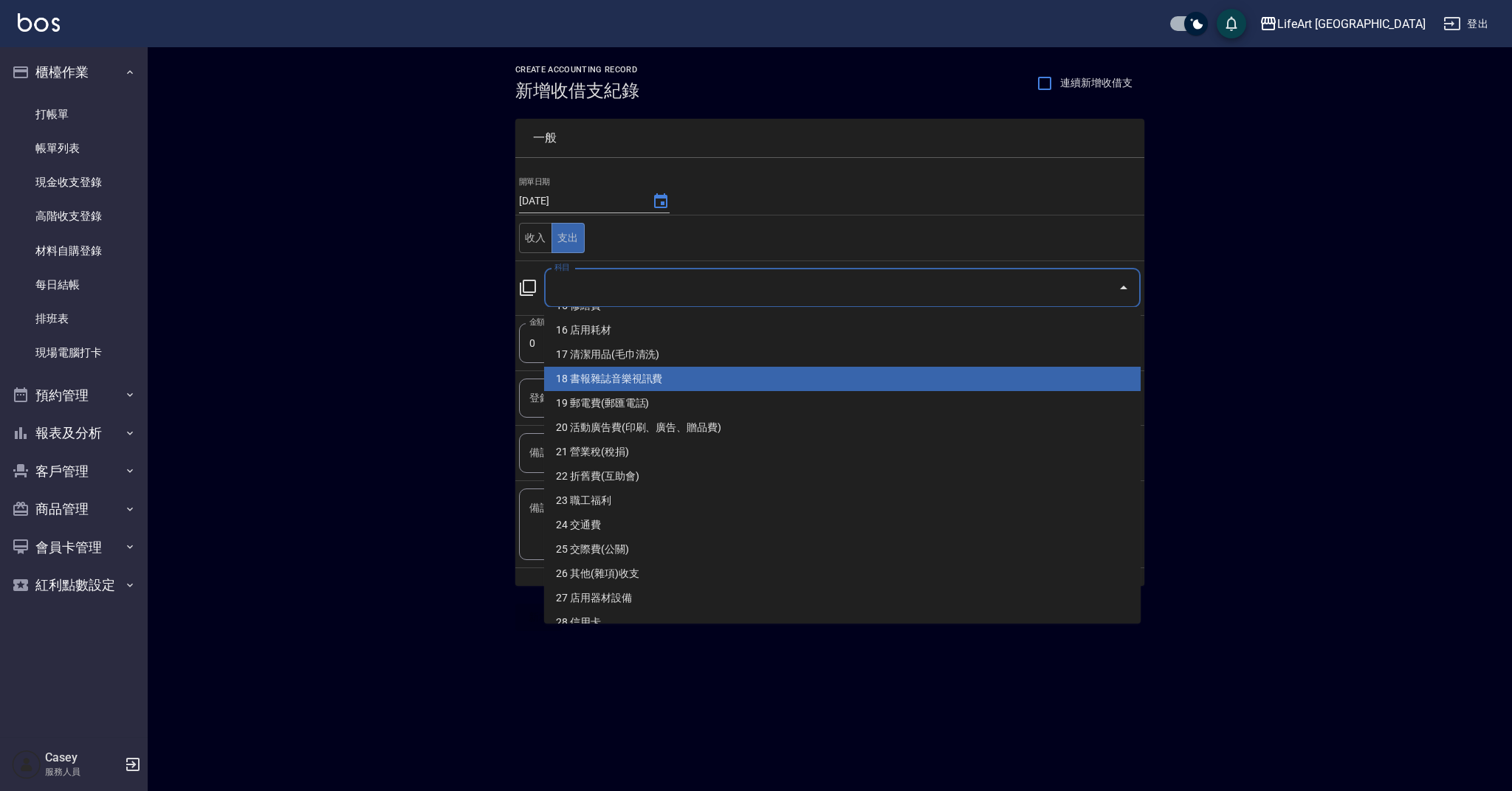
scroll to position [387, 0]
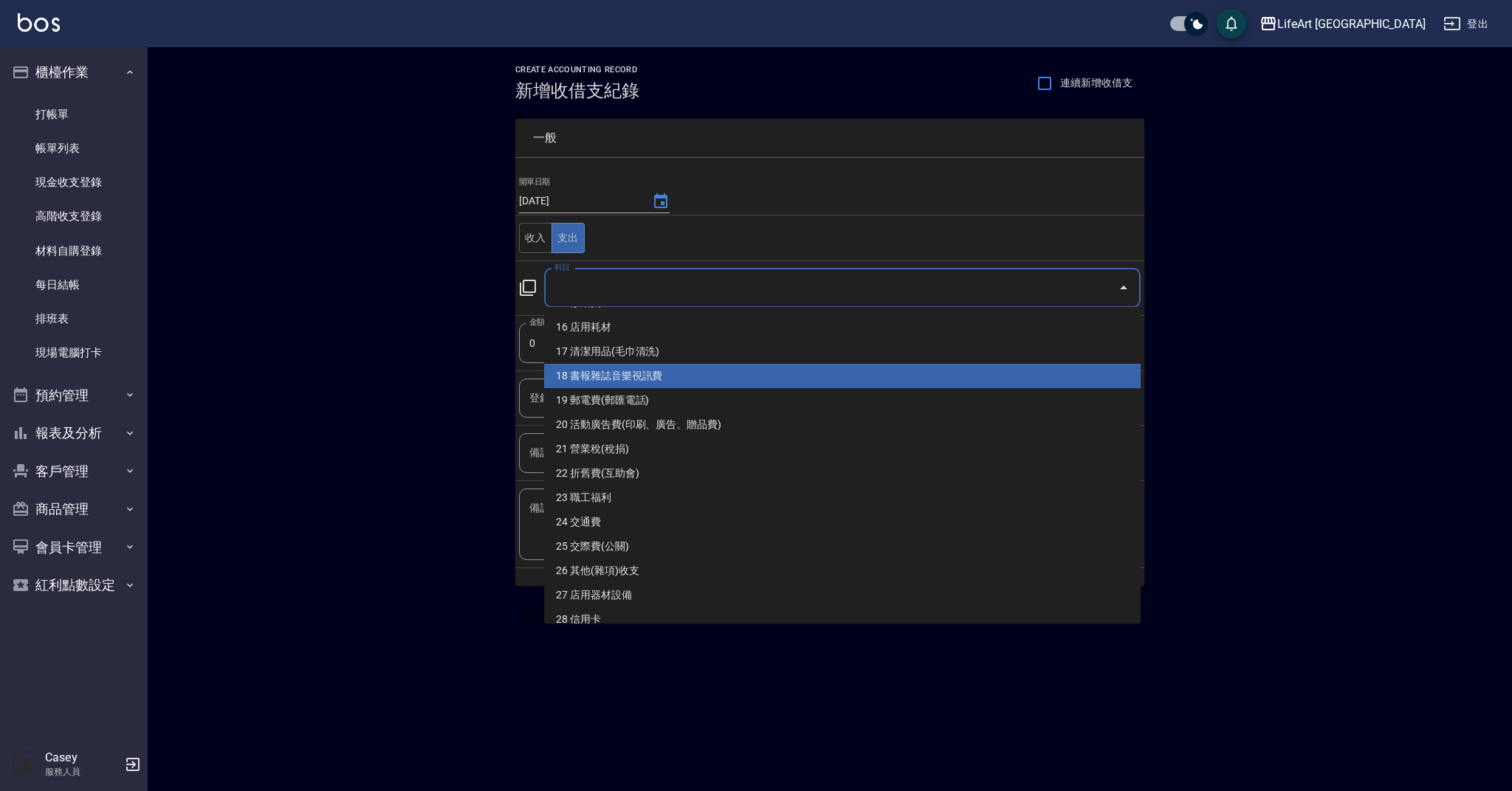
click at [986, 388] on li "19 郵電費(郵匯電話)" at bounding box center [842, 400] width 597 height 25
type input "19 郵電費(郵匯電話)"
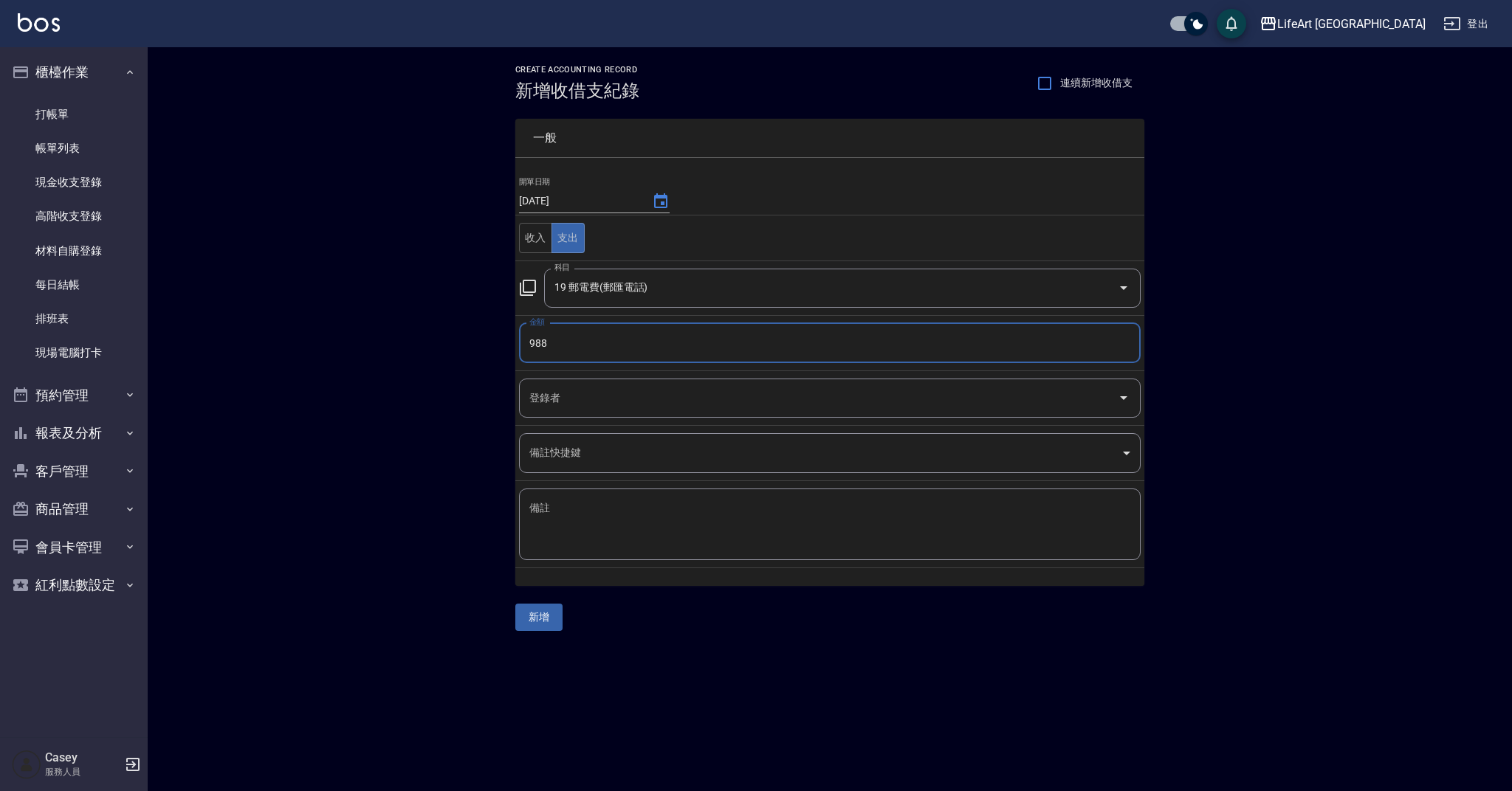
type input "988"
click at [689, 405] on input "登錄者" at bounding box center [819, 398] width 586 height 26
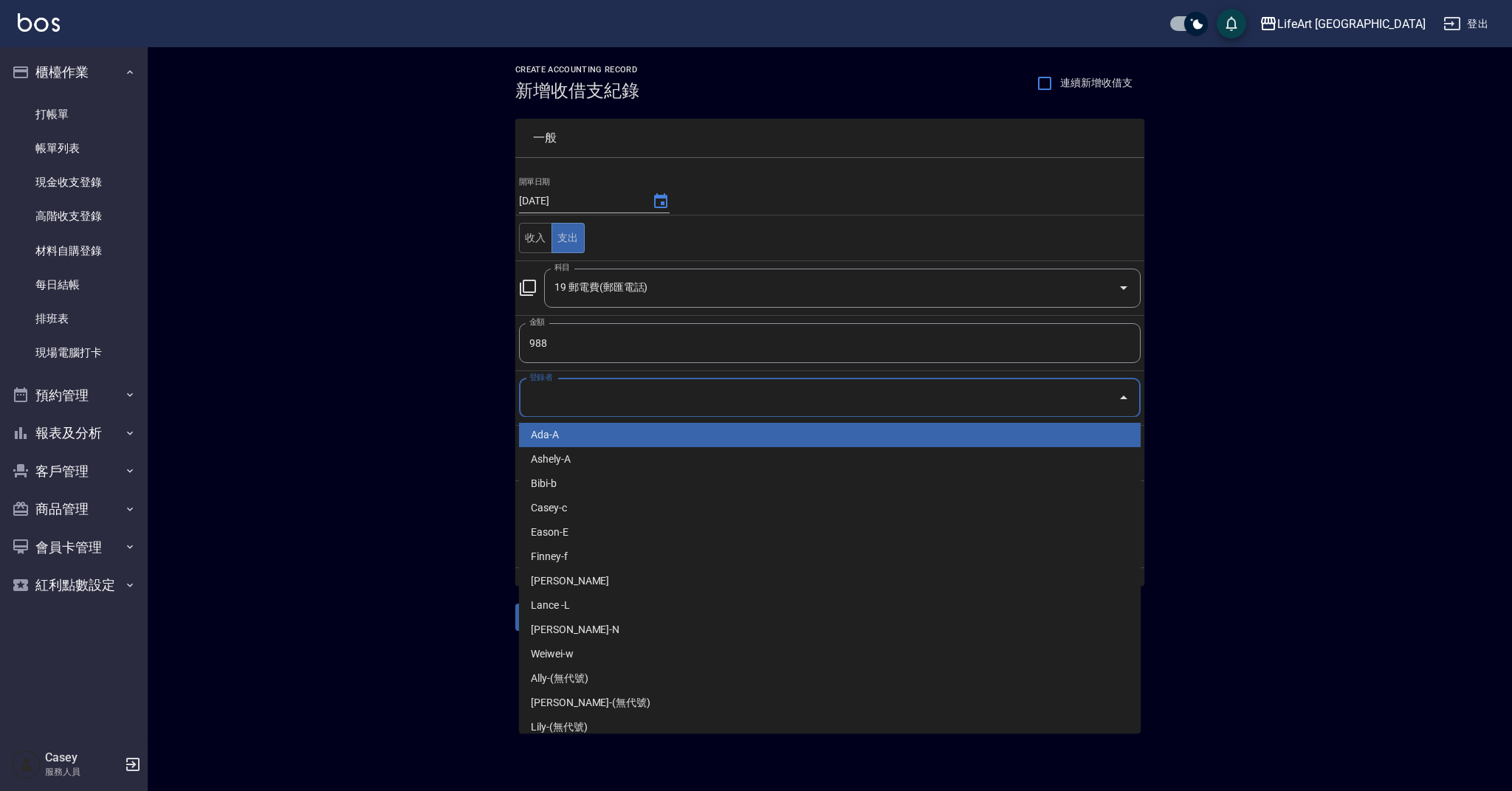
click at [661, 435] on li "Ada-A" at bounding box center [830, 435] width 621 height 25
type input "Ada-A"
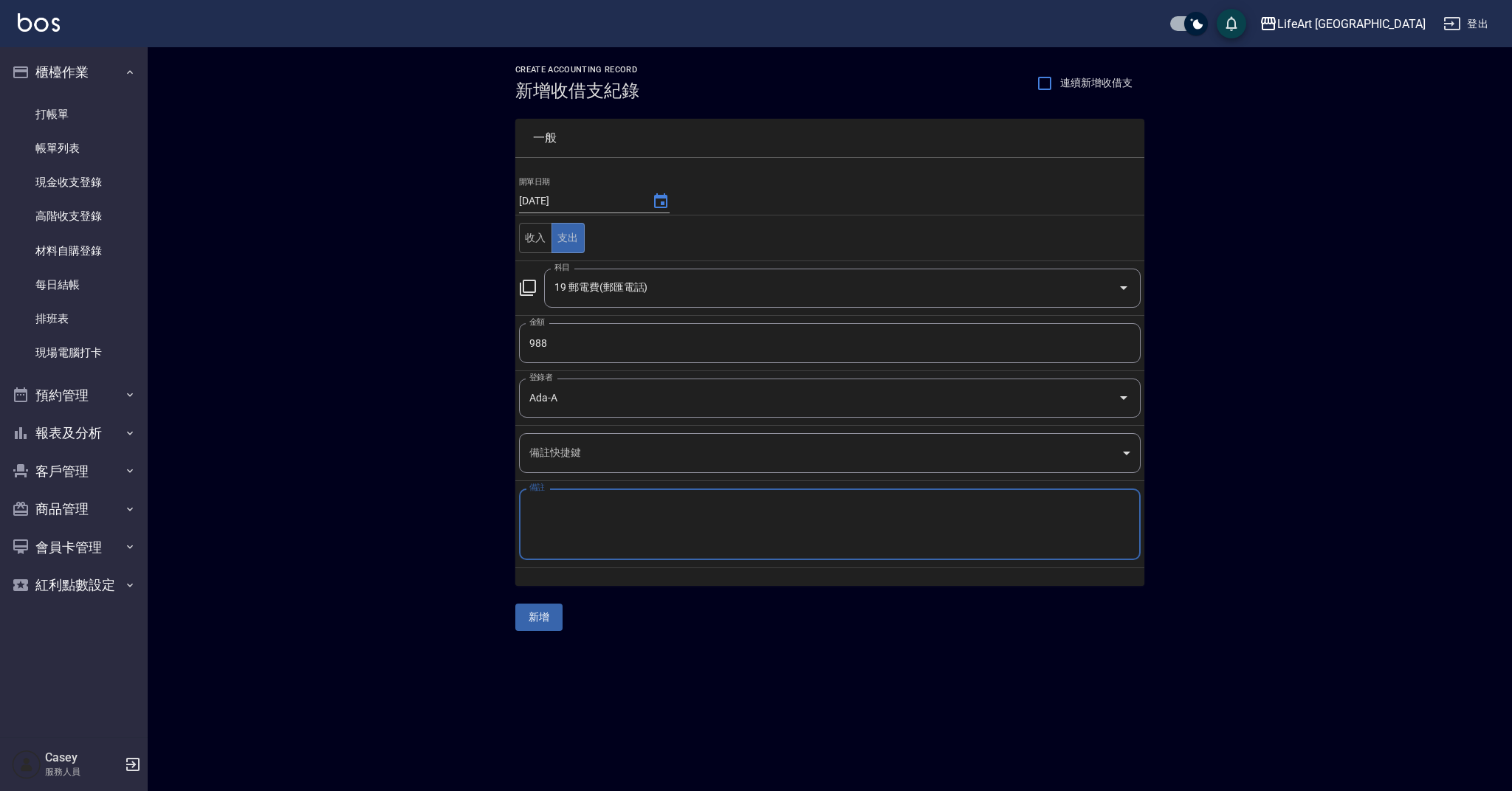
click at [654, 523] on textarea "備註" at bounding box center [829, 524] width 601 height 47
type textarea "114/07/21-114/08/20-82*5*2*6"
click at [542, 614] on button "新增" at bounding box center [539, 617] width 47 height 28
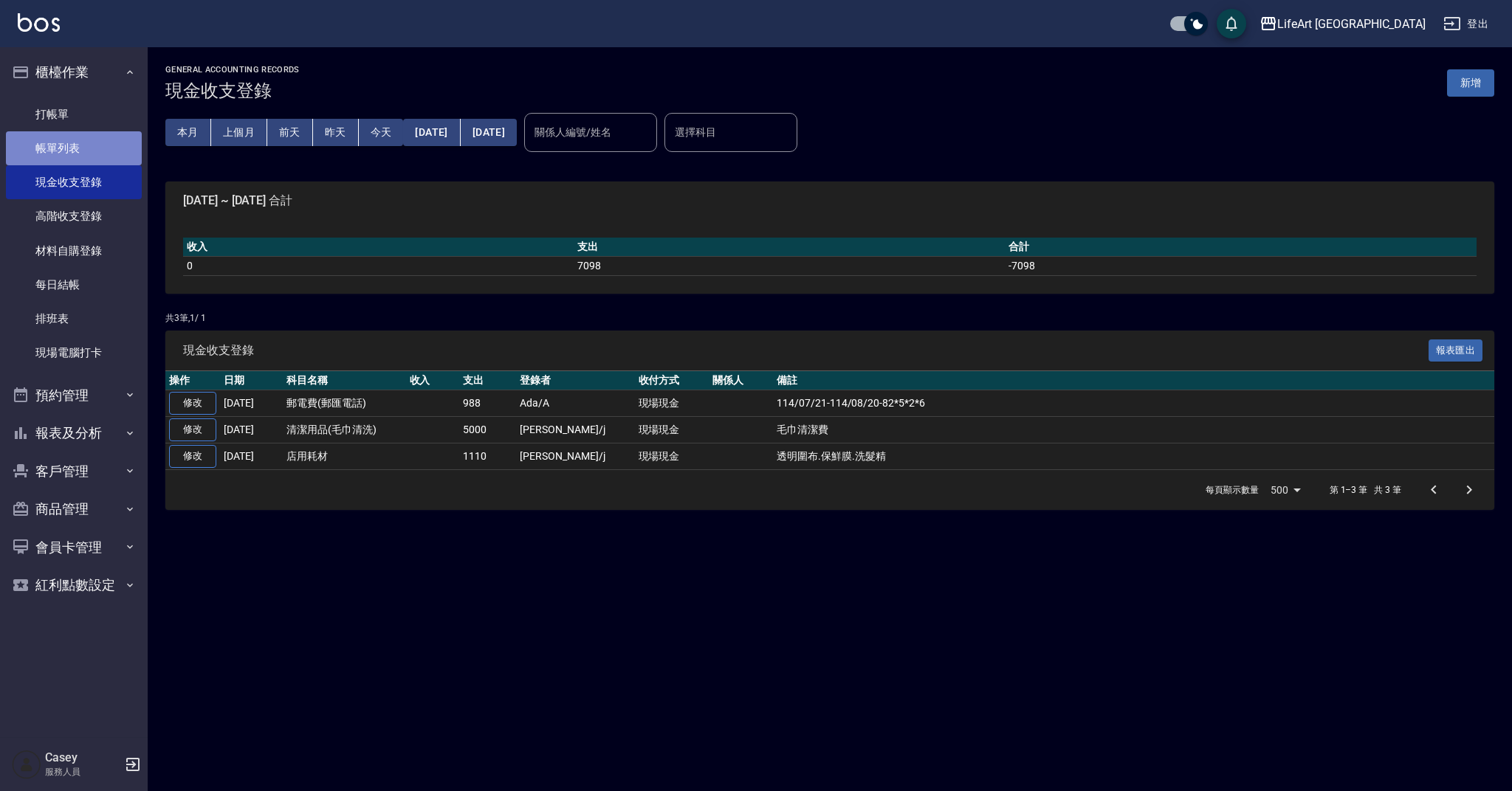
click at [112, 149] on link "帳單列表" at bounding box center [74, 148] width 136 height 34
